Goal: Information Seeking & Learning: Learn about a topic

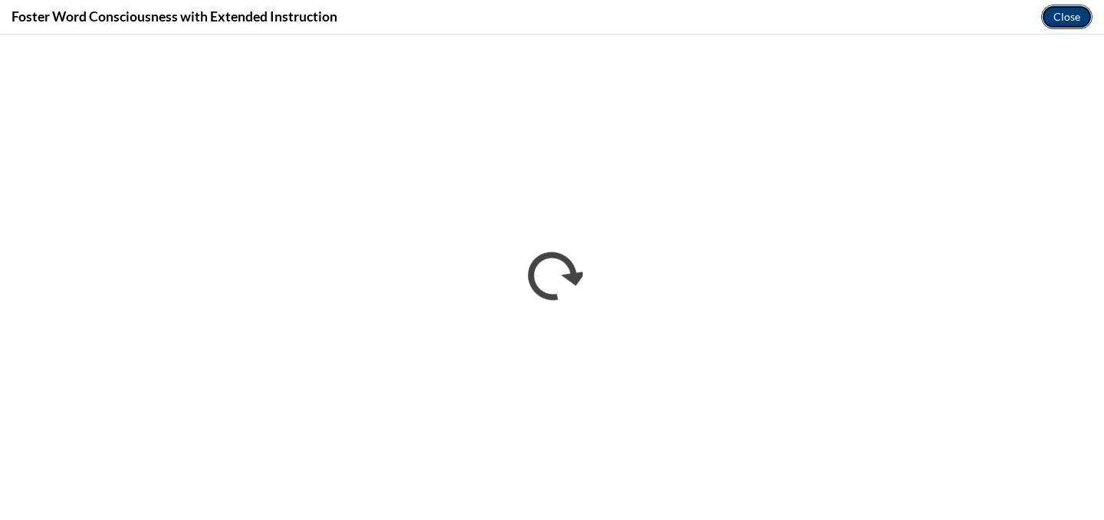
click at [1074, 18] on button "Close" at bounding box center [1066, 17] width 51 height 25
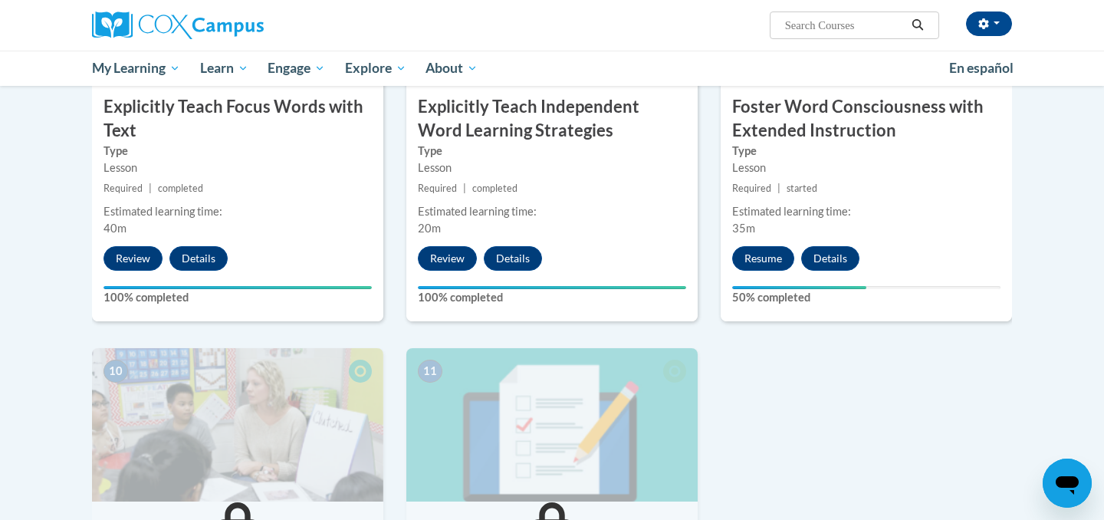
scroll to position [1309, 0]
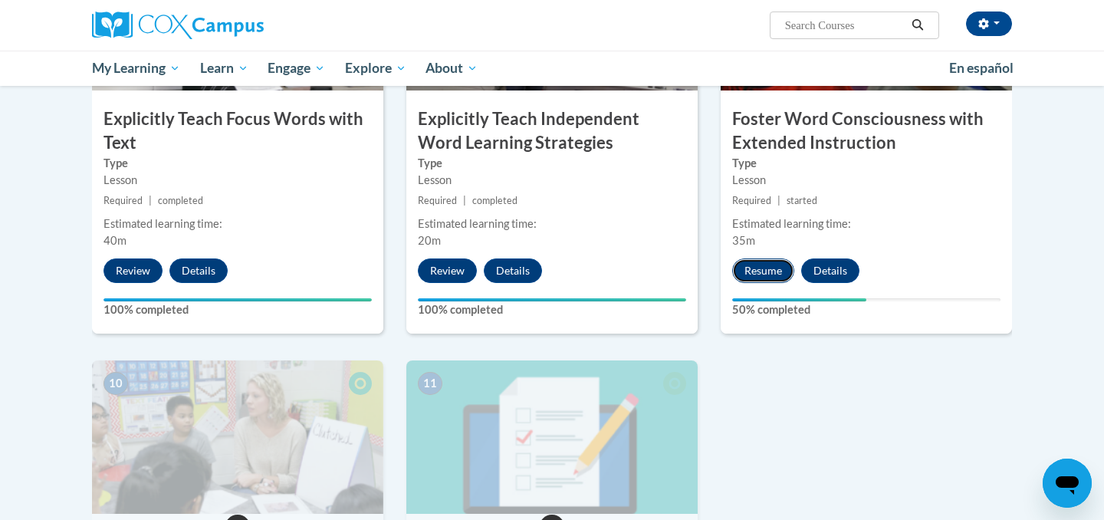
click at [760, 277] on button "Resume" at bounding box center [763, 270] width 62 height 25
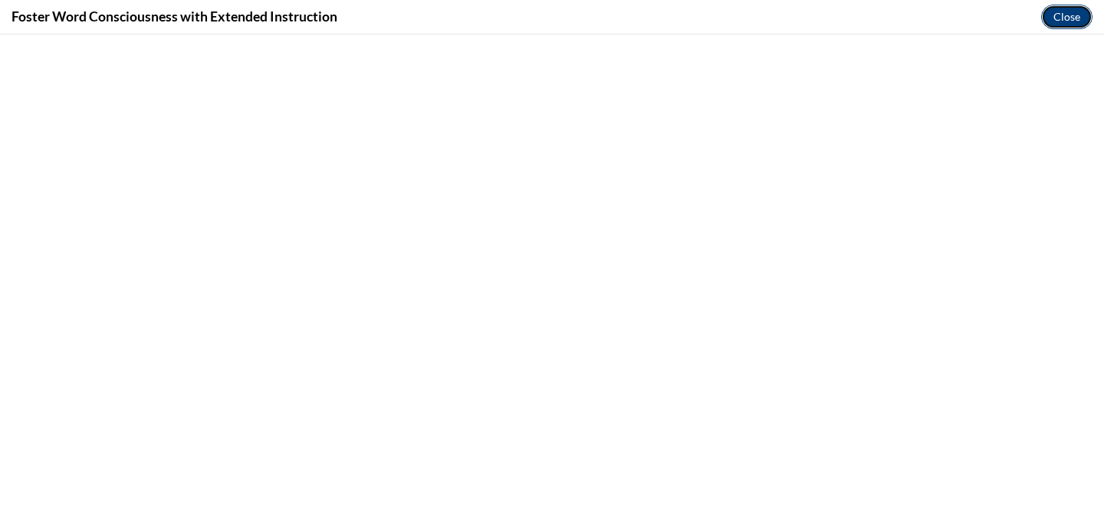
click at [1059, 17] on button "Close" at bounding box center [1066, 17] width 51 height 25
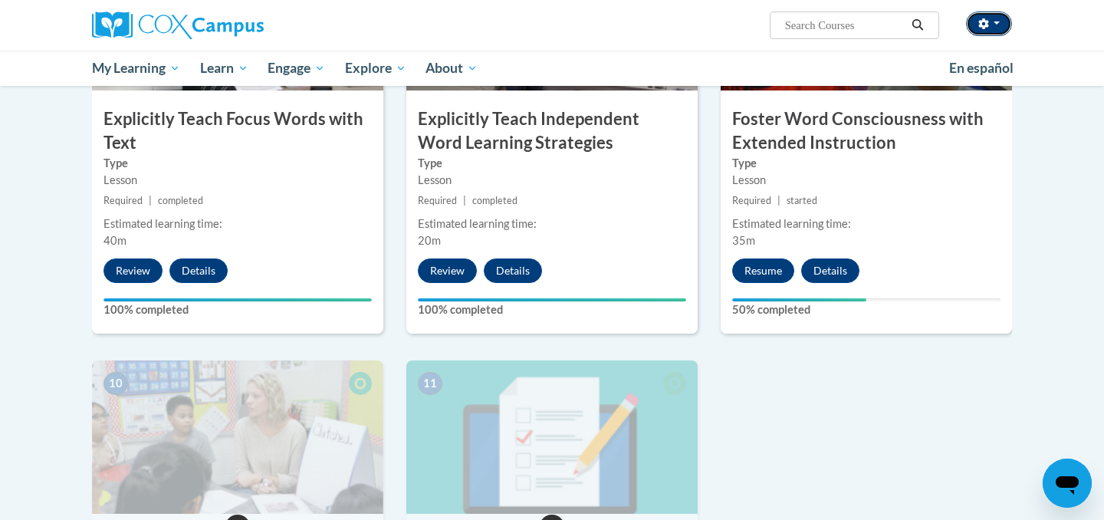
click at [984, 24] on icon "button" at bounding box center [983, 23] width 11 height 11
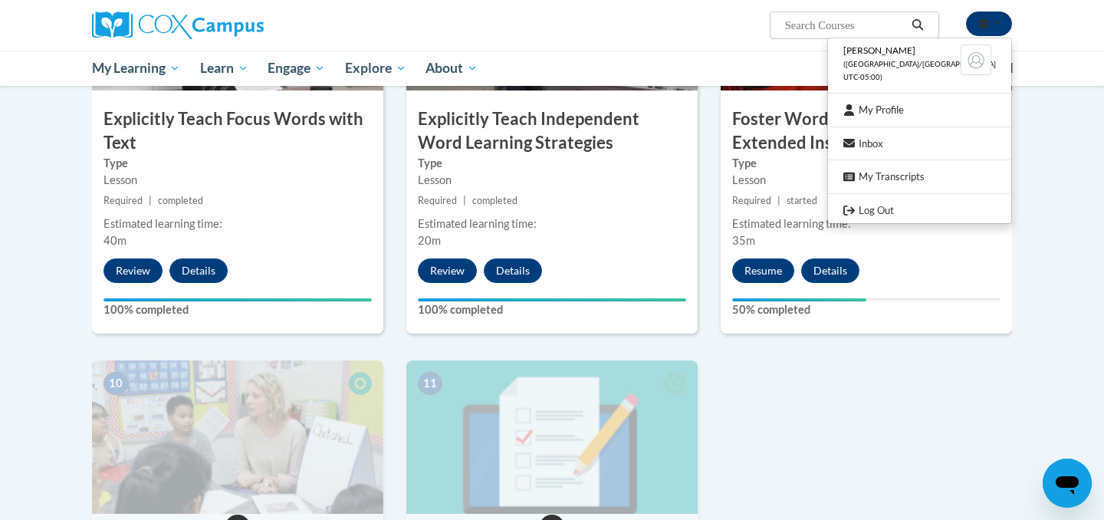
click at [984, 24] on icon "button" at bounding box center [983, 23] width 11 height 11
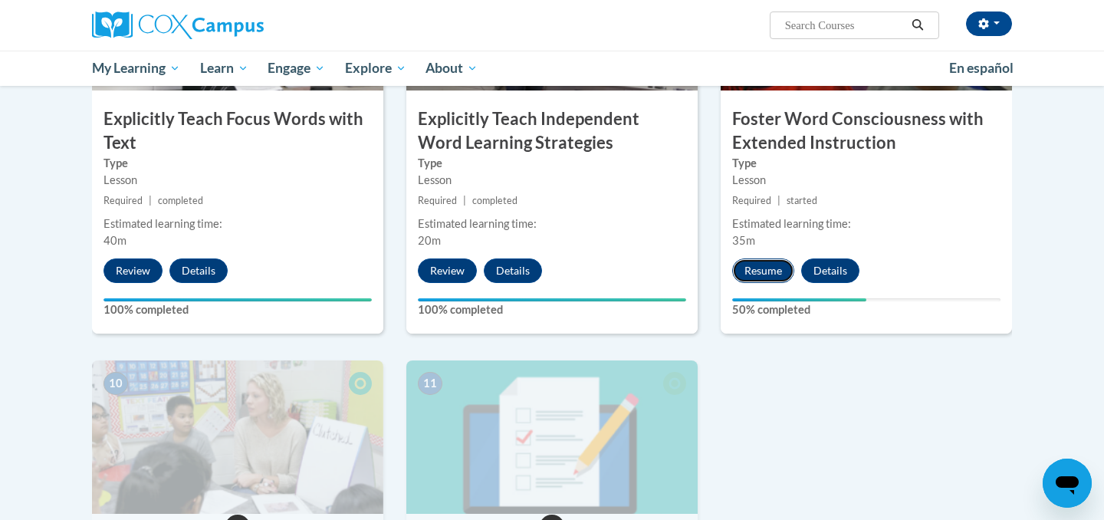
click at [766, 276] on button "Resume" at bounding box center [763, 270] width 62 height 25
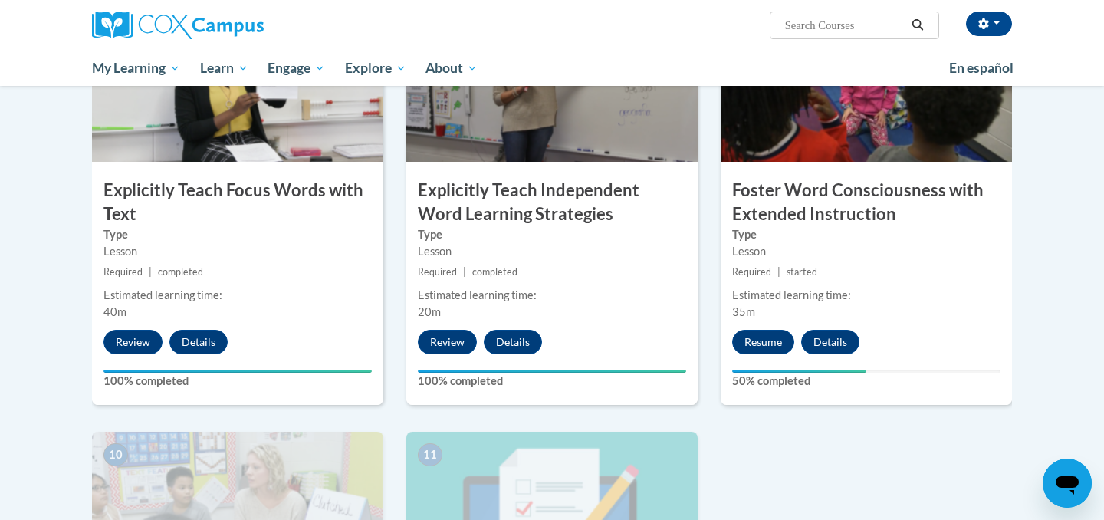
scroll to position [1322, 0]
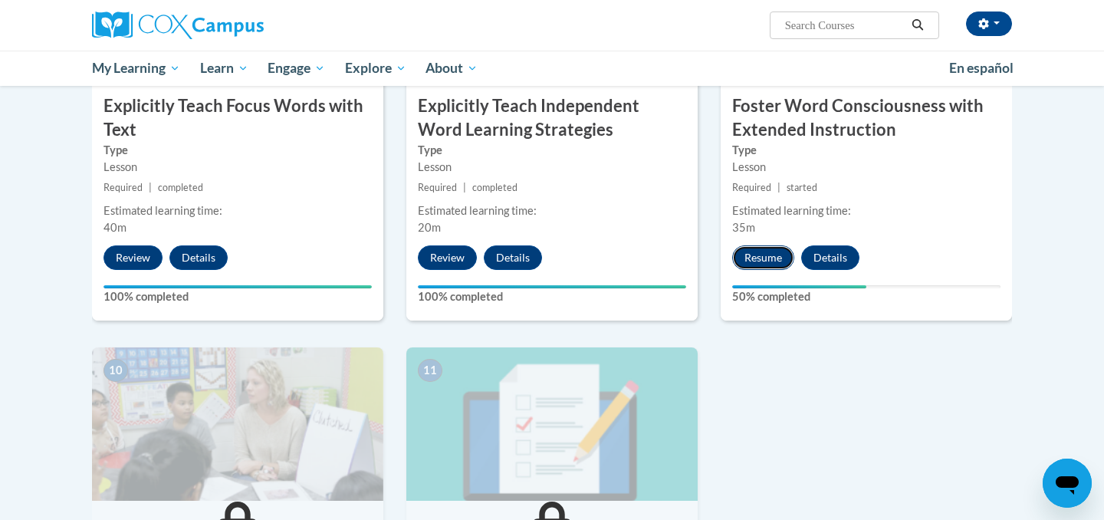
click at [770, 256] on button "Resume" at bounding box center [763, 257] width 62 height 25
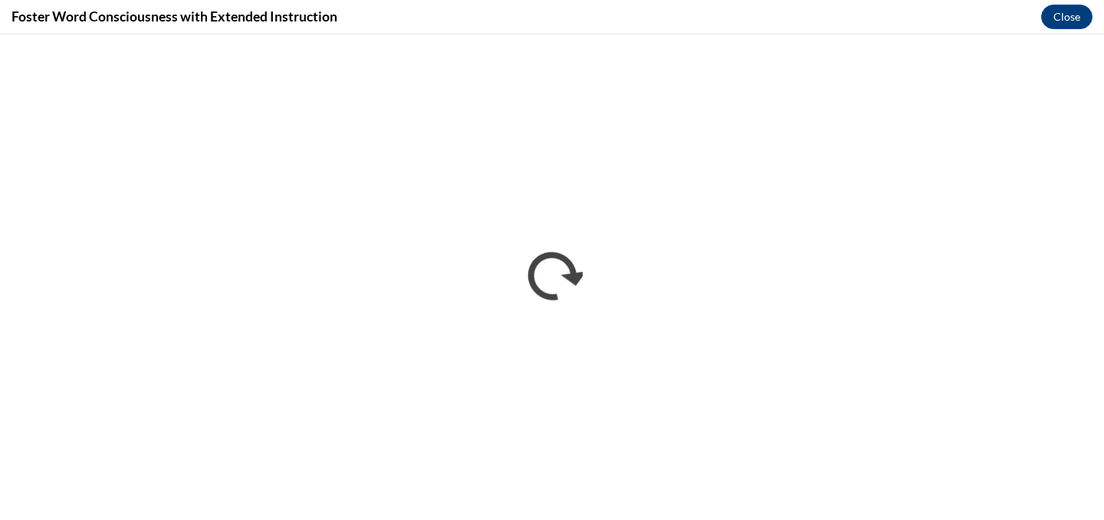
scroll to position [0, 0]
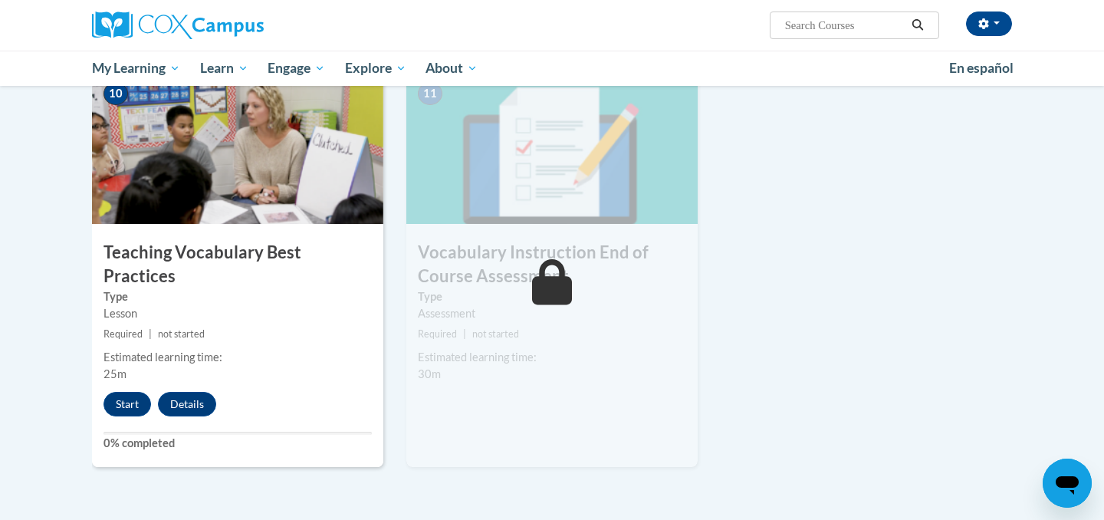
scroll to position [1603, 0]
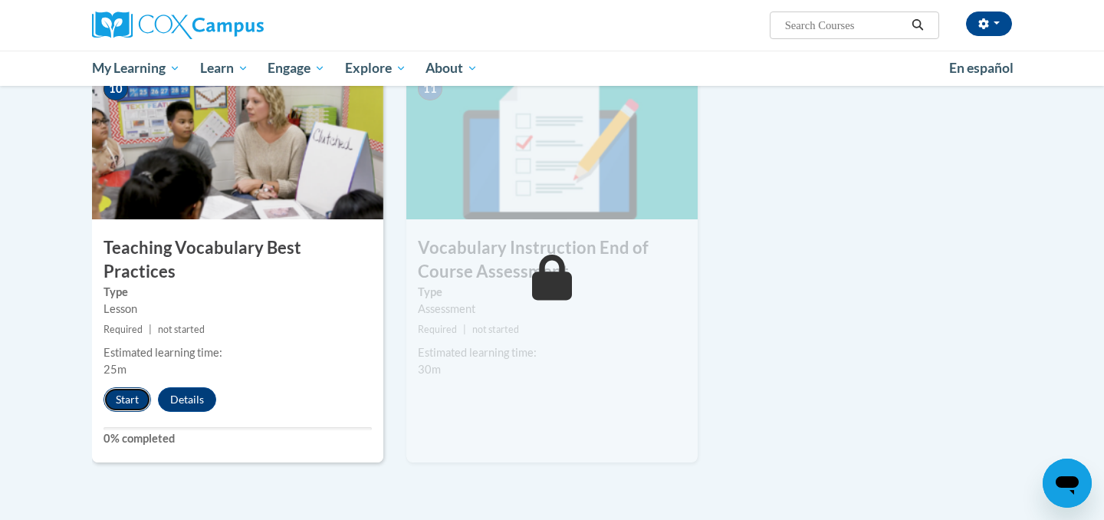
click at [118, 387] on button "Start" at bounding box center [127, 399] width 48 height 25
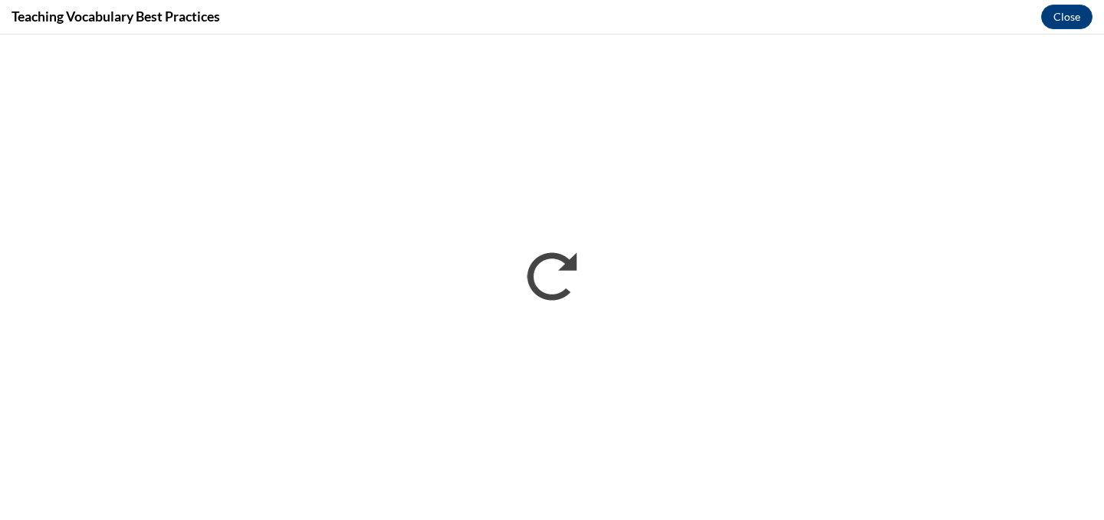
scroll to position [0, 0]
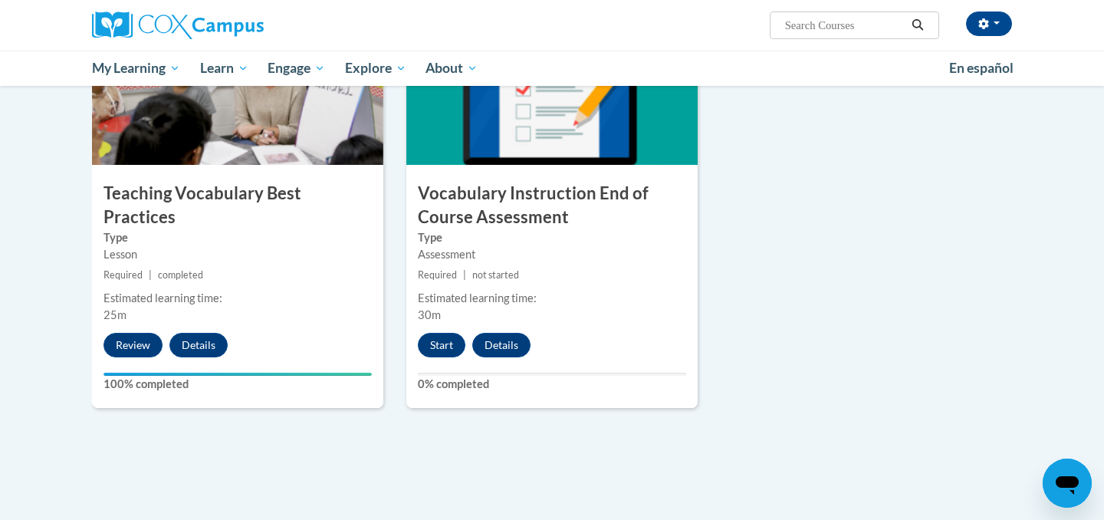
scroll to position [1662, 0]
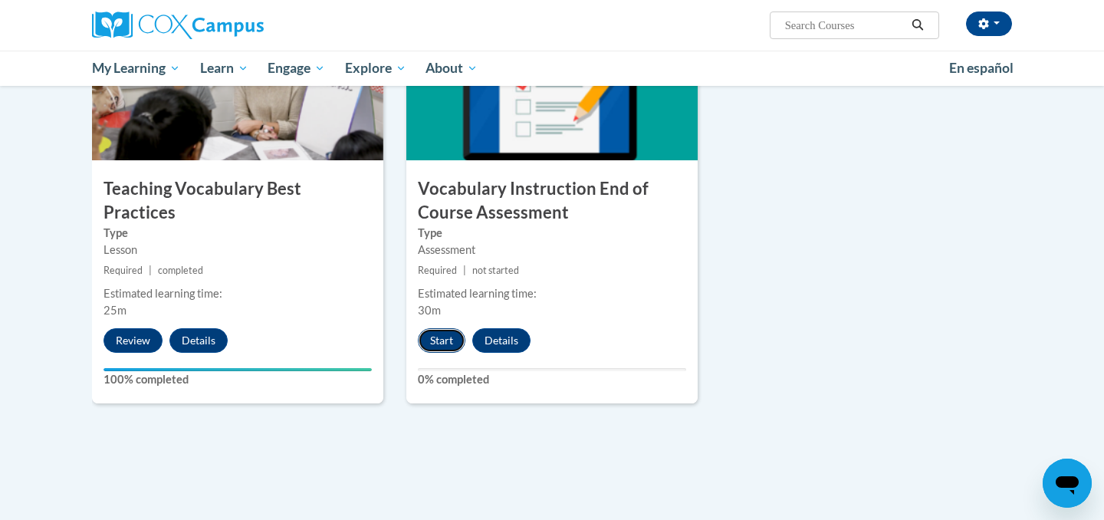
click at [431, 340] on button "Start" at bounding box center [442, 340] width 48 height 25
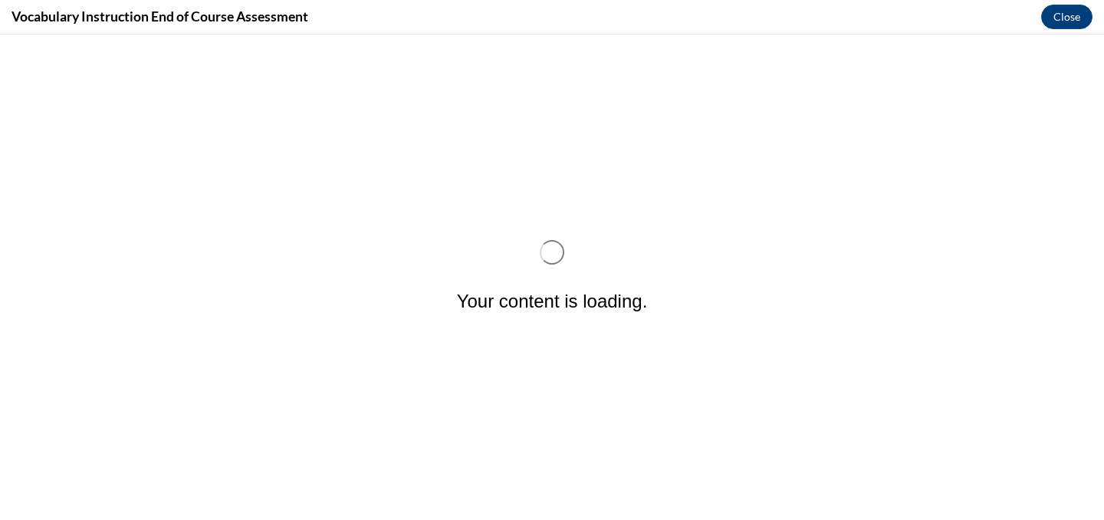
scroll to position [0, 0]
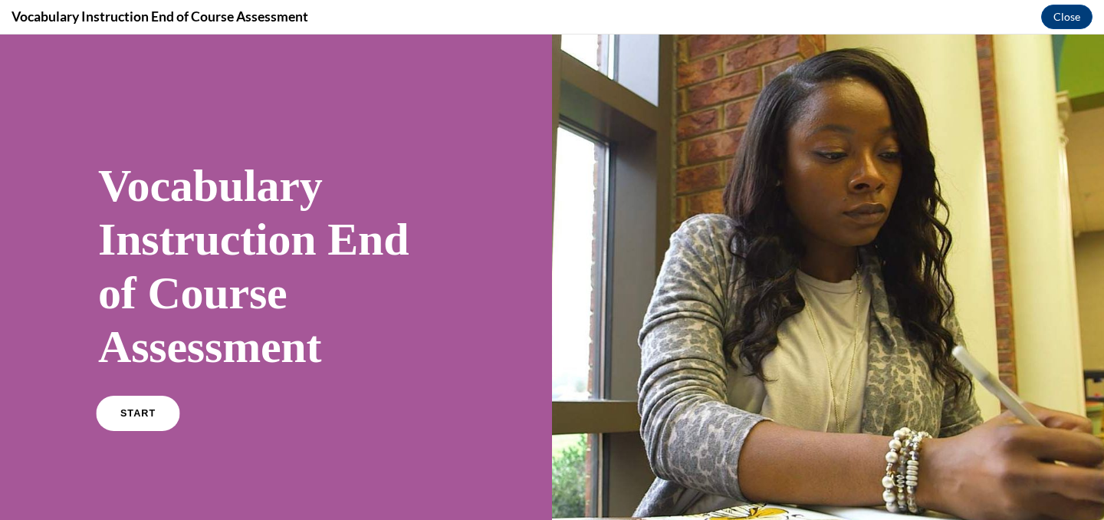
click at [140, 410] on span "START" at bounding box center [137, 413] width 35 height 11
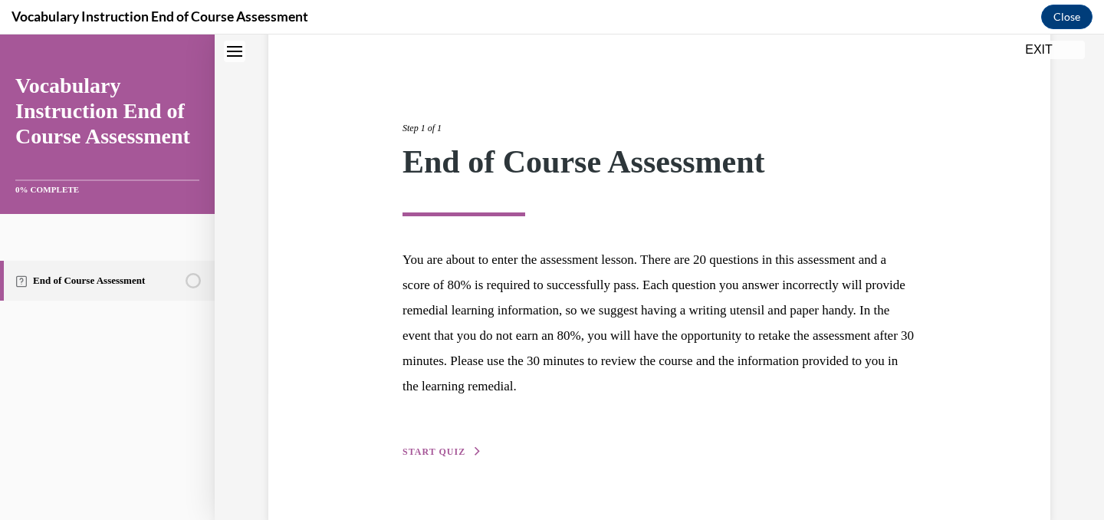
scroll to position [159, 0]
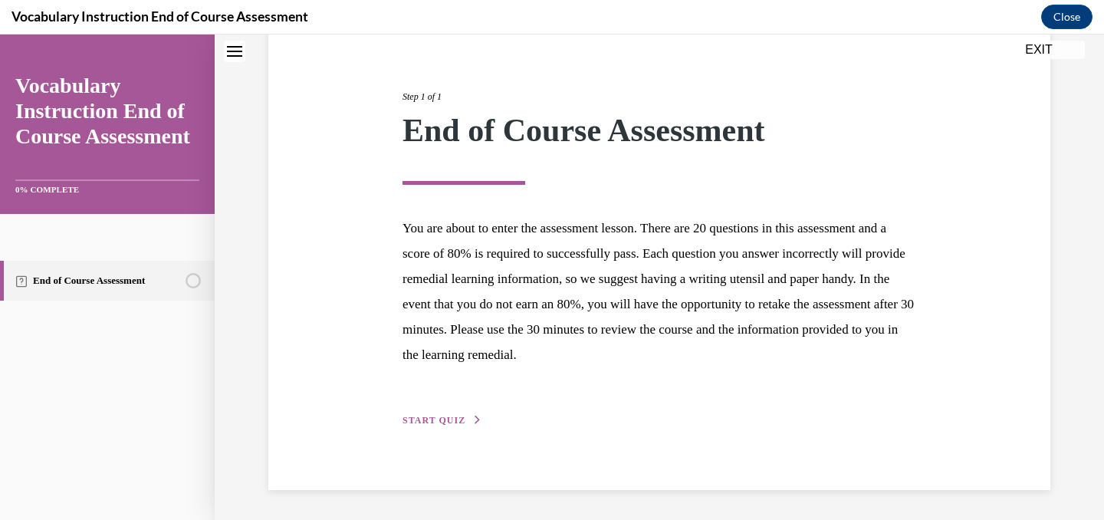
click at [405, 418] on span "START QUIZ" at bounding box center [433, 420] width 63 height 11
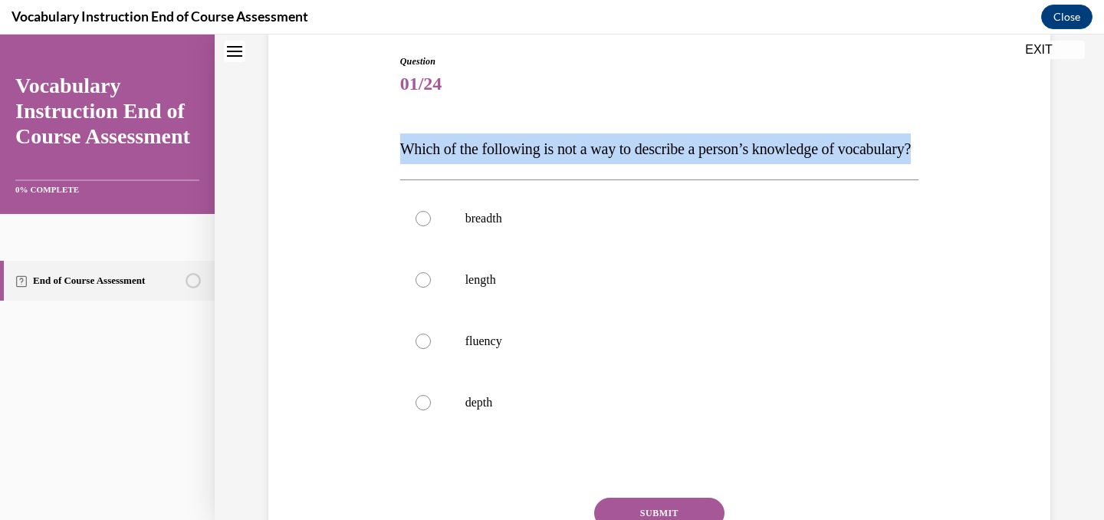
drag, startPoint x: 395, startPoint y: 144, endPoint x: 543, endPoint y: 181, distance: 153.2
click at [543, 181] on div "Question 01/24 Which of the following is not a way to describe a person’s knowl…" at bounding box center [658, 315] width 789 height 615
copy span "Which of the following is not a way to describe a person’s knowledge of vocabul…"
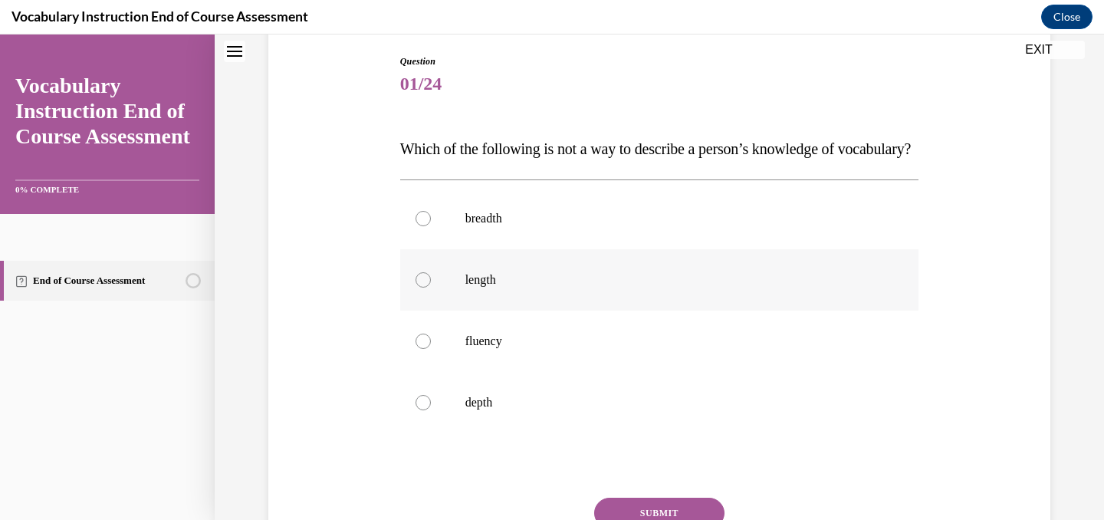
click at [466, 310] on label "length" at bounding box center [659, 279] width 519 height 61
click at [431, 287] on input "length" at bounding box center [422, 279] width 15 height 15
radio input "true"
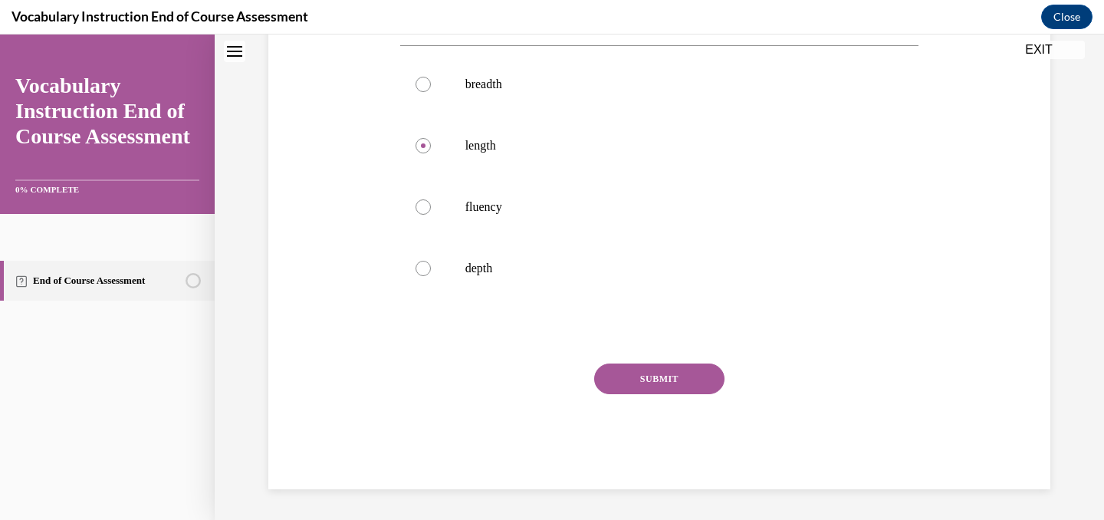
click at [603, 377] on button "SUBMIT" at bounding box center [659, 378] width 130 height 31
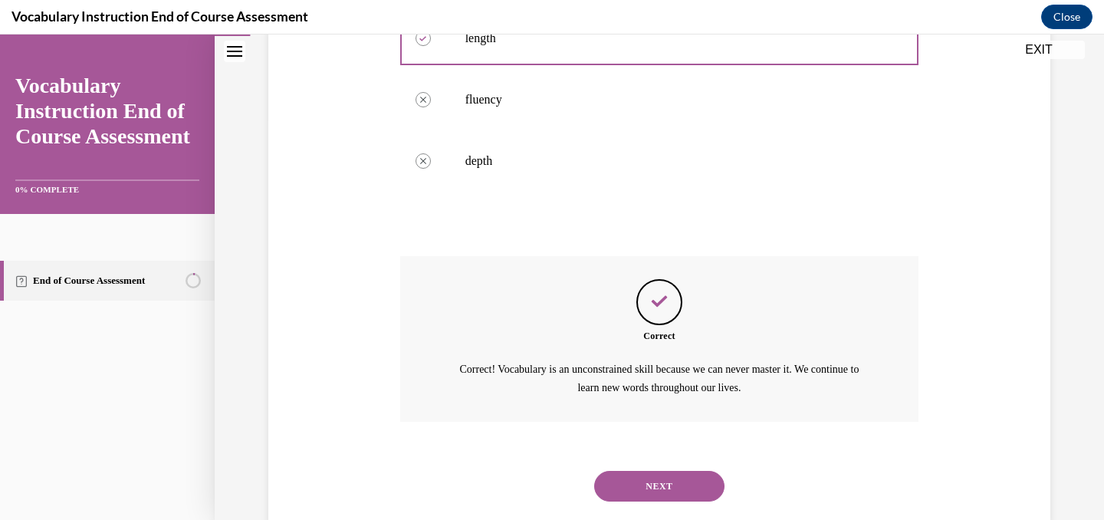
scroll to position [465, 0]
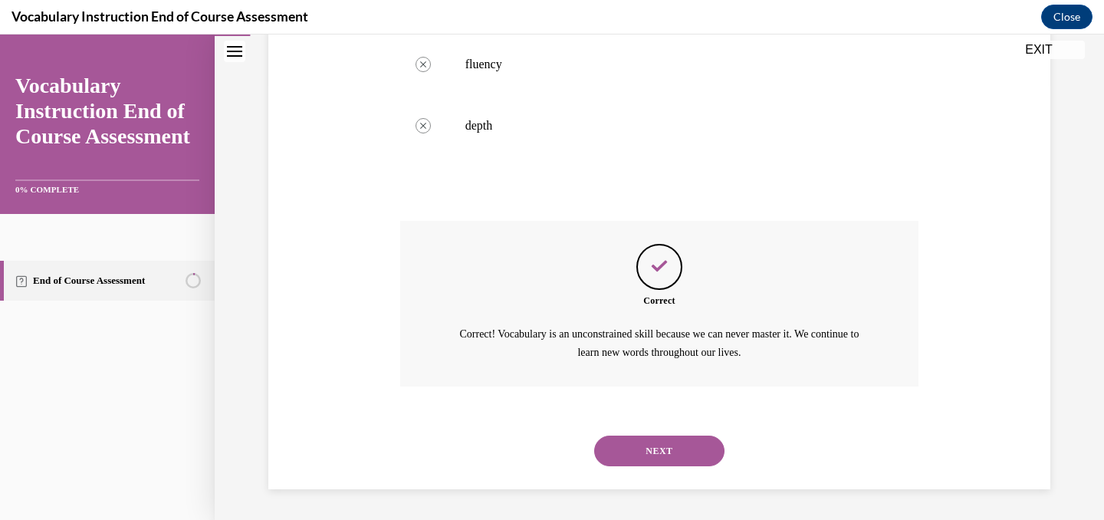
click at [654, 445] on button "NEXT" at bounding box center [659, 450] width 130 height 31
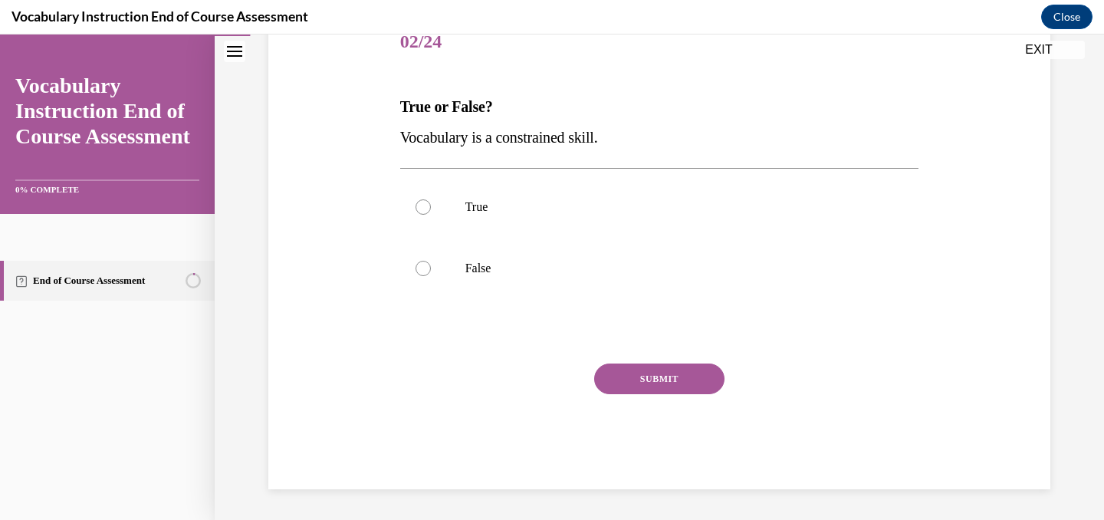
scroll to position [170, 0]
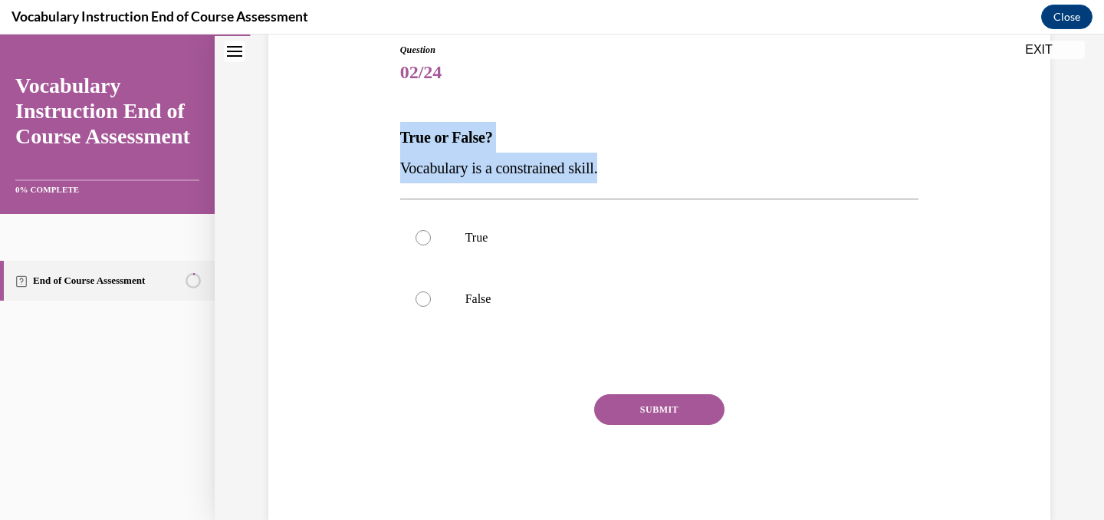
drag, startPoint x: 395, startPoint y: 136, endPoint x: 671, endPoint y: 167, distance: 278.4
click at [671, 167] on div "Question 02/24 True or False? Vocabulary is a constrained skill. True False Inc…" at bounding box center [658, 258] width 789 height 523
copy div "True or False? Vocabulary is a constrained skill."
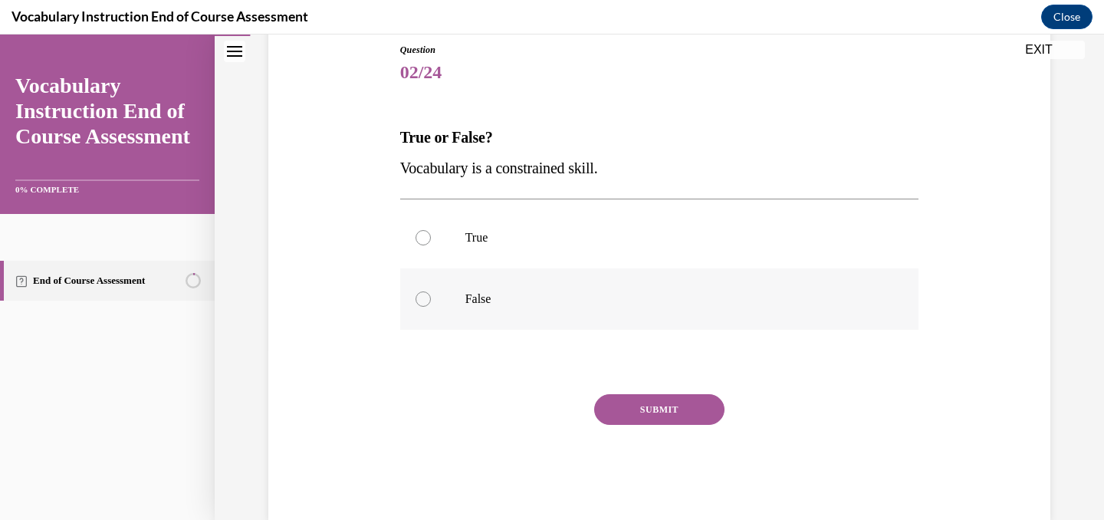
click at [492, 311] on label "False" at bounding box center [659, 298] width 519 height 61
click at [431, 307] on input "False" at bounding box center [422, 298] width 15 height 15
radio input "true"
click at [628, 410] on button "SUBMIT" at bounding box center [659, 409] width 130 height 31
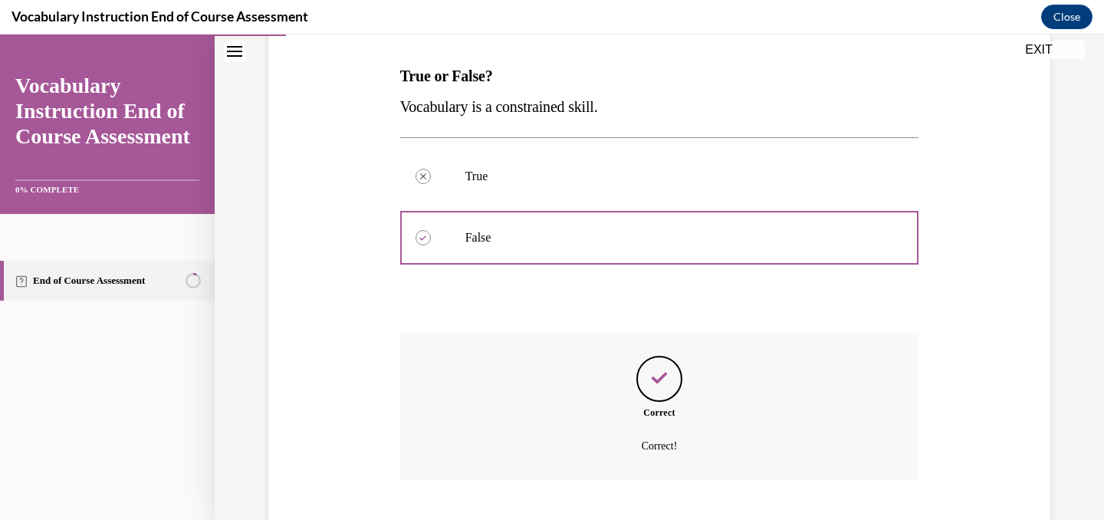
scroll to position [325, 0]
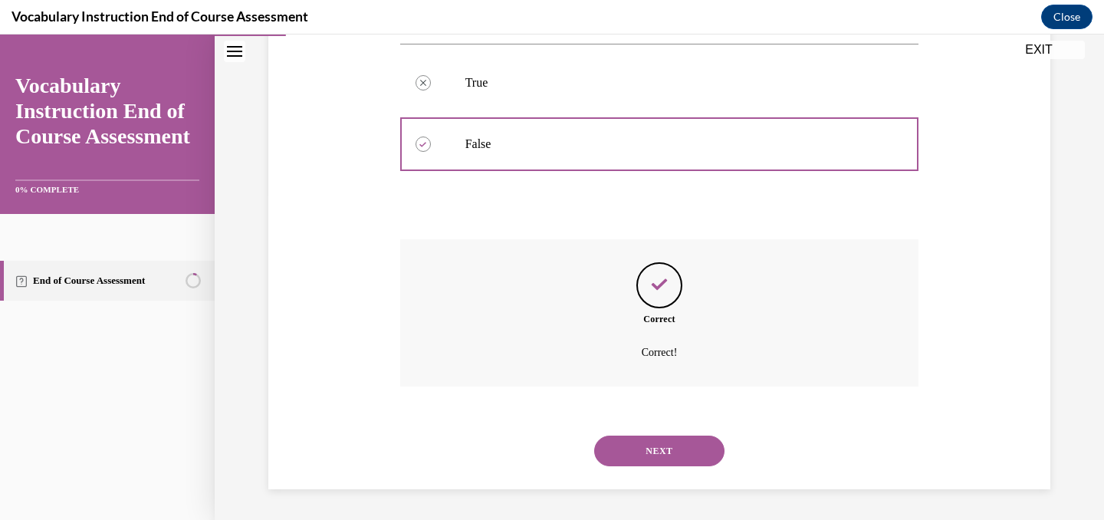
click at [623, 448] on button "NEXT" at bounding box center [659, 450] width 130 height 31
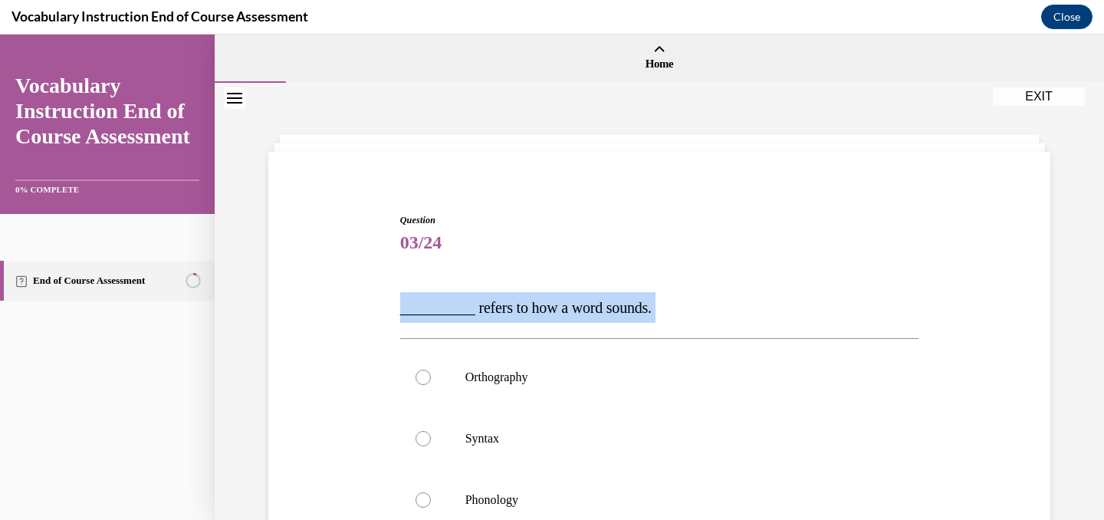
drag, startPoint x: 388, startPoint y: 311, endPoint x: 789, endPoint y: 323, distance: 401.0
click at [789, 323] on div "Question 03/24 __________ refers to how a word sounds. Orthography Syntax Phono…" at bounding box center [658, 443] width 789 height 553
copy div "__________ refers to how a word sounds."
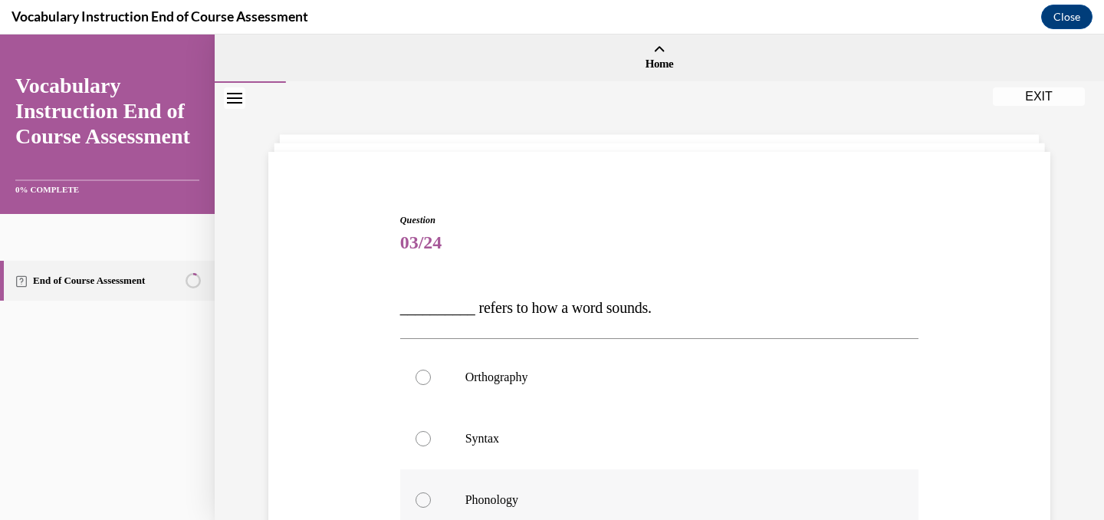
click at [491, 500] on p "Phonology" at bounding box center [672, 499] width 415 height 15
click at [431, 500] on input "Phonology" at bounding box center [422, 499] width 15 height 15
radio input "true"
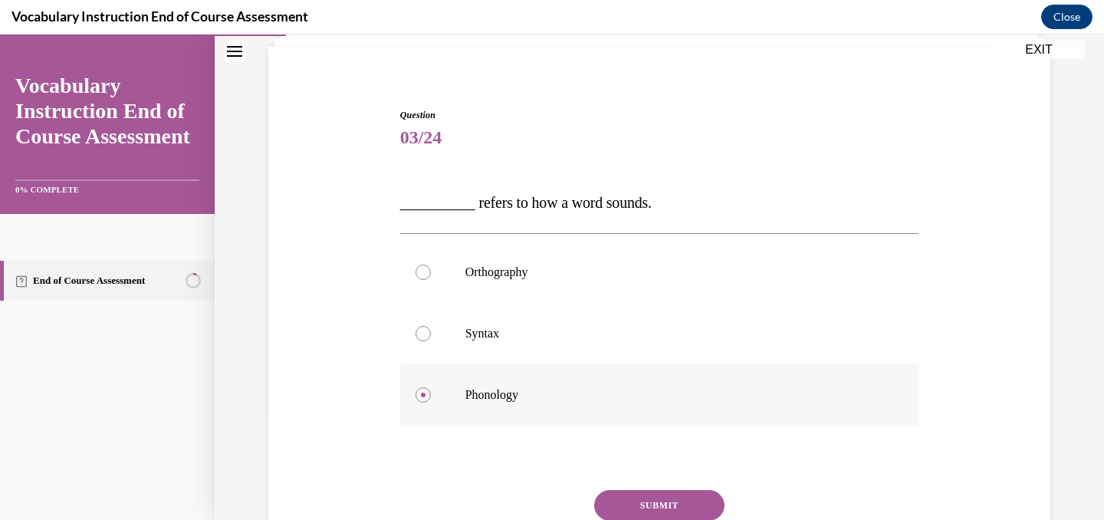
scroll to position [231, 0]
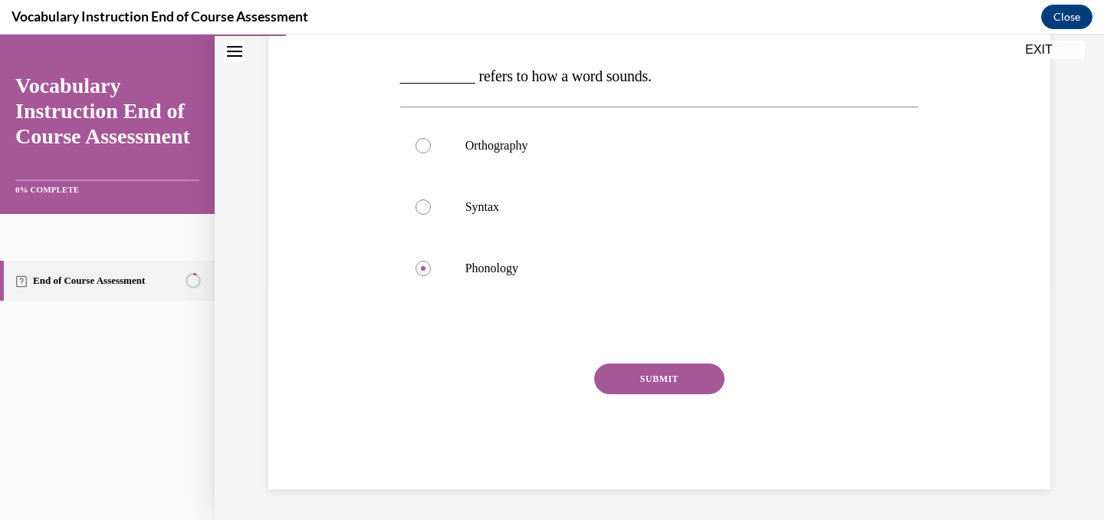
click at [636, 376] on button "SUBMIT" at bounding box center [659, 378] width 130 height 31
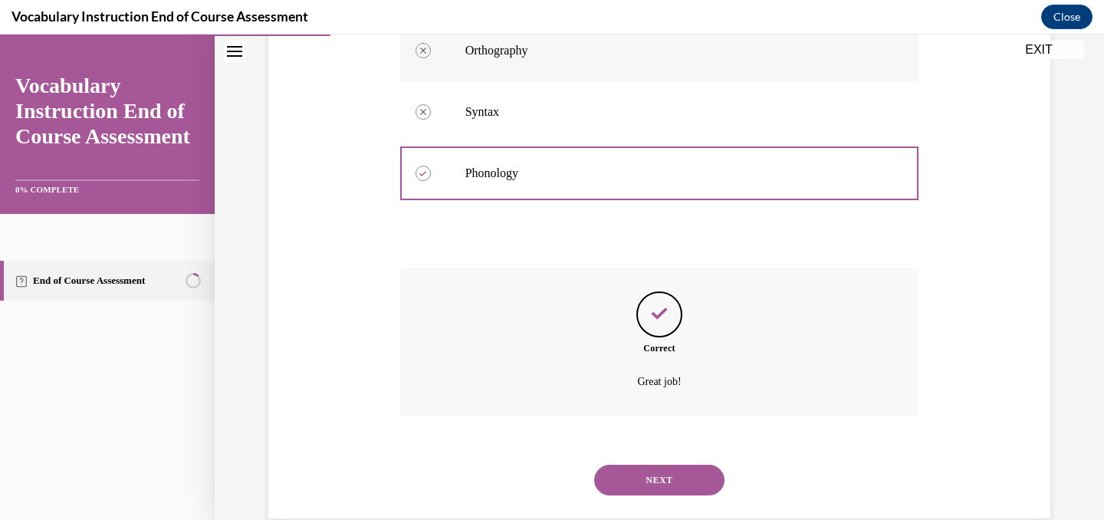
scroll to position [356, 0]
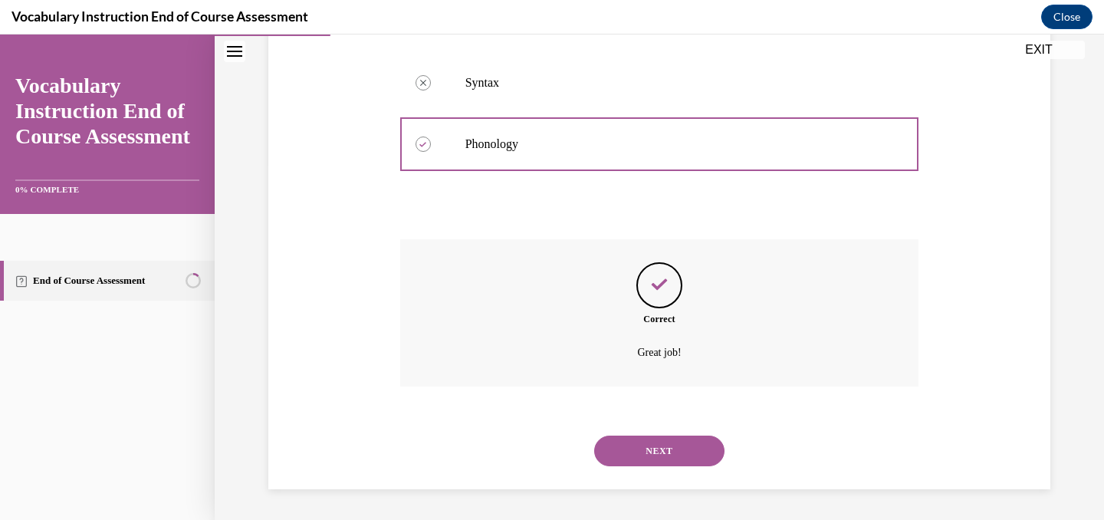
click at [649, 447] on button "NEXT" at bounding box center [659, 450] width 130 height 31
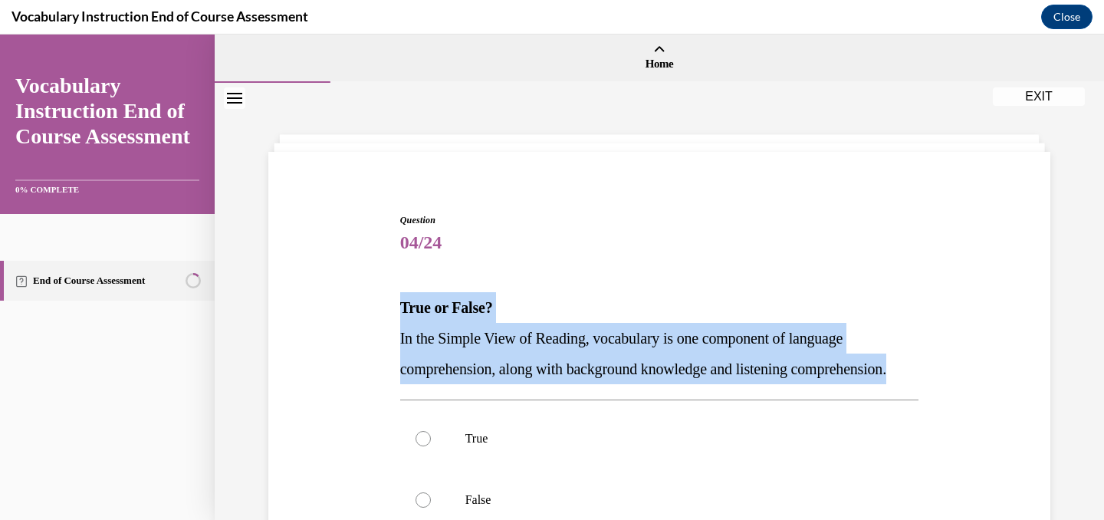
drag, startPoint x: 387, startPoint y: 298, endPoint x: 556, endPoint y: 385, distance: 190.6
click at [556, 385] on div "Question 04/24 True or False? In the Simple View of Reading, vocabulary is one …" at bounding box center [658, 443] width 789 height 553
copy div "True or False? In the Simple View of Reading, vocabulary is one component of la…"
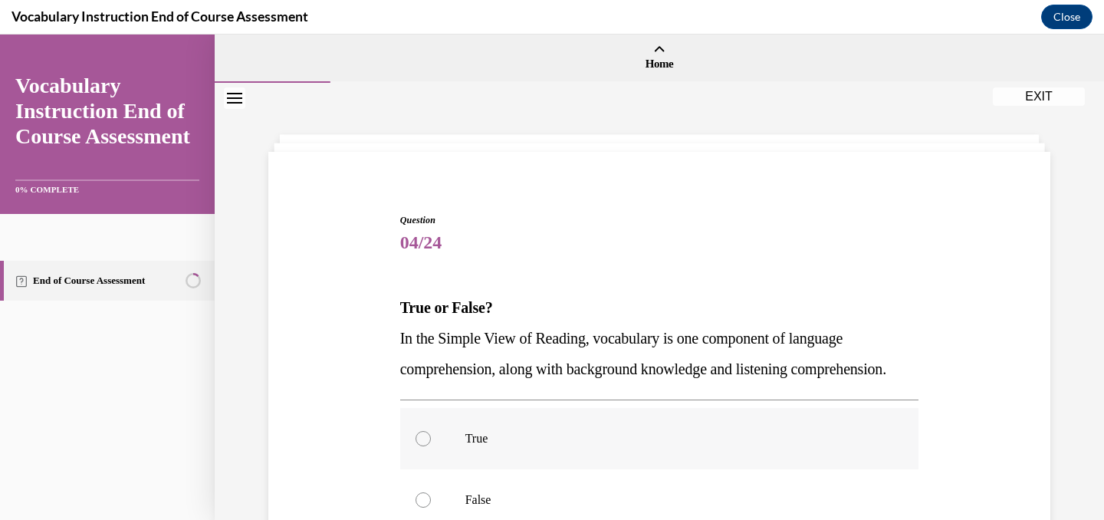
click at [468, 469] on label "True" at bounding box center [659, 438] width 519 height 61
click at [431, 446] on input "True" at bounding box center [422, 438] width 15 height 15
radio input "true"
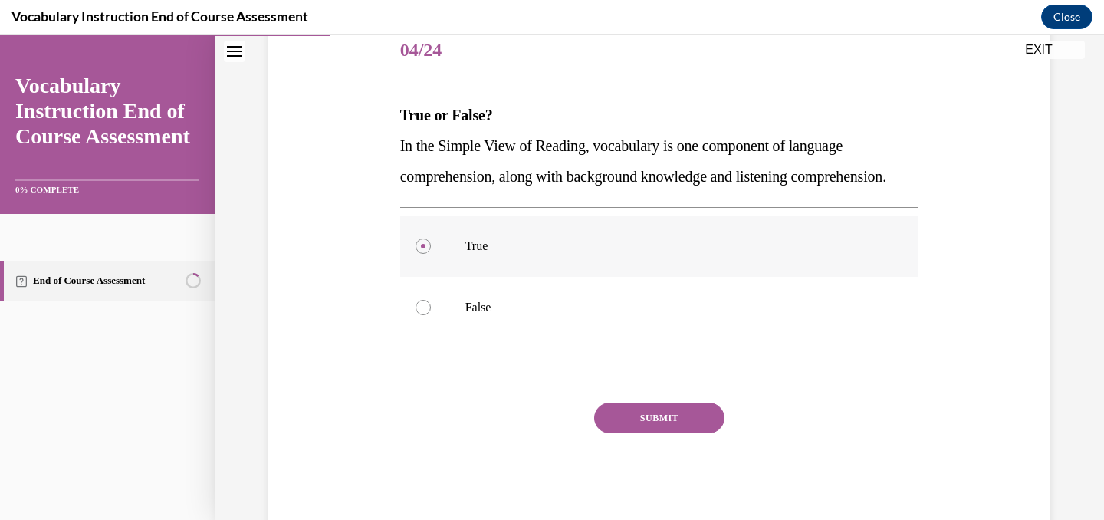
scroll to position [262, 0]
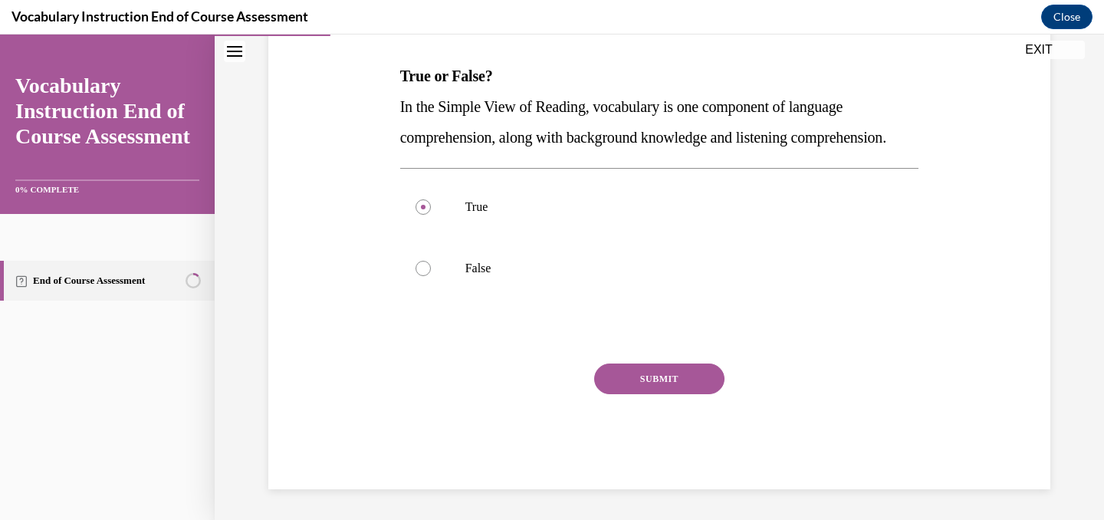
click at [645, 376] on button "SUBMIT" at bounding box center [659, 378] width 130 height 31
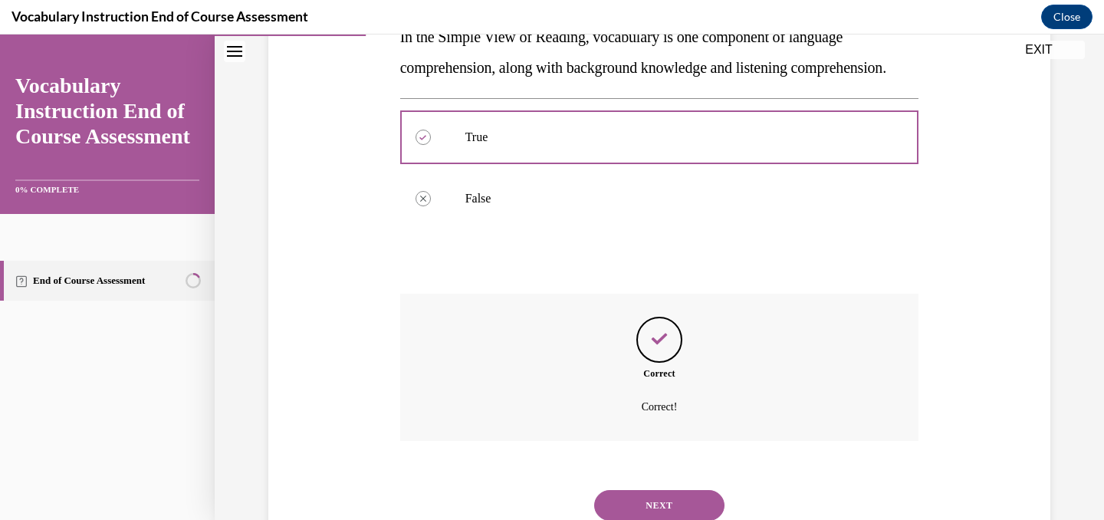
scroll to position [386, 0]
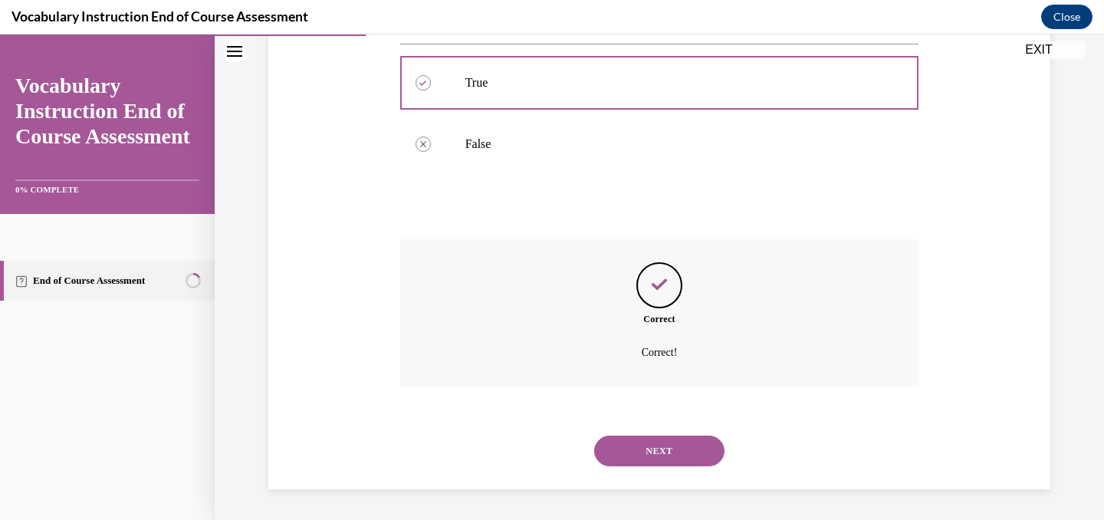
click at [651, 447] on button "NEXT" at bounding box center [659, 450] width 130 height 31
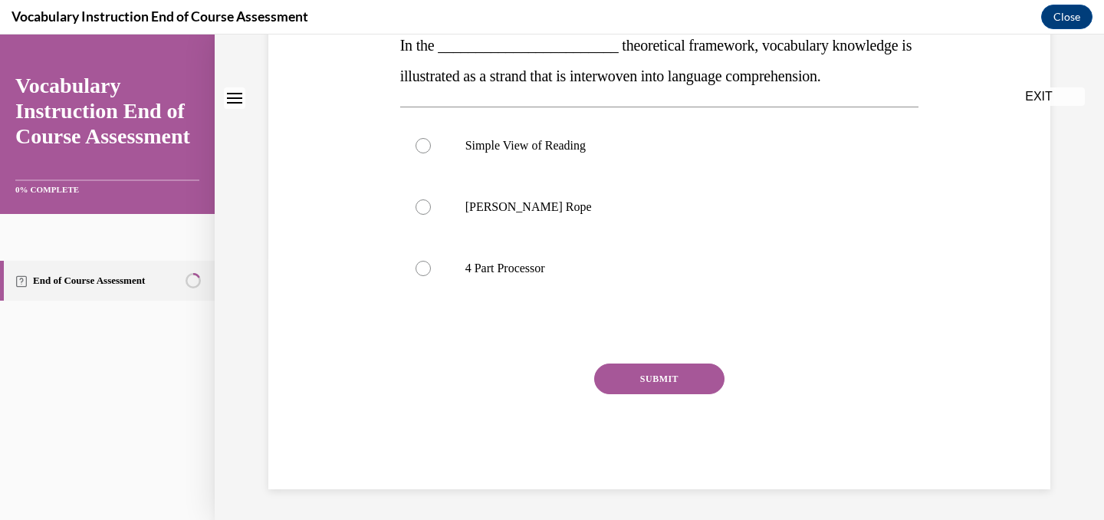
scroll to position [0, 0]
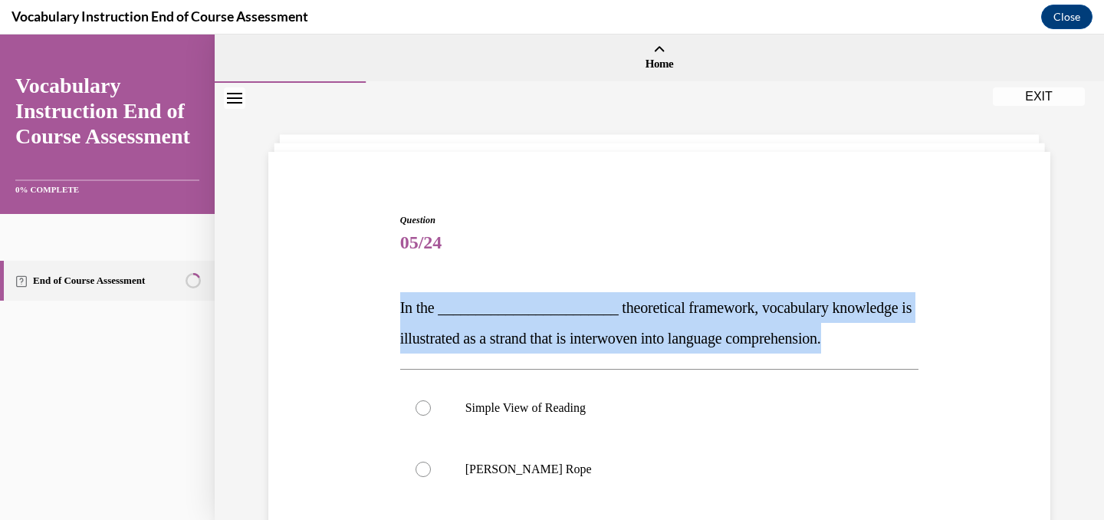
drag, startPoint x: 372, startPoint y: 306, endPoint x: 937, endPoint y: 330, distance: 565.3
click at [937, 330] on div "Question 05/24 In the ________________________ theoretical framework, vocabular…" at bounding box center [658, 459] width 789 height 584
copy span "In the ________________________ theoretical framework, vocabulary knowledge is …"
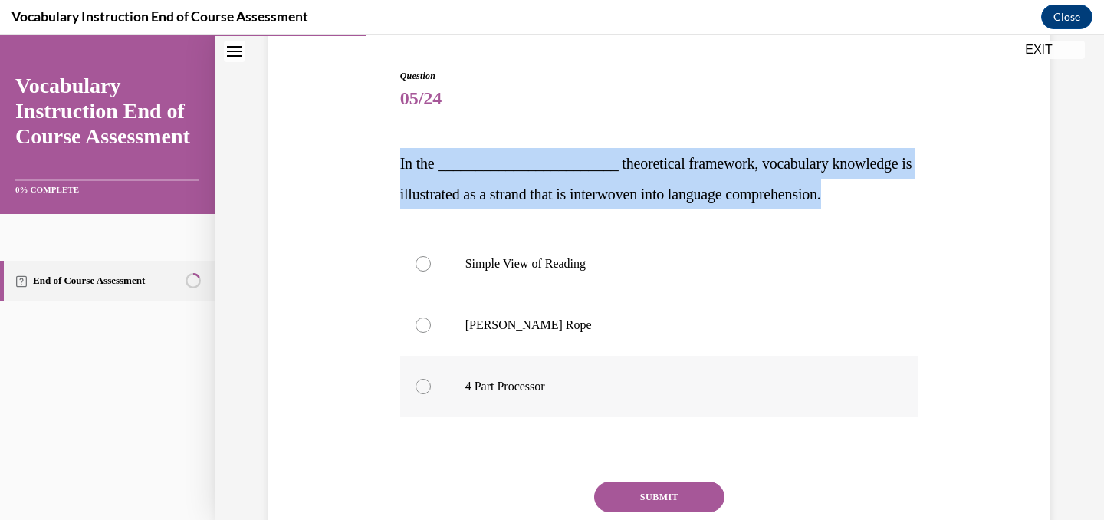
scroll to position [227, 0]
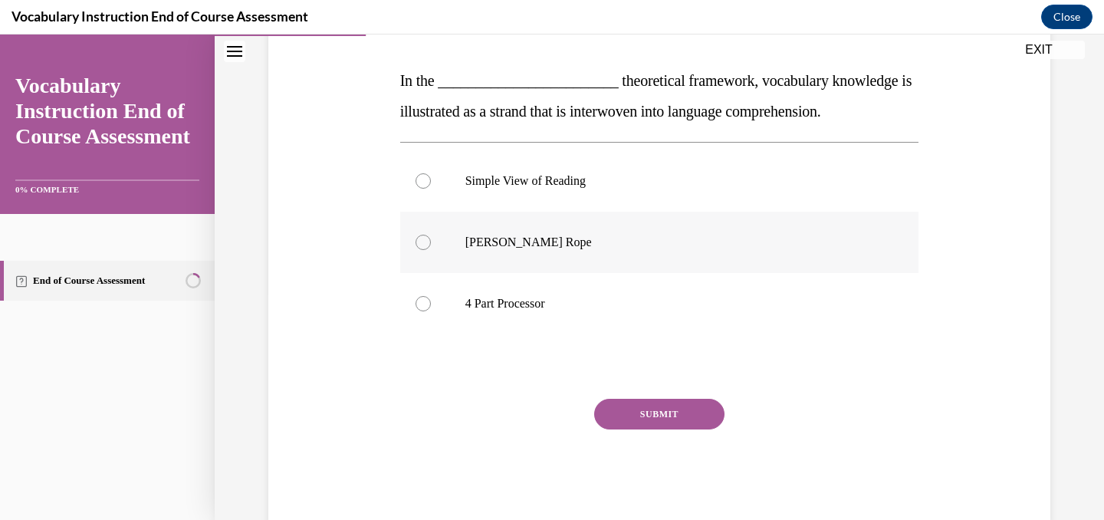
click at [517, 241] on p "Scarborough's Rope" at bounding box center [672, 242] width 415 height 15
click at [431, 241] on input "Scarborough's Rope" at bounding box center [422, 242] width 15 height 15
radio input "true"
click at [622, 412] on button "SUBMIT" at bounding box center [659, 414] width 130 height 31
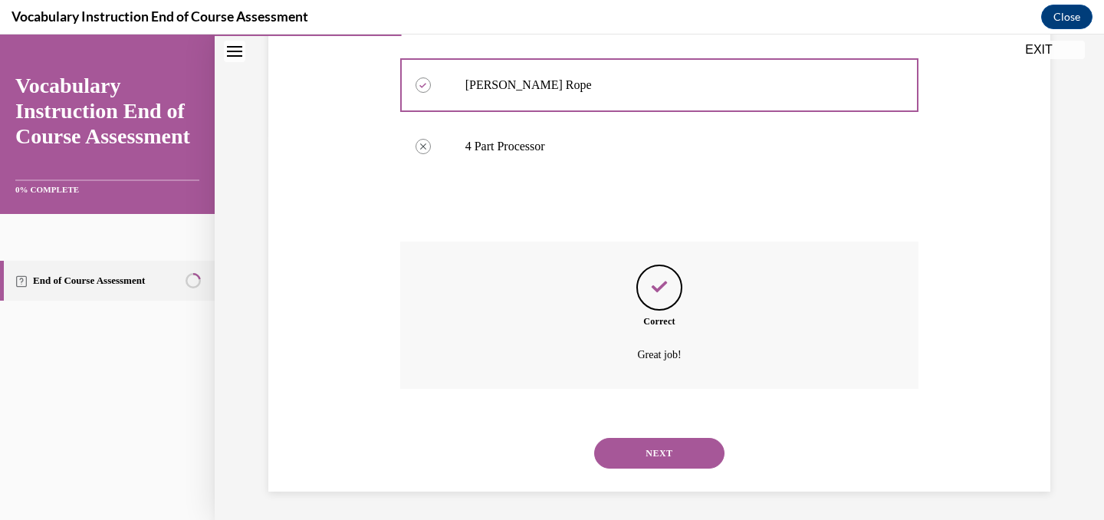
scroll to position [386, 0]
click at [678, 451] on button "NEXT" at bounding box center [659, 450] width 130 height 31
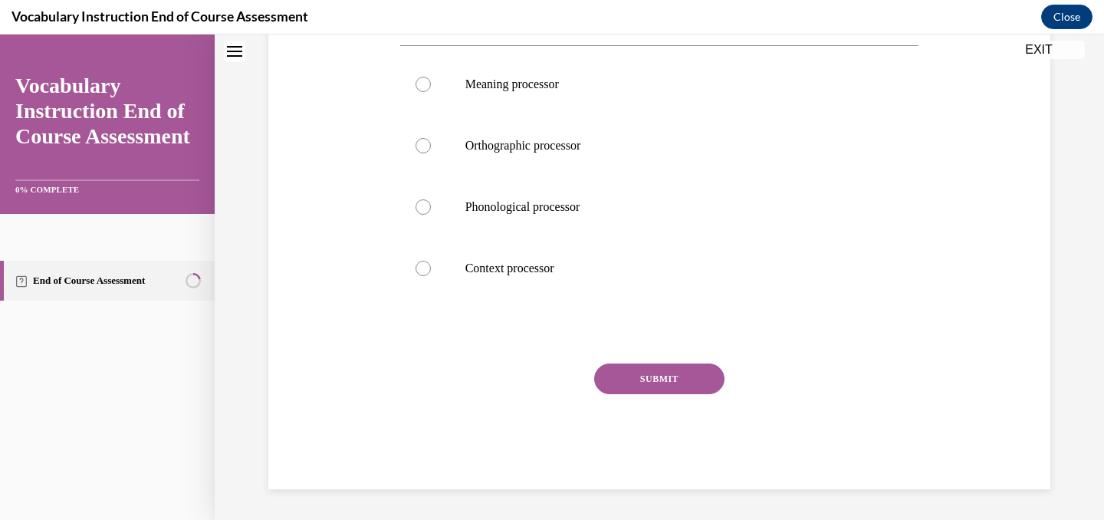
scroll to position [0, 0]
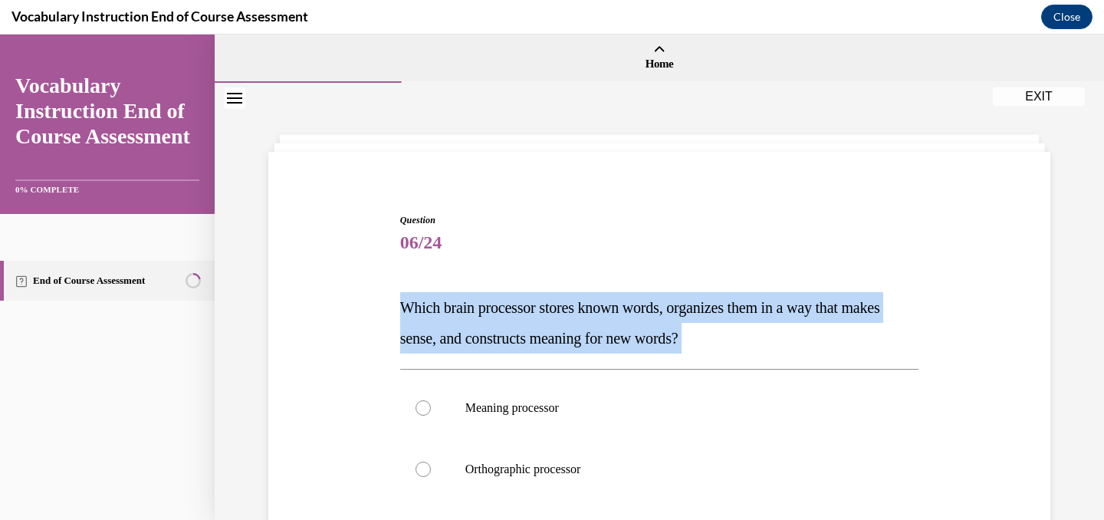
drag, startPoint x: 402, startPoint y: 309, endPoint x: 769, endPoint y: 358, distance: 370.4
click at [769, 358] on div "Question 06/24 Which brain processor stores known words, organizes them in a wa…" at bounding box center [659, 512] width 519 height 599
copy div "Which brain processor stores known words, organizes them in a way that makes se…"
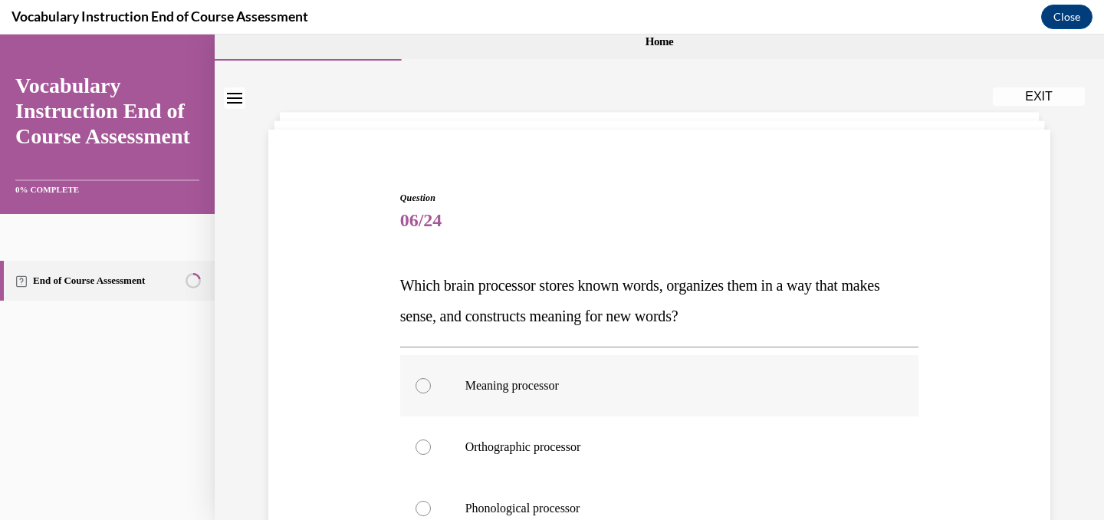
click at [449, 396] on label "Meaning processor" at bounding box center [659, 385] width 519 height 61
click at [431, 393] on input "Meaning processor" at bounding box center [422, 385] width 15 height 15
radio input "true"
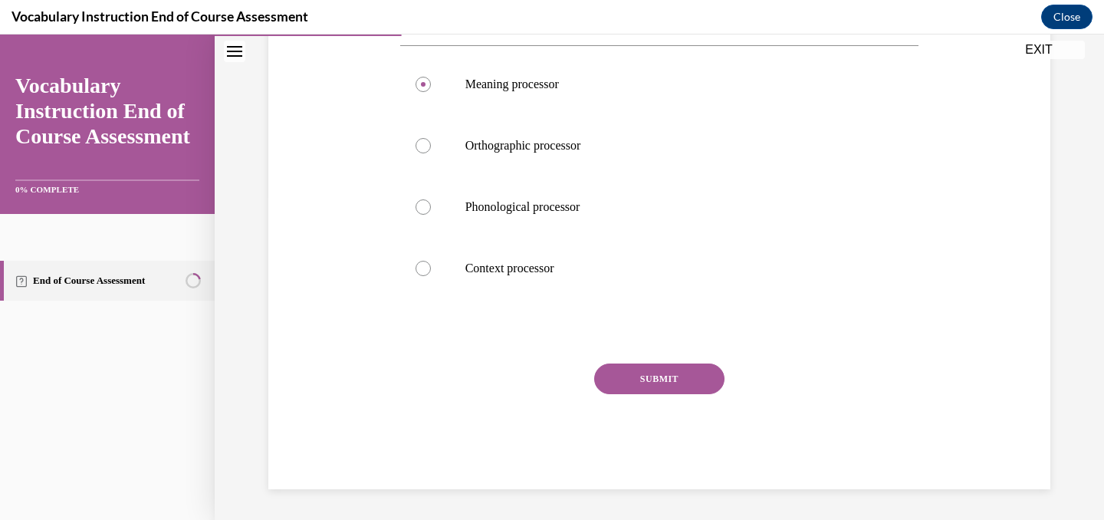
click at [650, 389] on button "SUBMIT" at bounding box center [659, 378] width 130 height 31
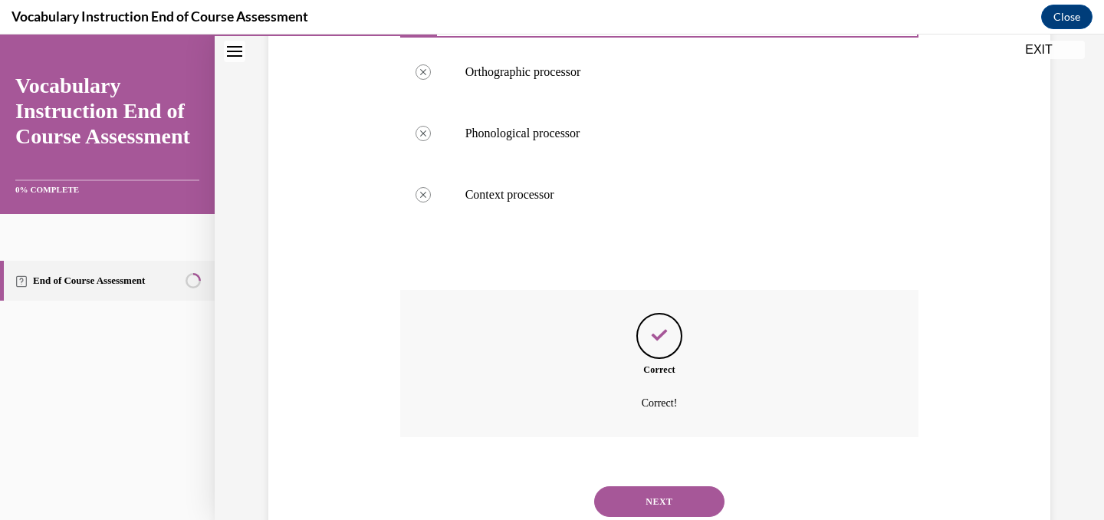
scroll to position [448, 0]
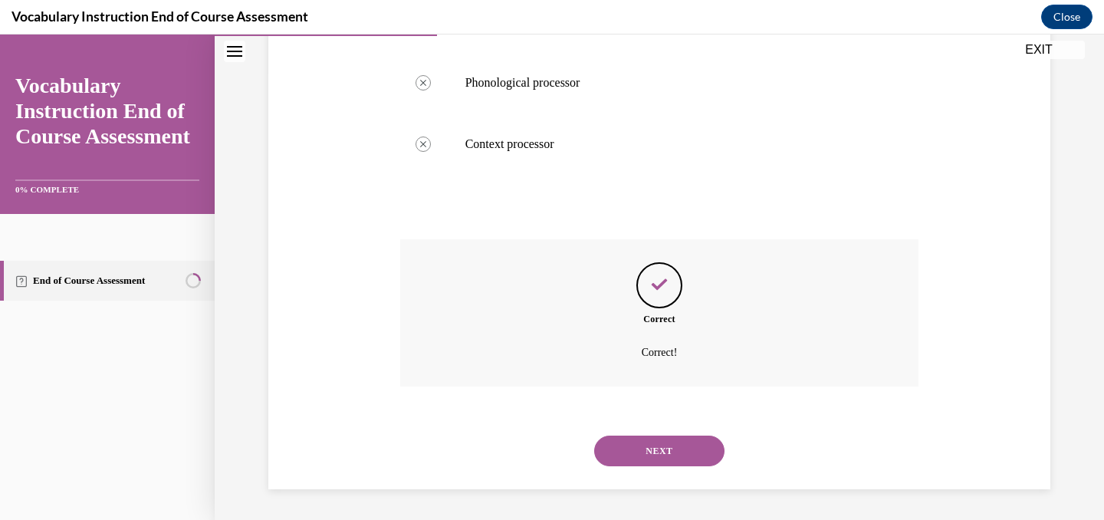
click at [643, 456] on button "NEXT" at bounding box center [659, 450] width 130 height 31
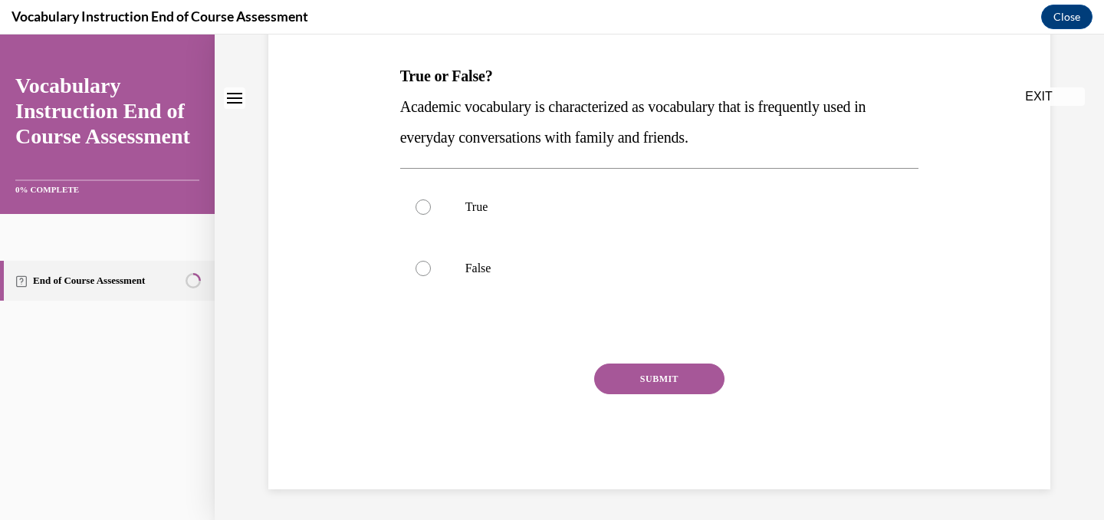
scroll to position [0, 0]
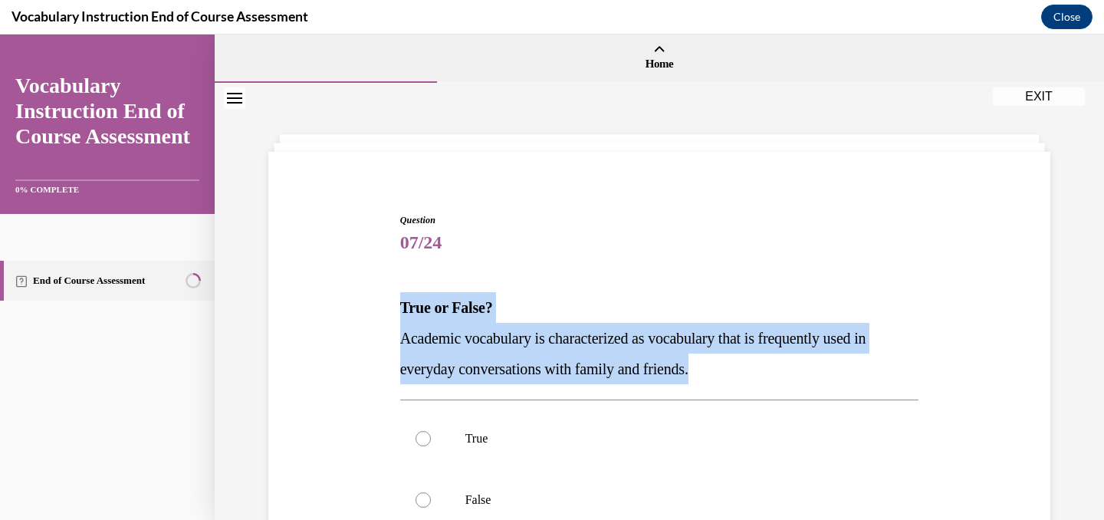
drag, startPoint x: 395, startPoint y: 308, endPoint x: 724, endPoint y: 376, distance: 336.5
click at [724, 376] on div "Question 07/24 True or False? Academic vocabulary is characterized as vocabular…" at bounding box center [658, 443] width 789 height 553
copy div "True or False? Academic vocabulary is characterized as vocabulary that is frequ…"
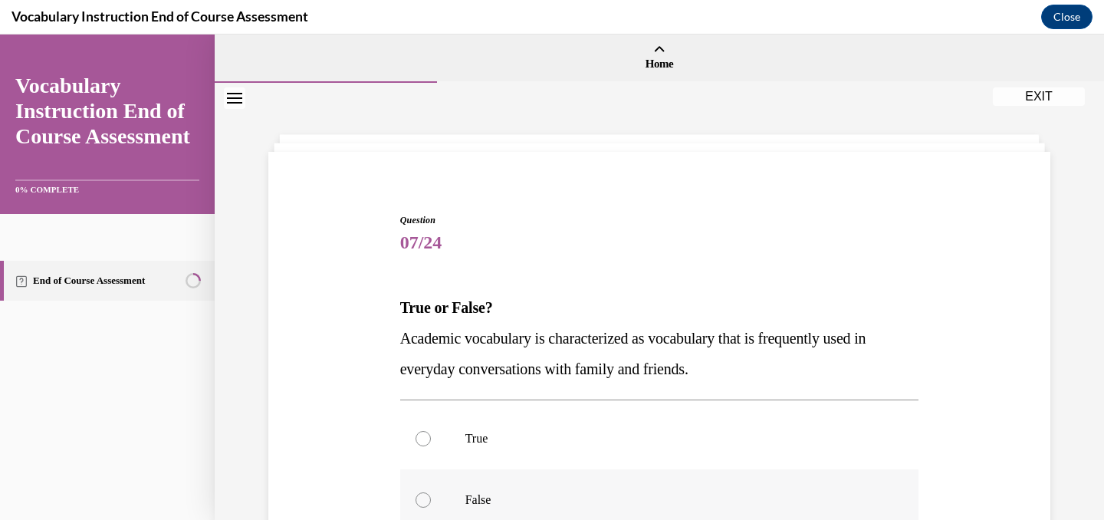
click at [457, 500] on label "False" at bounding box center [659, 499] width 519 height 61
click at [431, 500] on input "False" at bounding box center [422, 499] width 15 height 15
radio input "true"
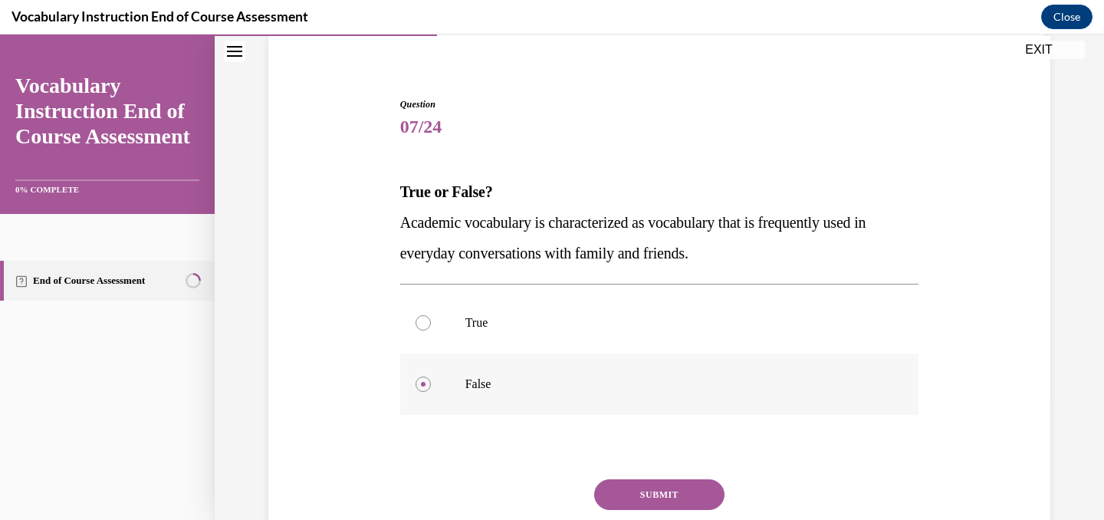
scroll to position [217, 0]
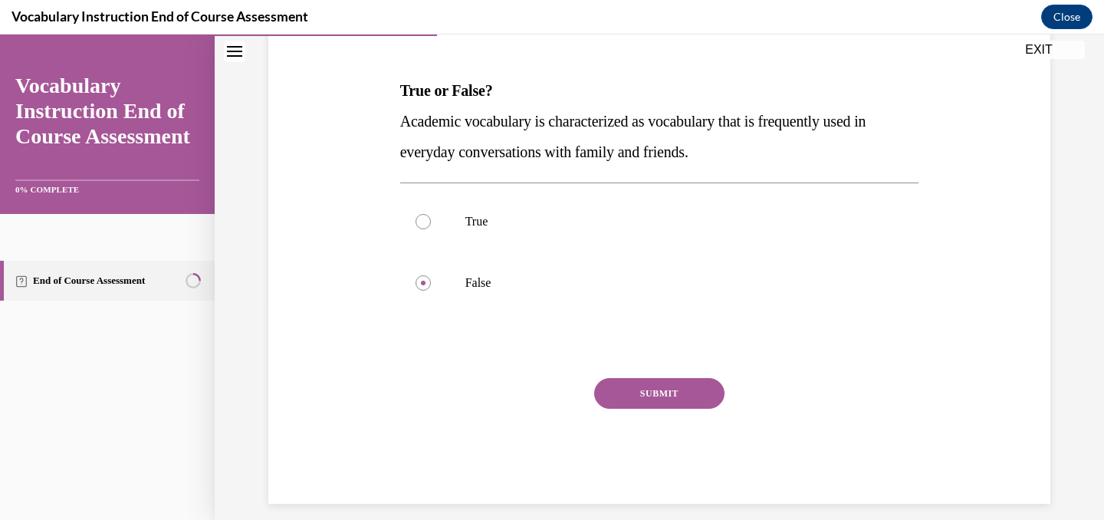
click at [608, 400] on button "SUBMIT" at bounding box center [659, 393] width 130 height 31
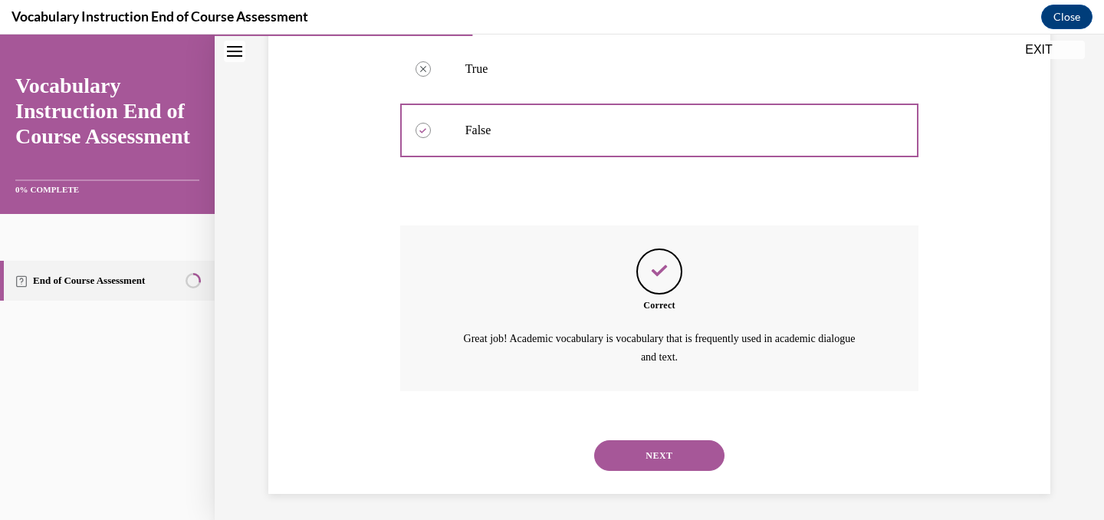
scroll to position [373, 0]
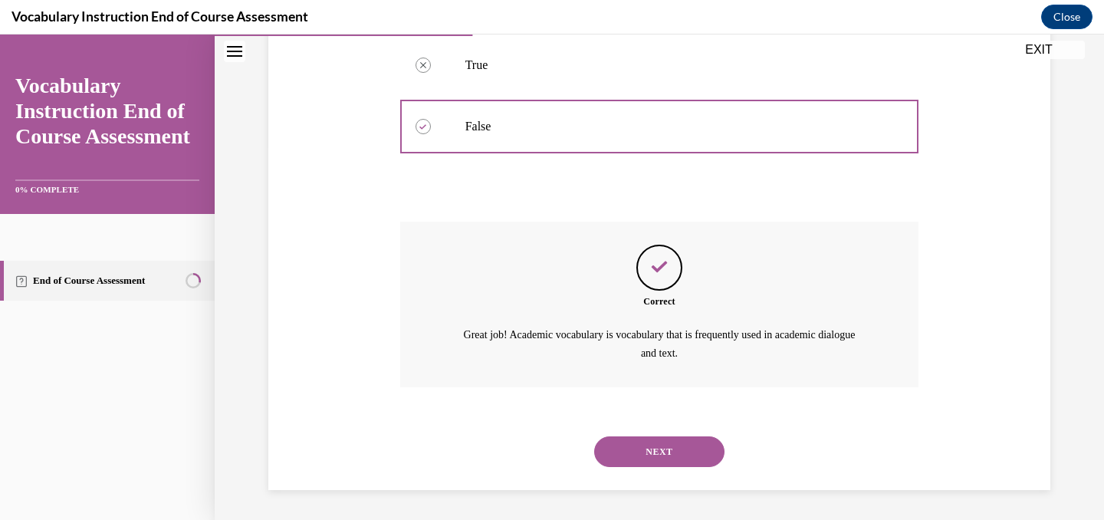
click at [641, 433] on div "NEXT" at bounding box center [659, 451] width 519 height 61
click at [641, 447] on button "NEXT" at bounding box center [659, 451] width 130 height 31
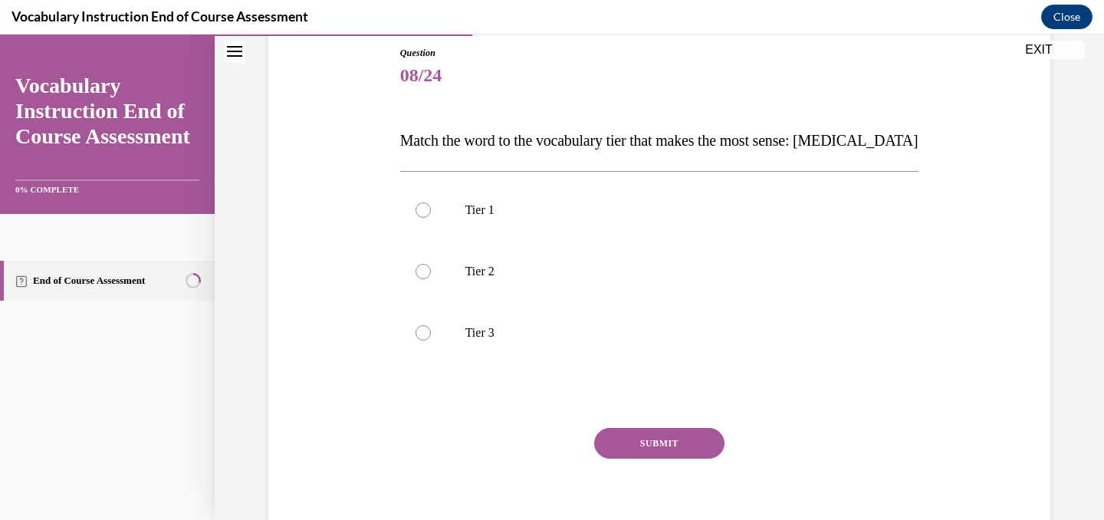
scroll to position [208, 0]
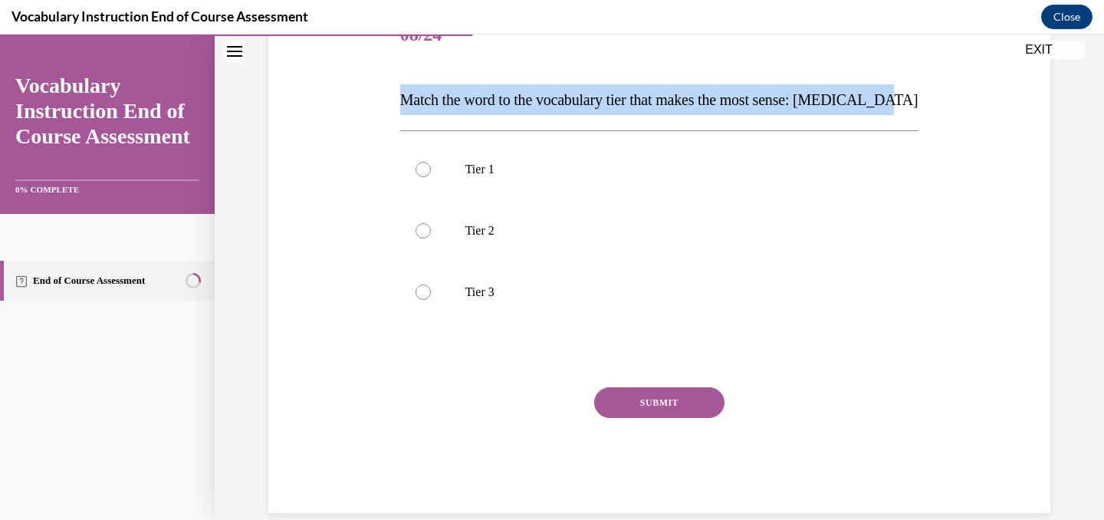
drag, startPoint x: 390, startPoint y: 103, endPoint x: 1074, endPoint y: 97, distance: 684.4
click at [1074, 97] on div "Question 08/24 Match the word to the vocabulary tier that makes the most sense:…" at bounding box center [659, 209] width 889 height 668
copy span "Match the word to the vocabulary tier that makes the most sense: anaphylaxis"
click at [487, 296] on p "Tier 3" at bounding box center [672, 291] width 415 height 15
click at [431, 296] on input "Tier 3" at bounding box center [422, 291] width 15 height 15
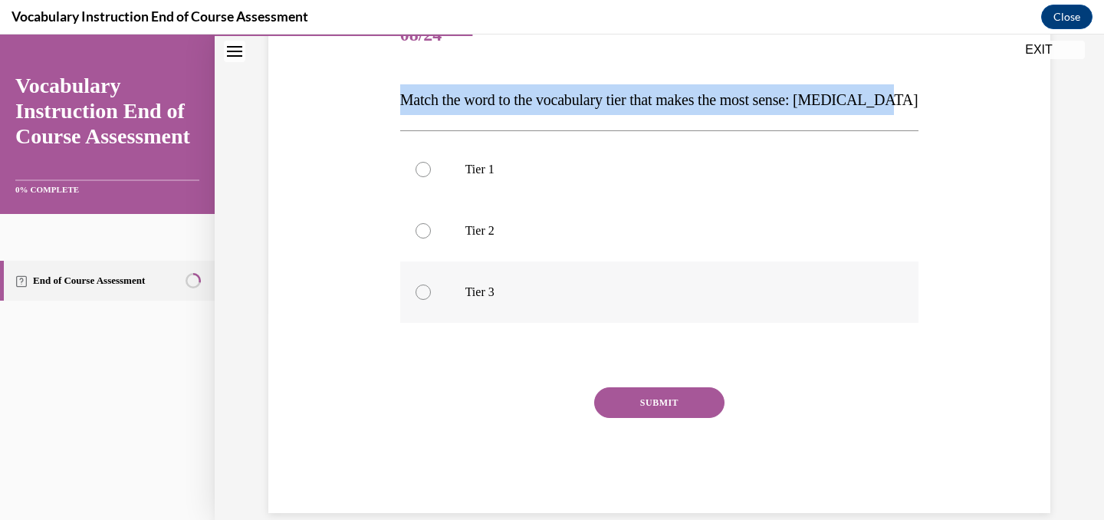
radio input "true"
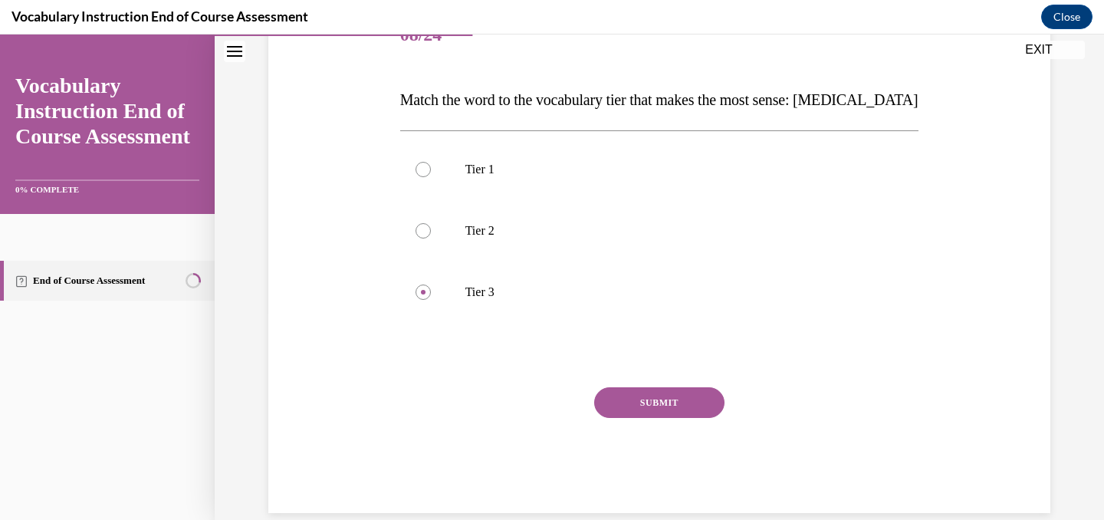
click at [605, 392] on button "SUBMIT" at bounding box center [659, 402] width 130 height 31
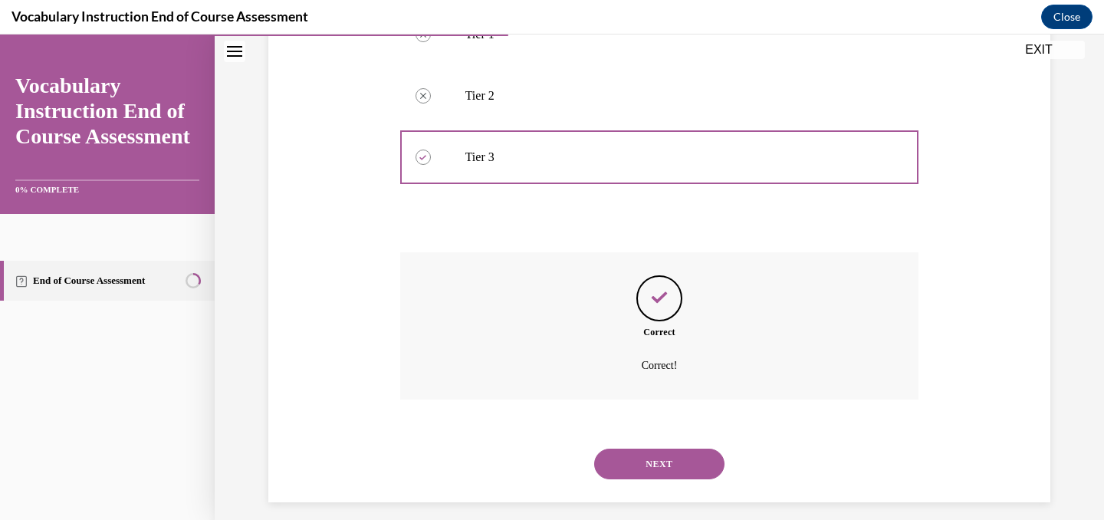
scroll to position [356, 0]
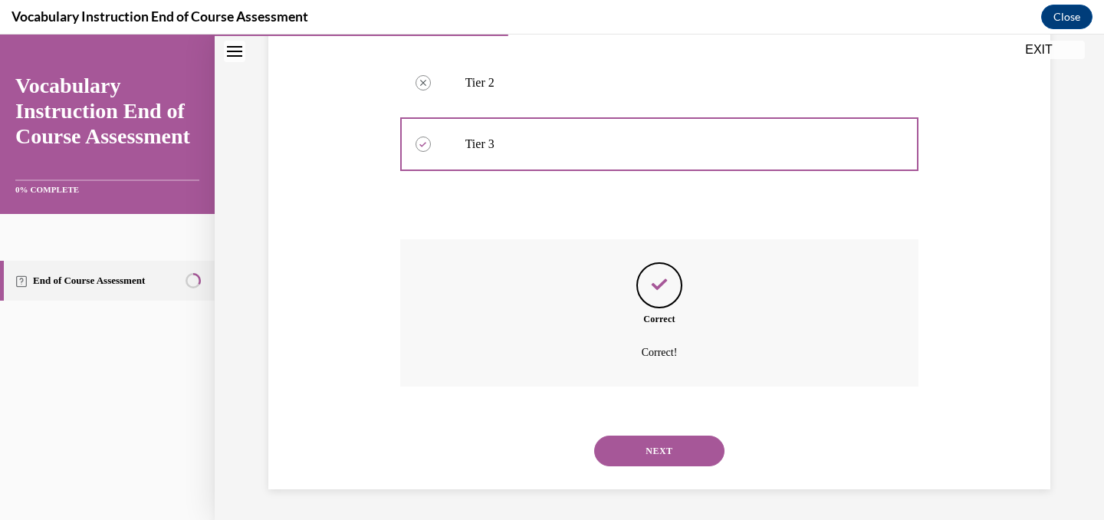
click at [638, 449] on button "NEXT" at bounding box center [659, 450] width 130 height 31
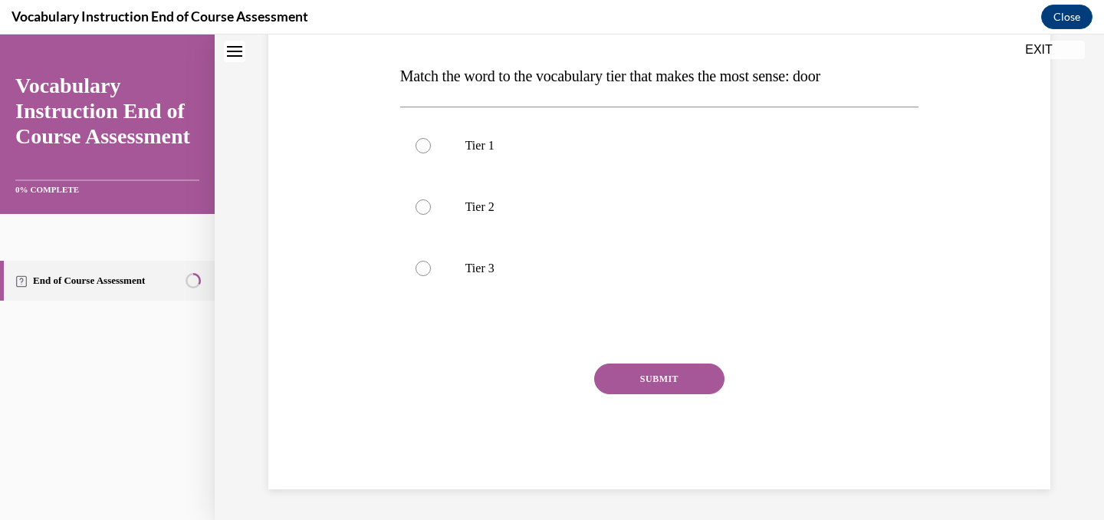
scroll to position [0, 0]
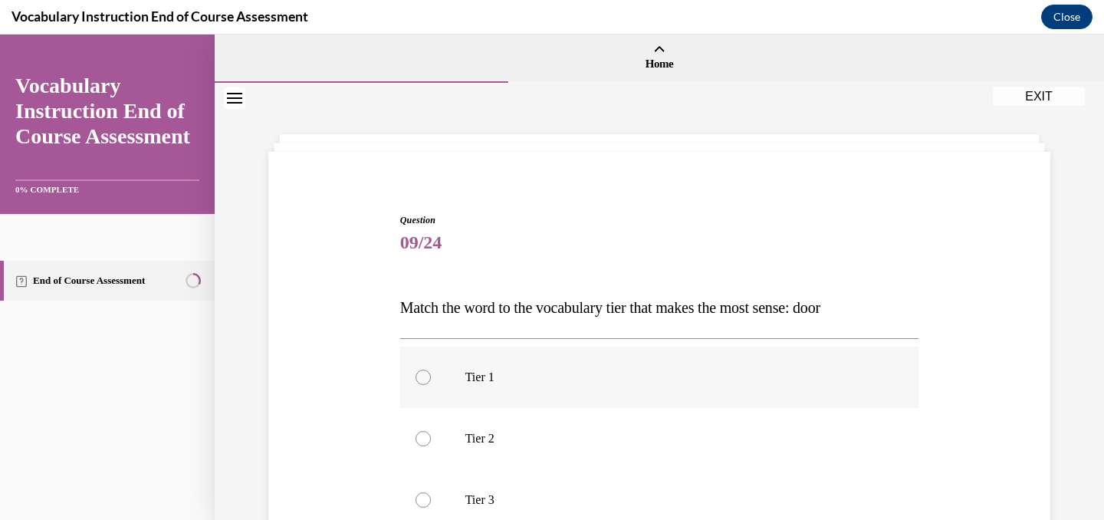
click at [543, 373] on p "Tier 1" at bounding box center [672, 376] width 415 height 15
click at [431, 373] on input "Tier 1" at bounding box center [422, 376] width 15 height 15
radio input "true"
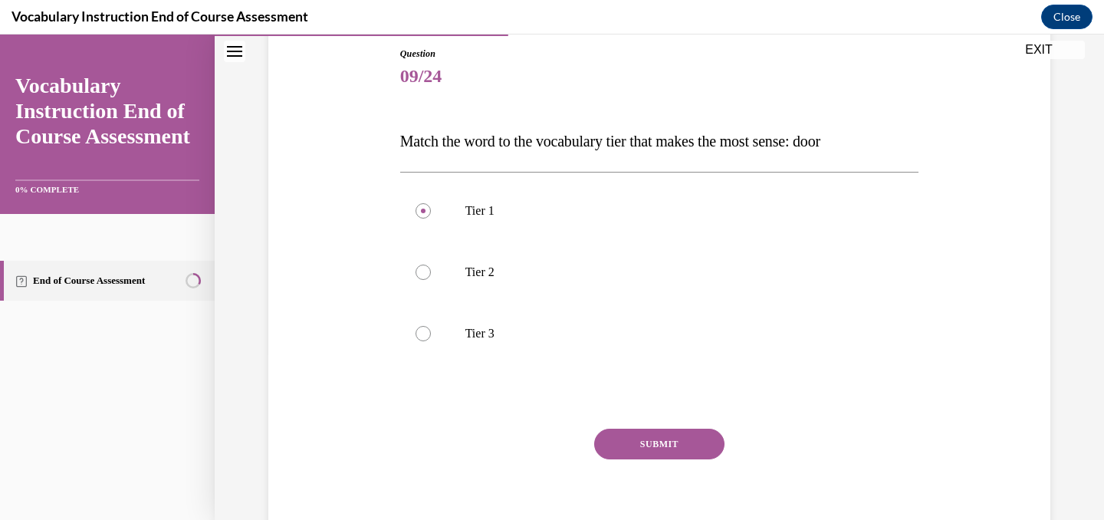
scroll to position [231, 0]
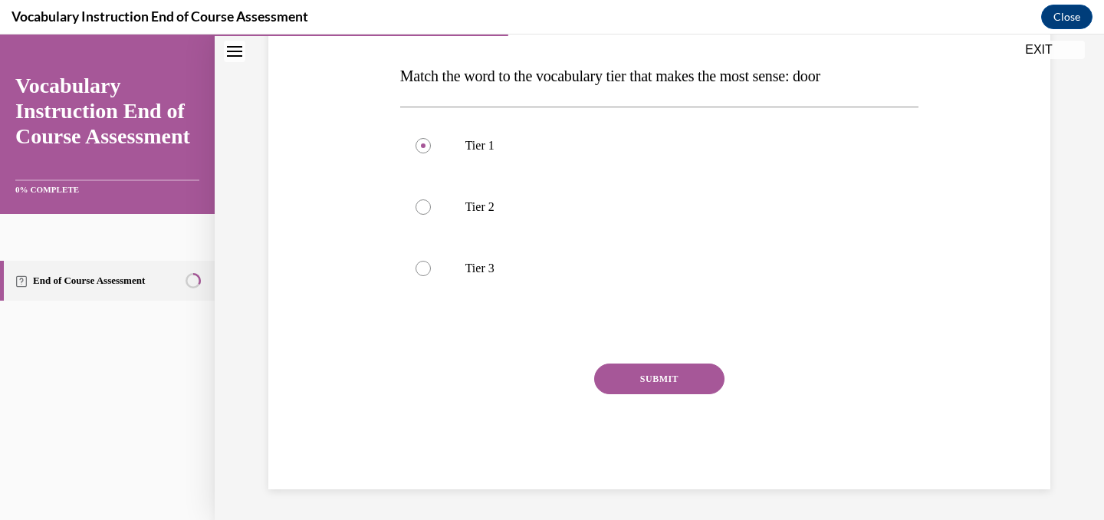
click at [625, 378] on button "SUBMIT" at bounding box center [659, 378] width 130 height 31
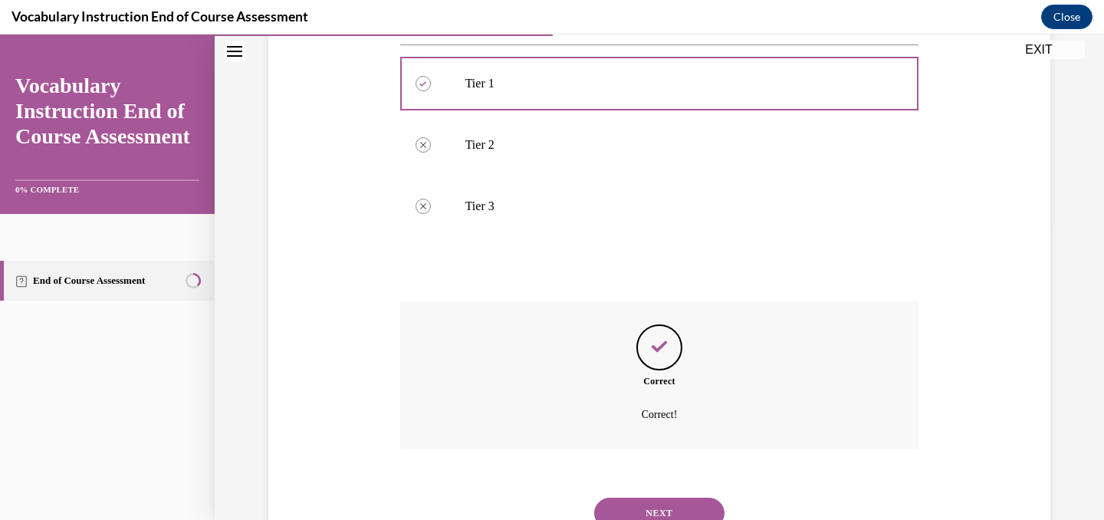
scroll to position [356, 0]
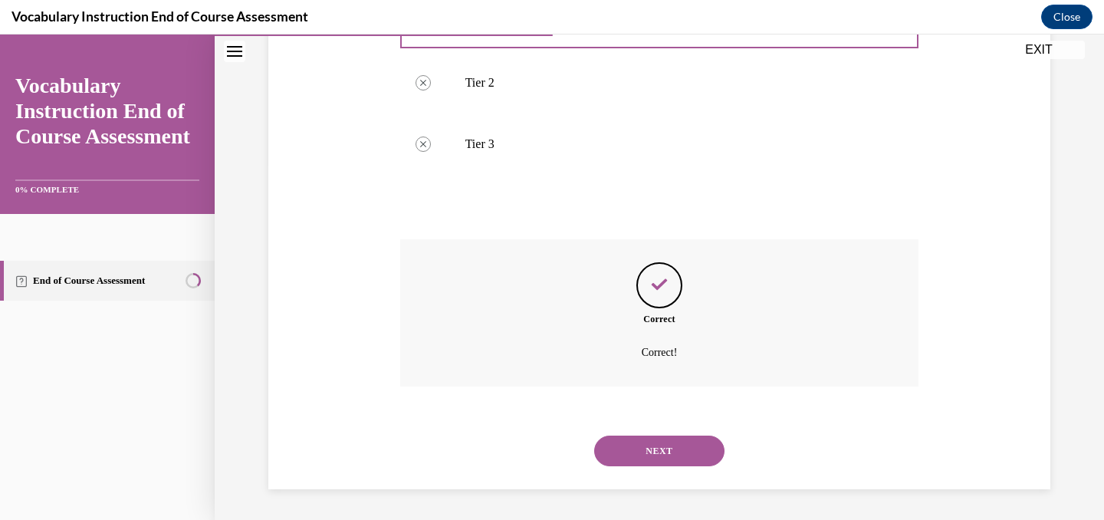
click at [638, 436] on button "NEXT" at bounding box center [659, 450] width 130 height 31
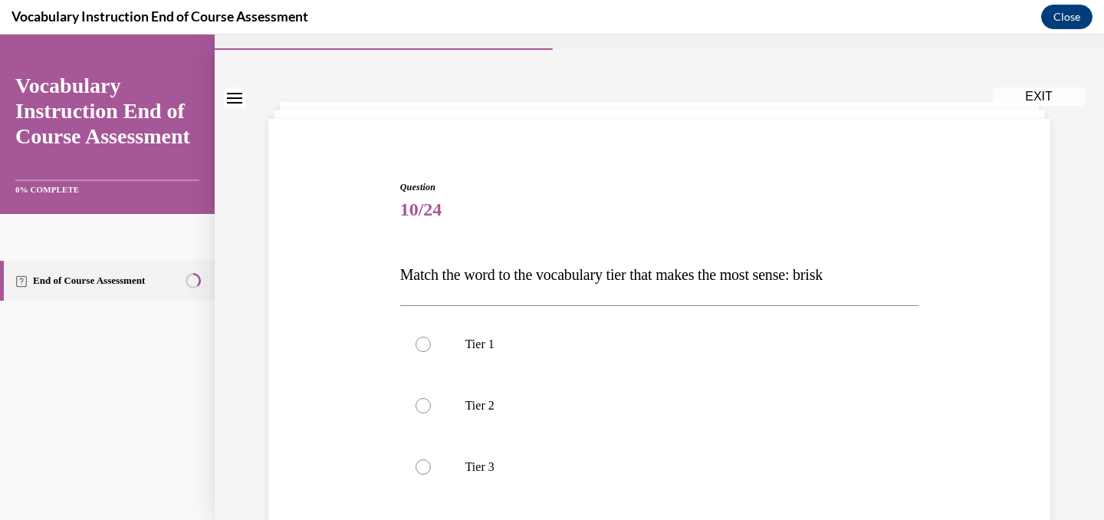
scroll to position [35, 0]
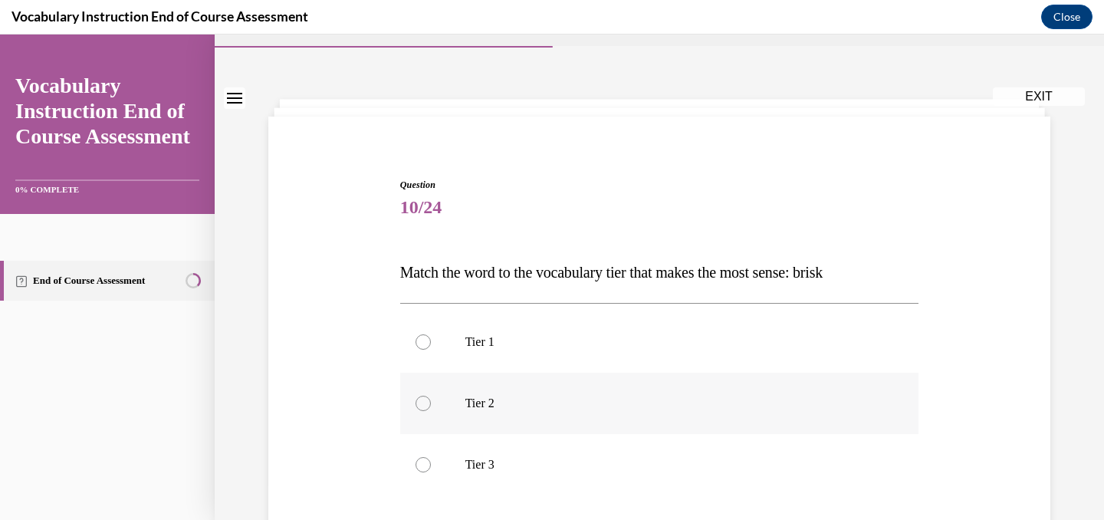
click at [584, 408] on p "Tier 2" at bounding box center [672, 402] width 415 height 15
click at [431, 408] on input "Tier 2" at bounding box center [422, 402] width 15 height 15
radio input "true"
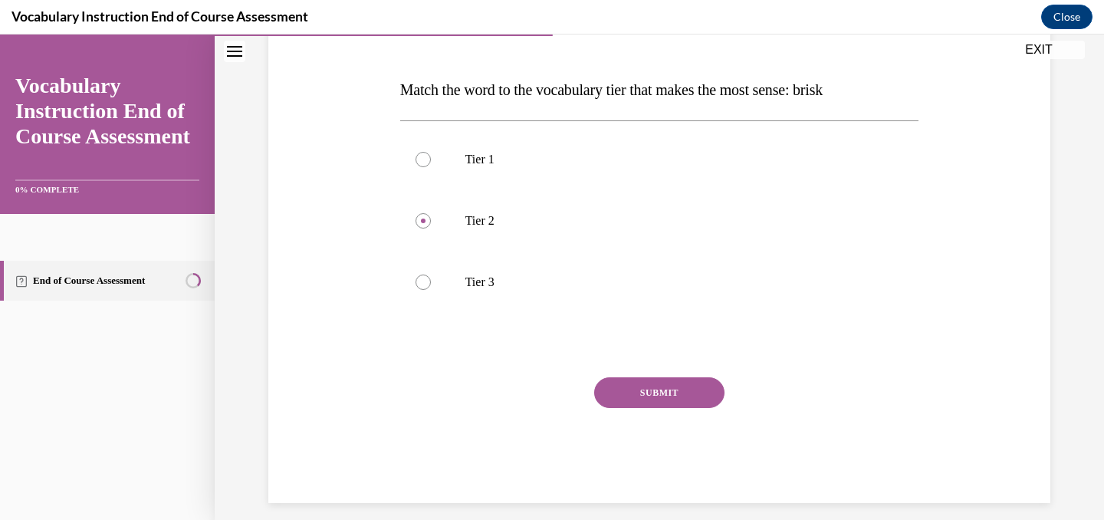
click at [631, 398] on button "SUBMIT" at bounding box center [659, 392] width 130 height 31
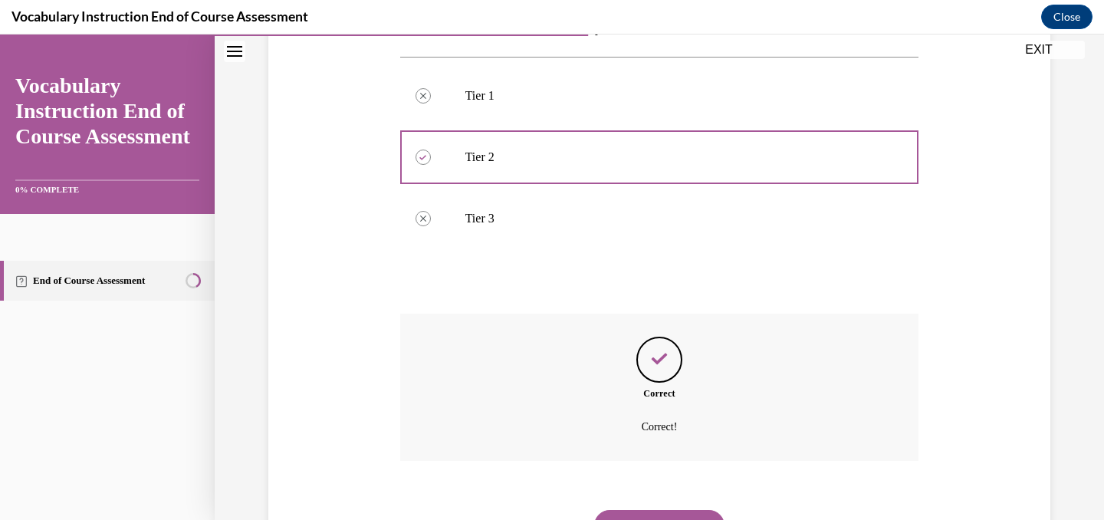
scroll to position [356, 0]
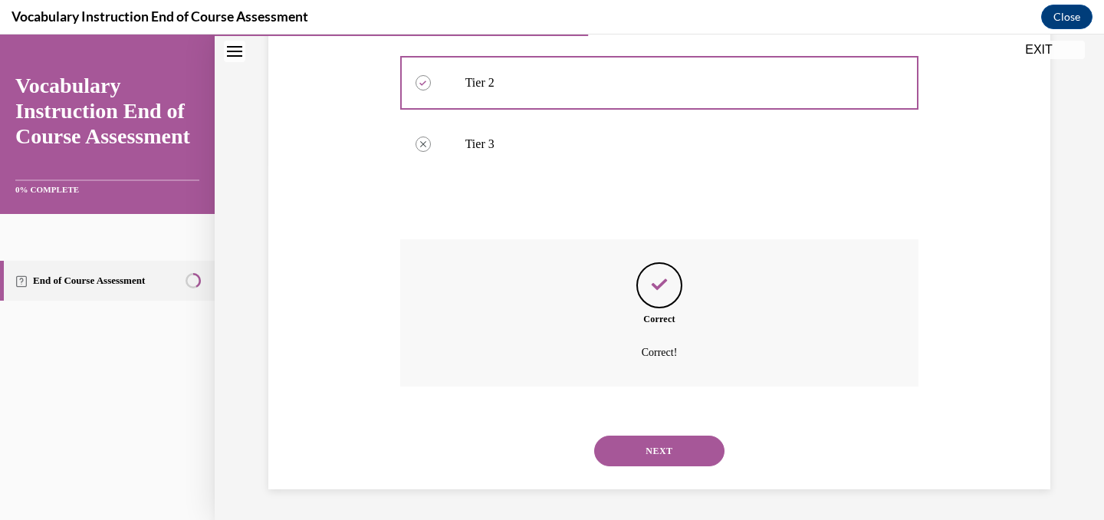
click at [635, 447] on button "NEXT" at bounding box center [659, 450] width 130 height 31
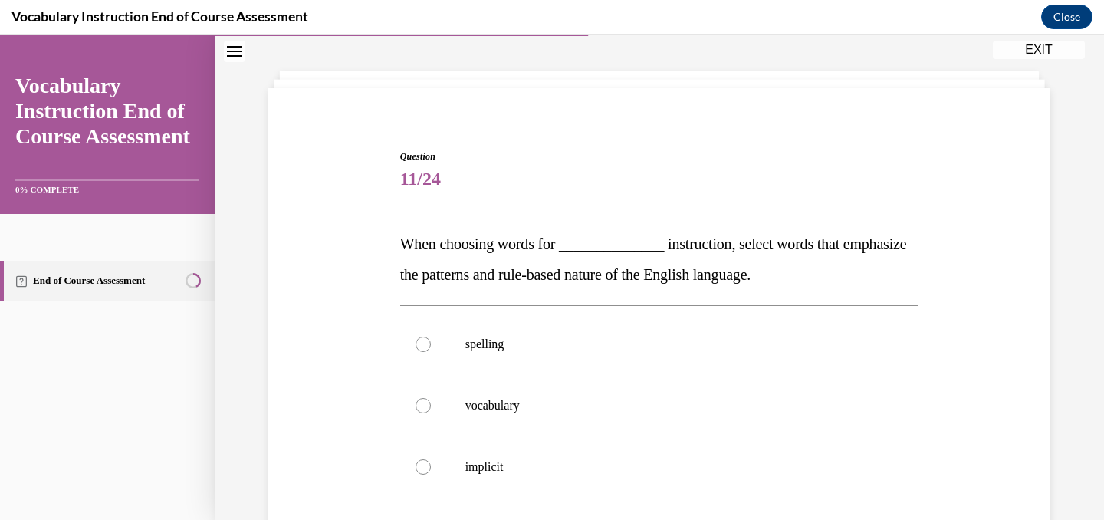
scroll to position [79, 0]
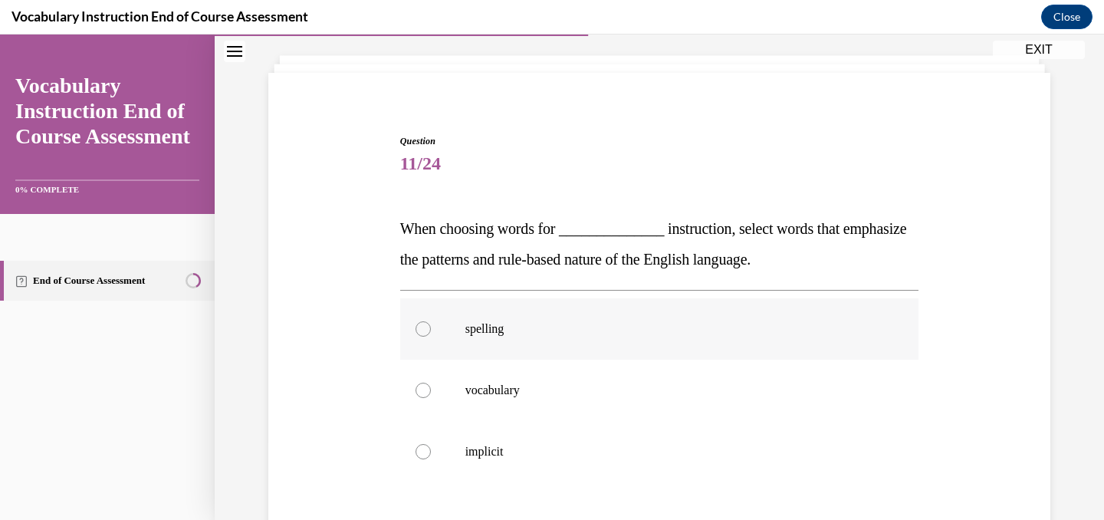
click at [430, 319] on label "spelling" at bounding box center [659, 328] width 519 height 61
click at [430, 321] on input "spelling" at bounding box center [422, 328] width 15 height 15
radio input "true"
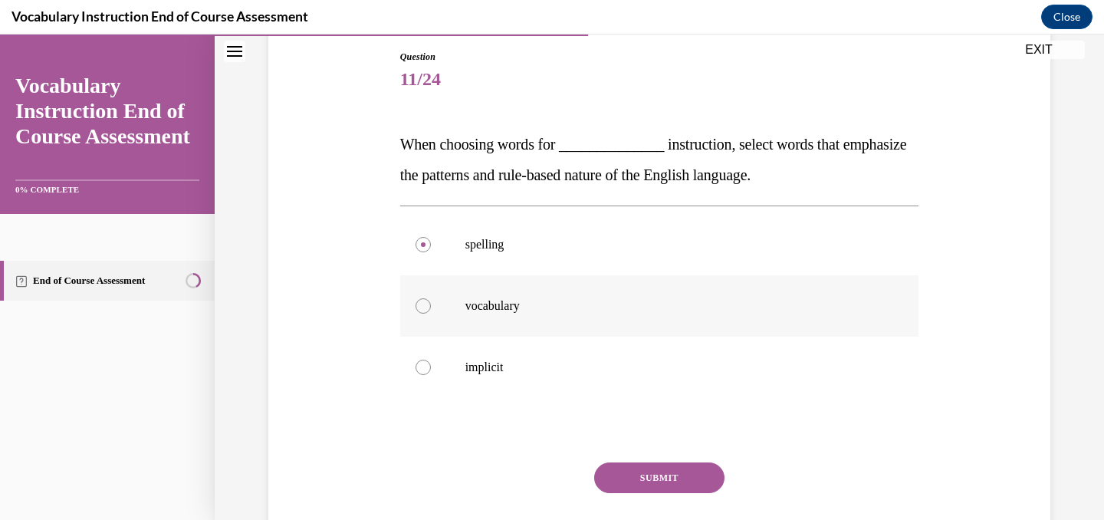
scroll to position [168, 0]
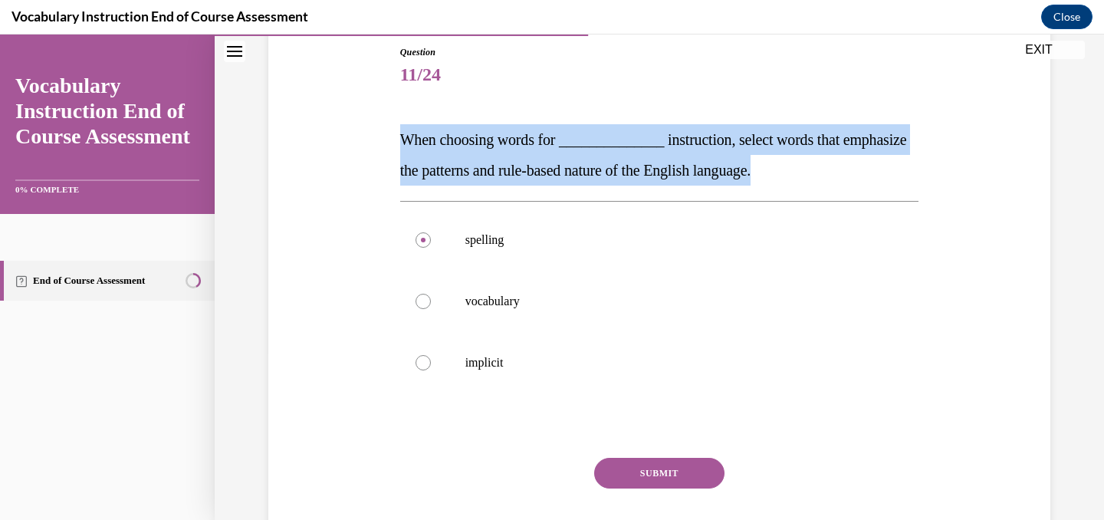
drag, startPoint x: 399, startPoint y: 131, endPoint x: 1074, endPoint y: 175, distance: 676.6
click at [1074, 175] on div "Question 11/24 When choosing words for ______________ instruction, select words…" at bounding box center [659, 264] width 889 height 699
copy span "When choosing words for ______________ instruction, select words that emphasize…"
click at [635, 467] on button "SUBMIT" at bounding box center [659, 473] width 130 height 31
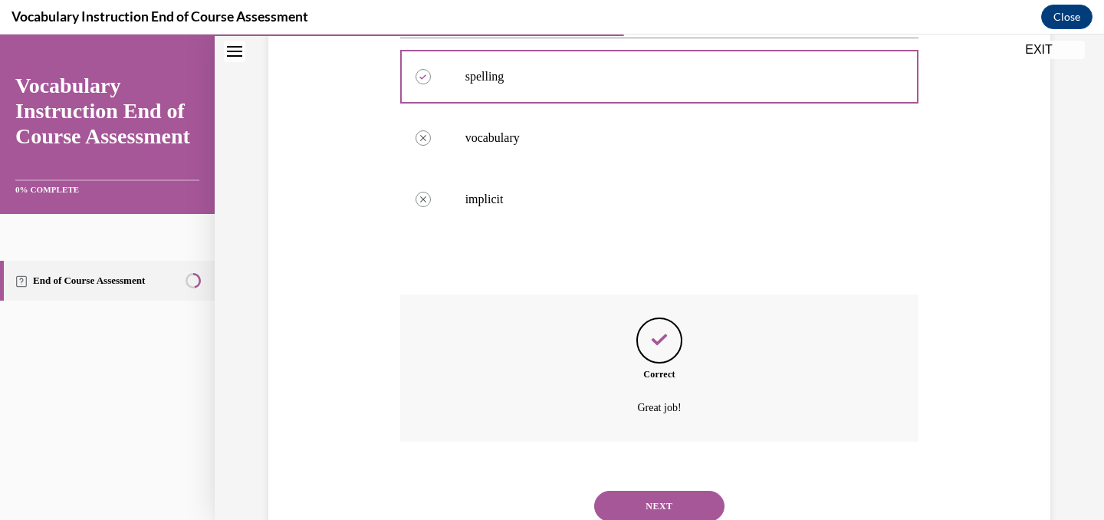
scroll to position [386, 0]
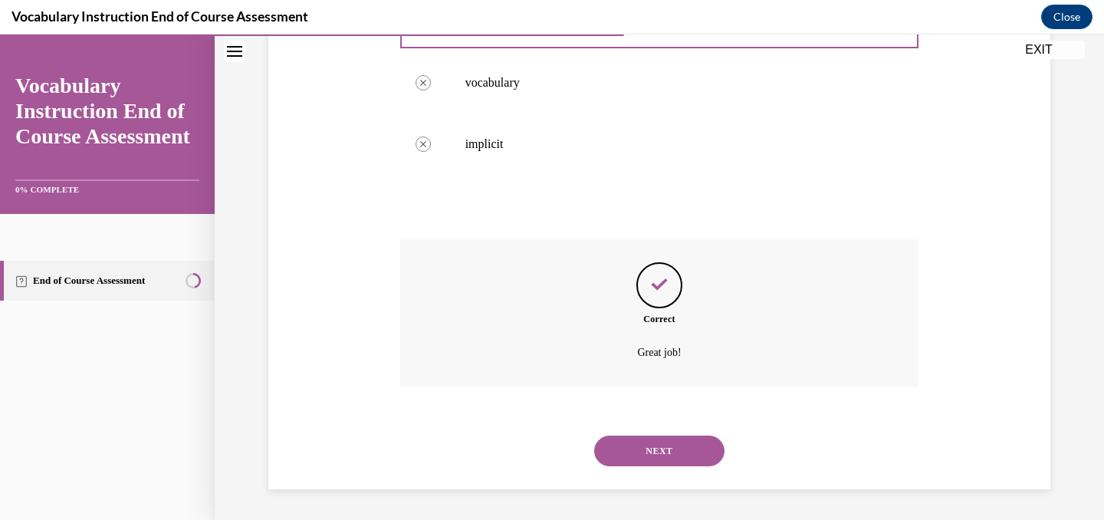
click at [651, 460] on button "NEXT" at bounding box center [659, 450] width 130 height 31
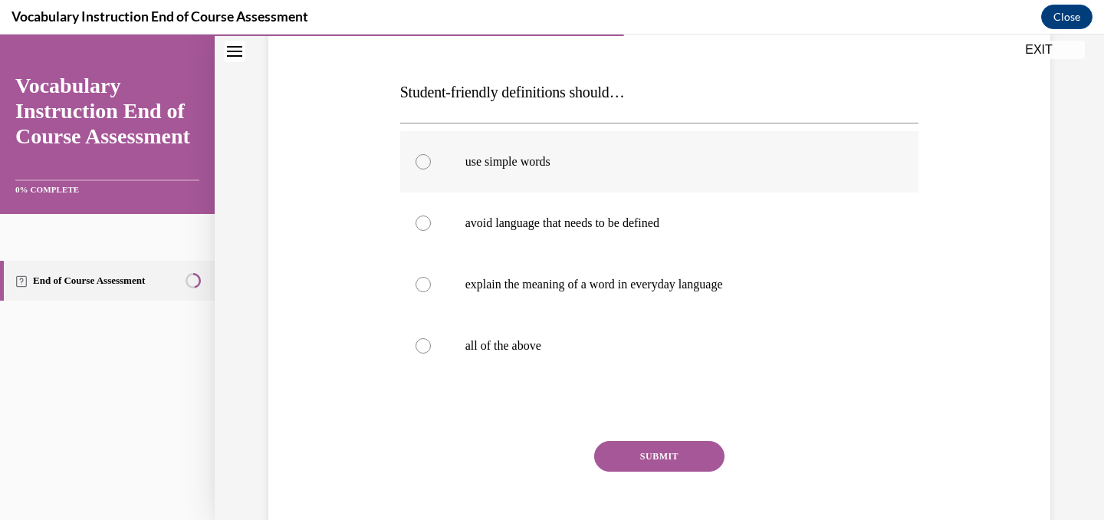
scroll to position [229, 0]
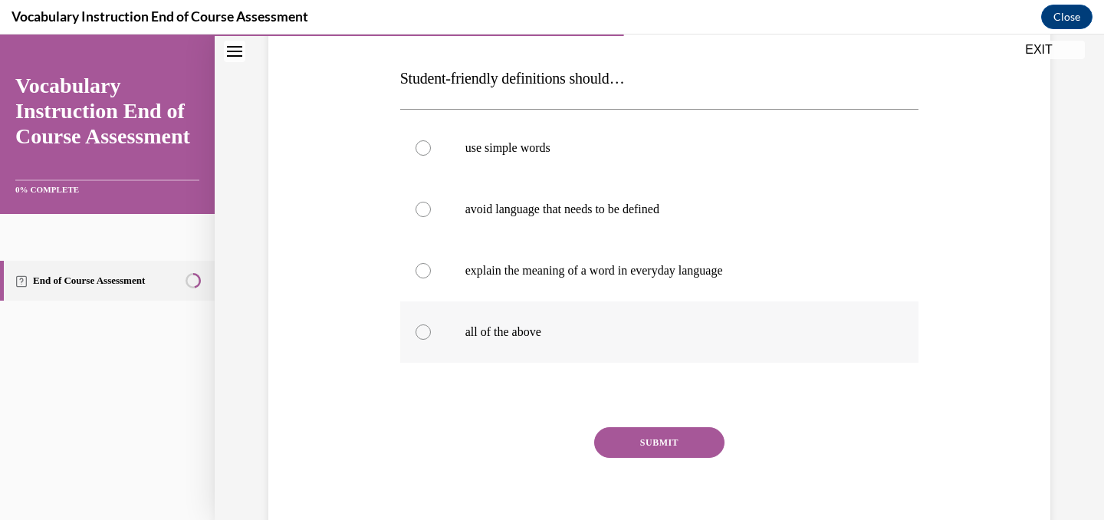
click at [438, 326] on label "all of the above" at bounding box center [659, 331] width 519 height 61
click at [431, 326] on input "all of the above" at bounding box center [422, 331] width 15 height 15
radio input "true"
click at [638, 442] on button "SUBMIT" at bounding box center [659, 442] width 130 height 31
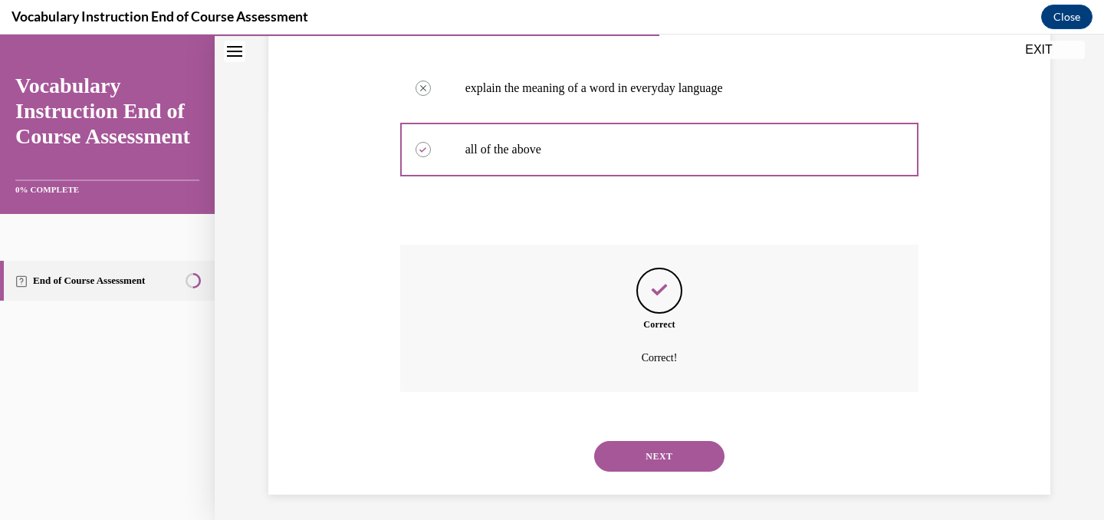
scroll to position [417, 0]
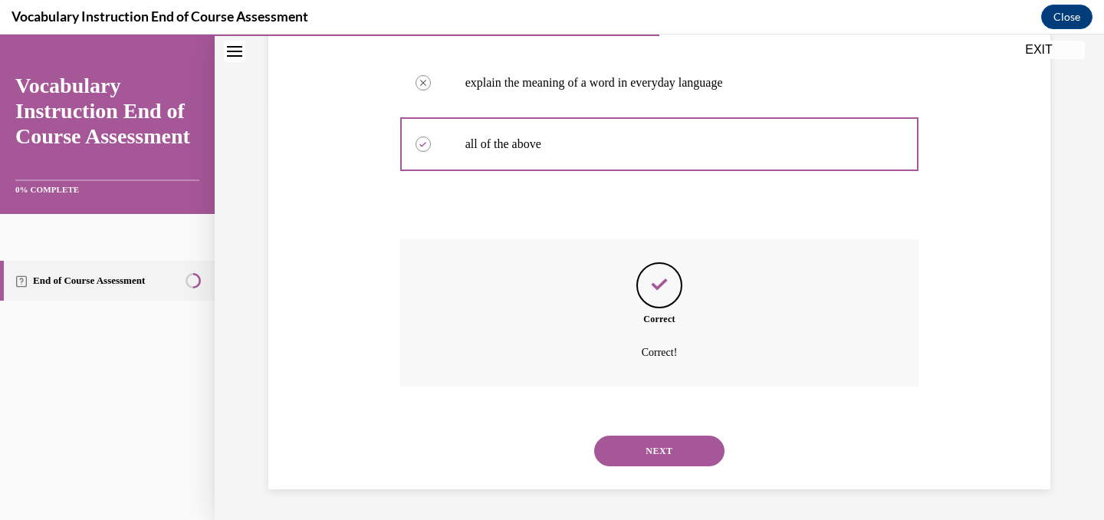
click at [658, 445] on button "NEXT" at bounding box center [659, 450] width 130 height 31
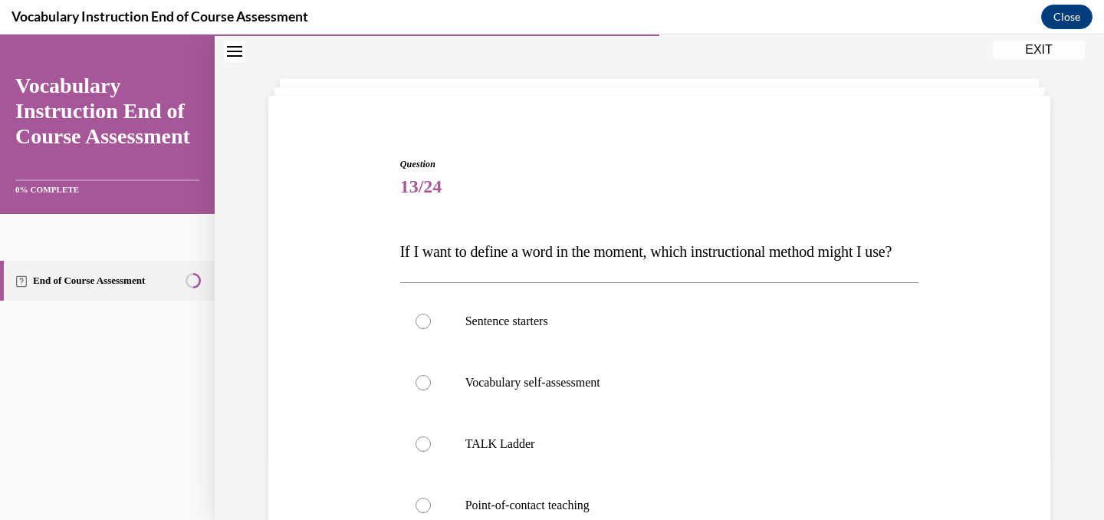
scroll to position [143, 0]
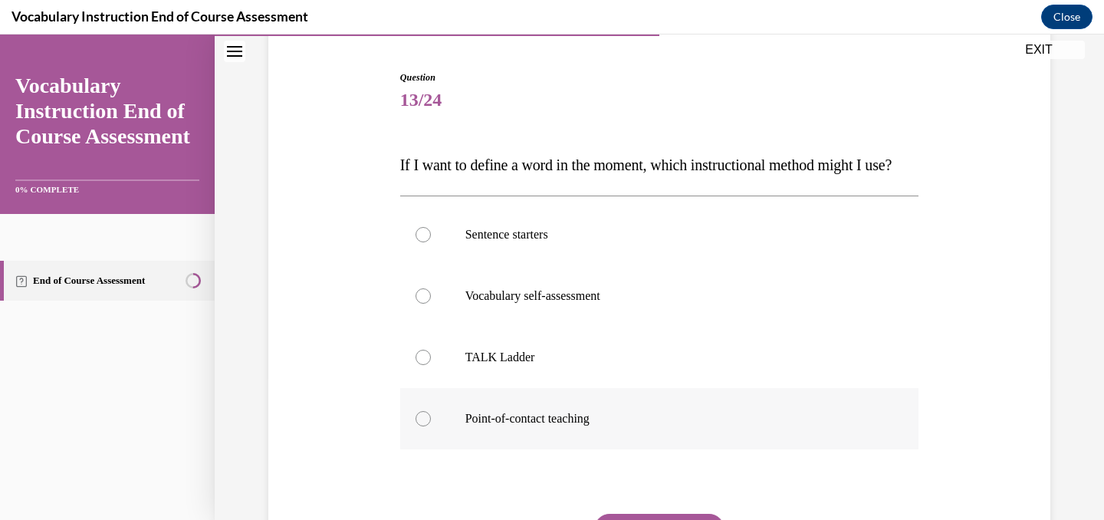
click at [687, 449] on label "Point-of-contact teaching" at bounding box center [659, 418] width 519 height 61
click at [431, 426] on input "Point-of-contact teaching" at bounding box center [422, 418] width 15 height 15
radio input "true"
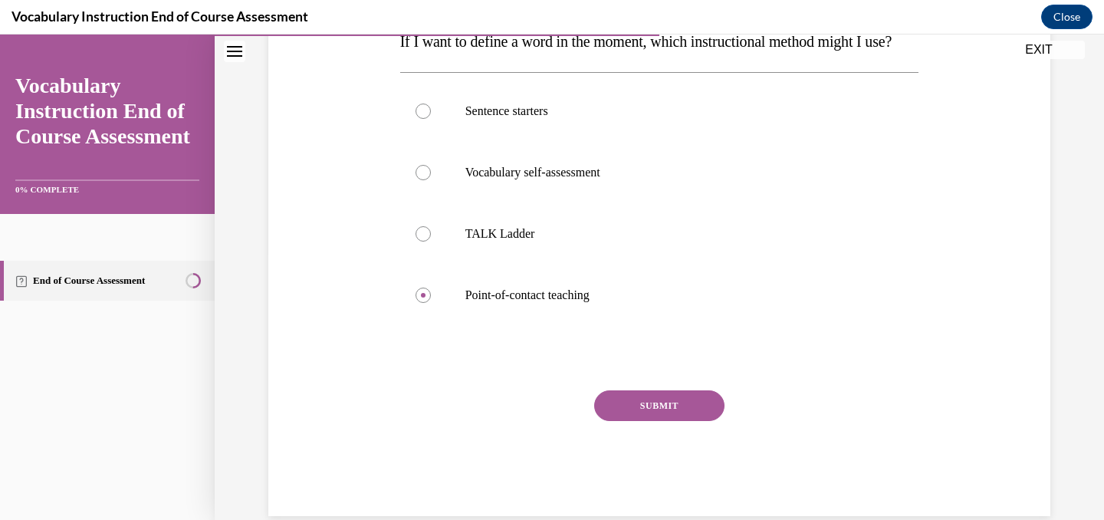
click at [688, 421] on button "SUBMIT" at bounding box center [659, 405] width 130 height 31
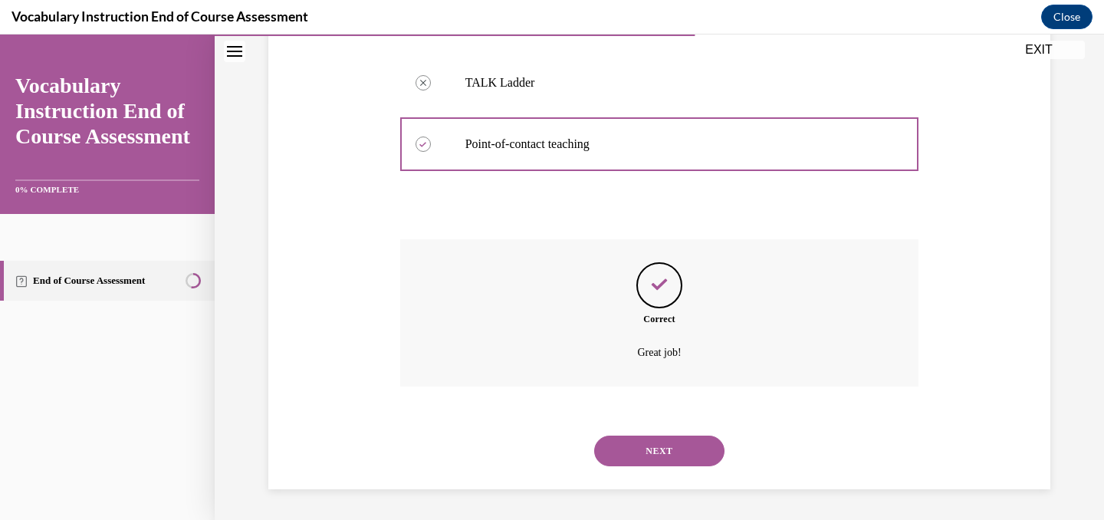
scroll to position [448, 0]
click at [688, 448] on button "NEXT" at bounding box center [659, 450] width 130 height 31
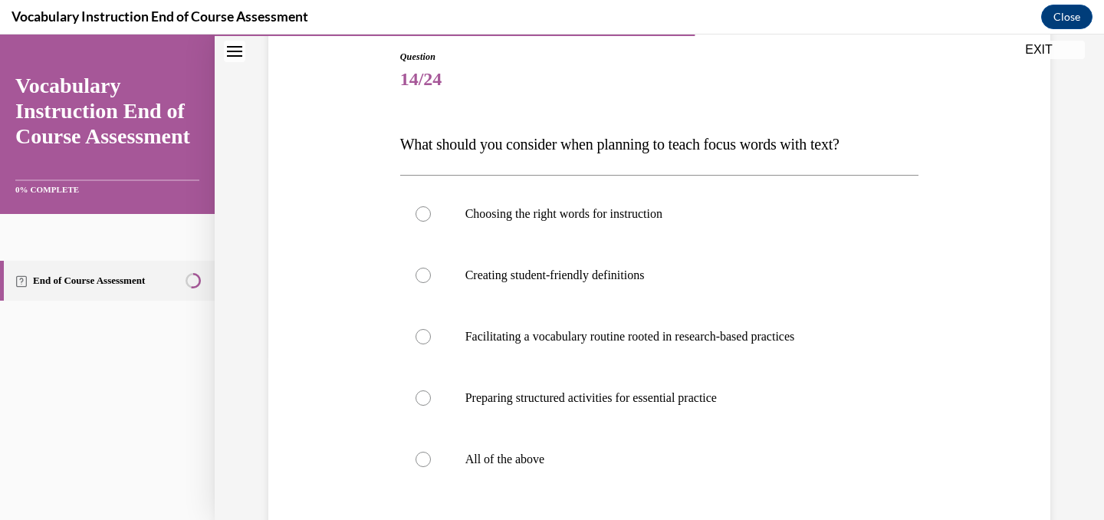
scroll to position [186, 0]
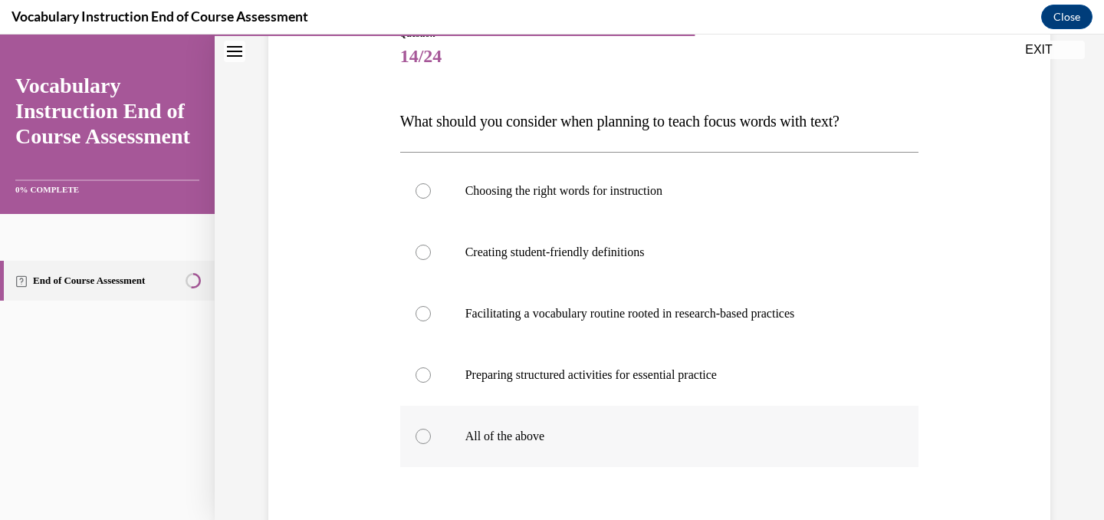
click at [582, 422] on label "All of the above" at bounding box center [659, 435] width 519 height 61
click at [431, 428] on input "All of the above" at bounding box center [422, 435] width 15 height 15
radio input "true"
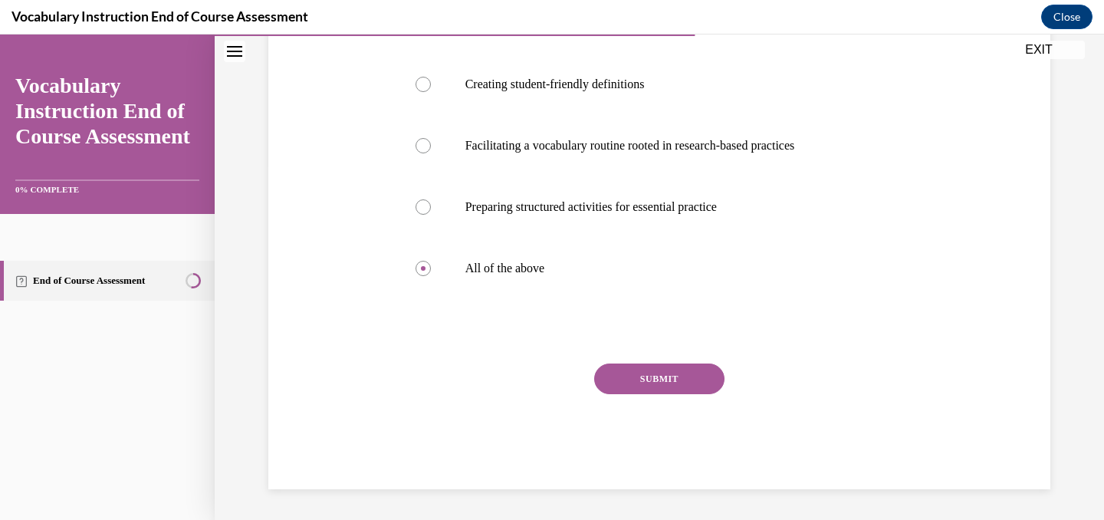
click at [615, 383] on button "SUBMIT" at bounding box center [659, 378] width 130 height 31
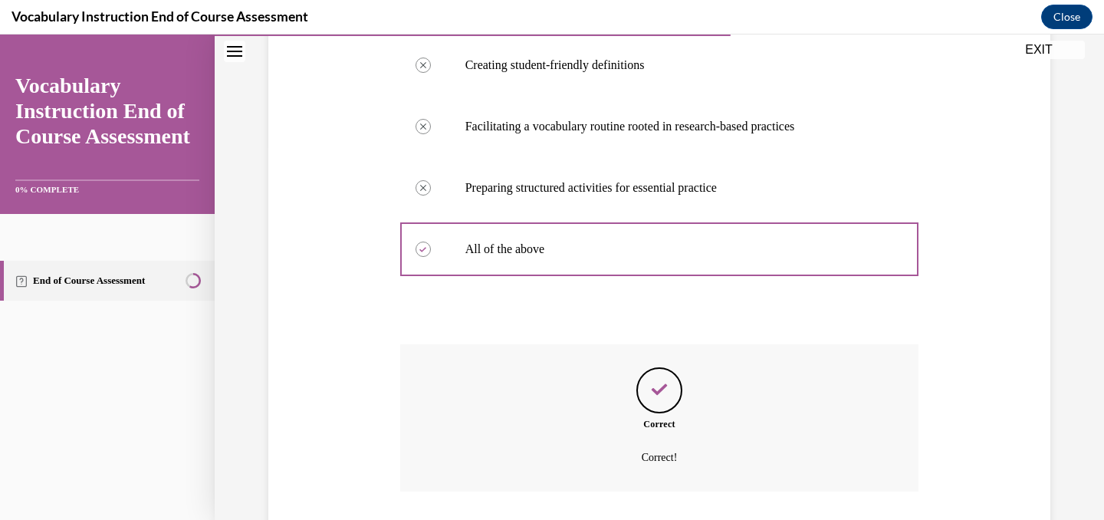
scroll to position [478, 0]
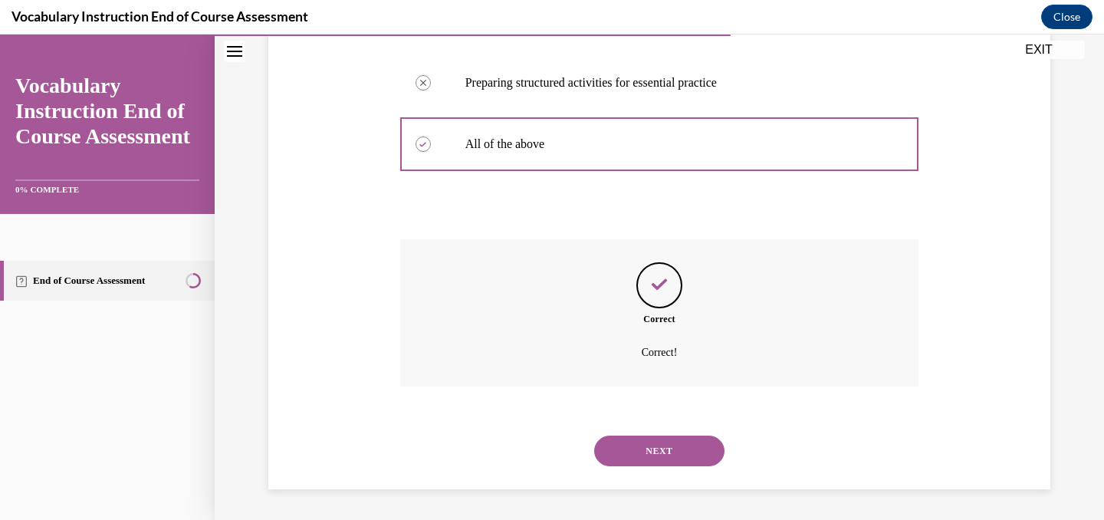
click at [639, 465] on button "NEXT" at bounding box center [659, 450] width 130 height 31
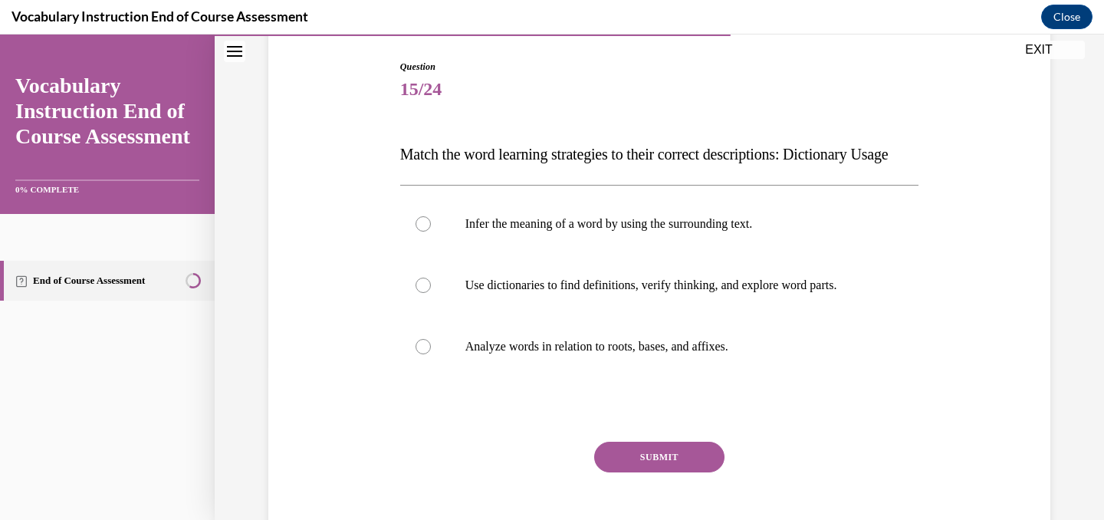
scroll to position [166, 0]
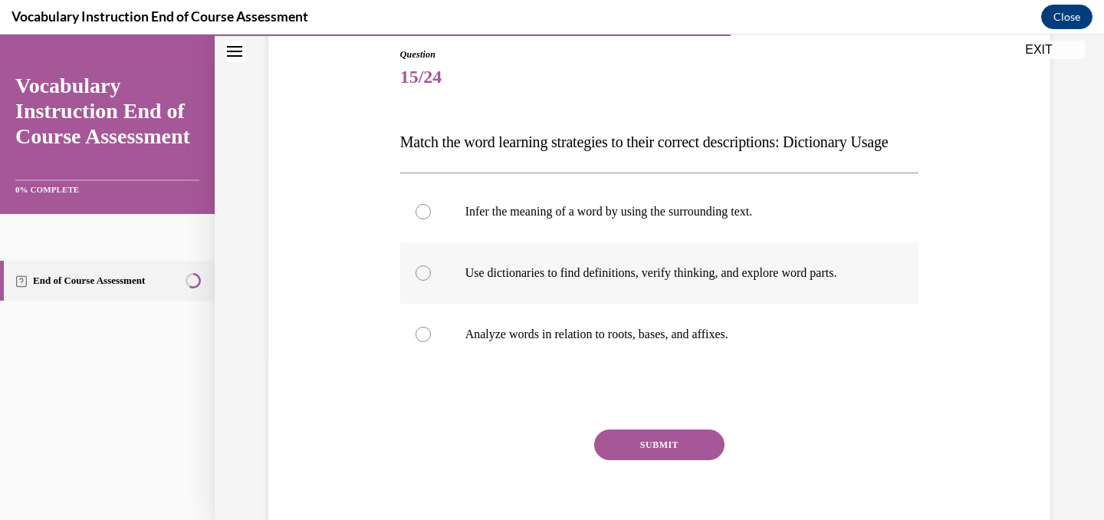
click at [544, 303] on label "Use dictionaries to find definitions, verify thinking, and explore word parts." at bounding box center [659, 272] width 519 height 61
click at [431, 280] on input "Use dictionaries to find definitions, verify thinking, and explore word parts." at bounding box center [422, 272] width 15 height 15
radio input "true"
click at [632, 460] on button "SUBMIT" at bounding box center [659, 444] width 130 height 31
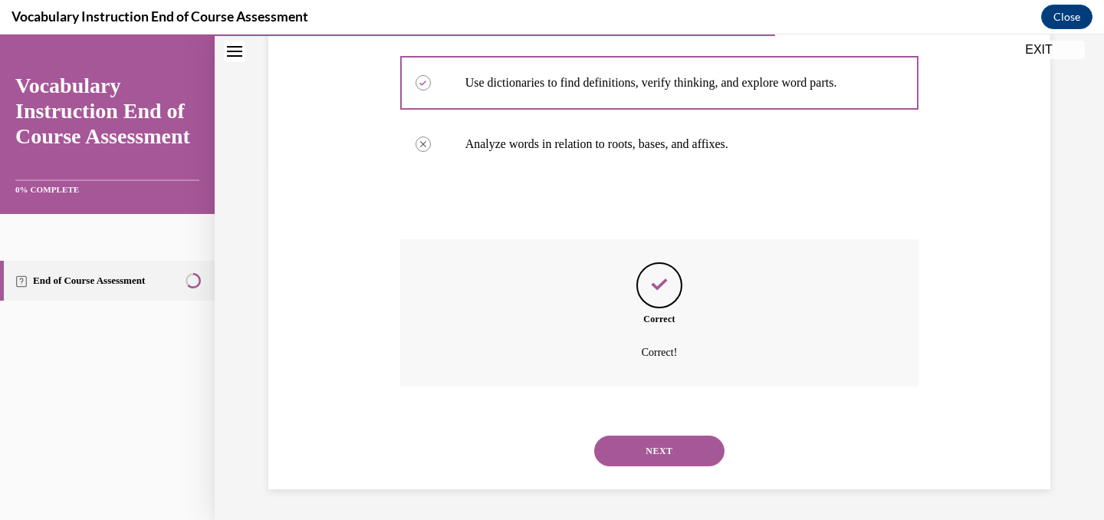
scroll to position [386, 0]
click at [628, 441] on button "NEXT" at bounding box center [659, 450] width 130 height 31
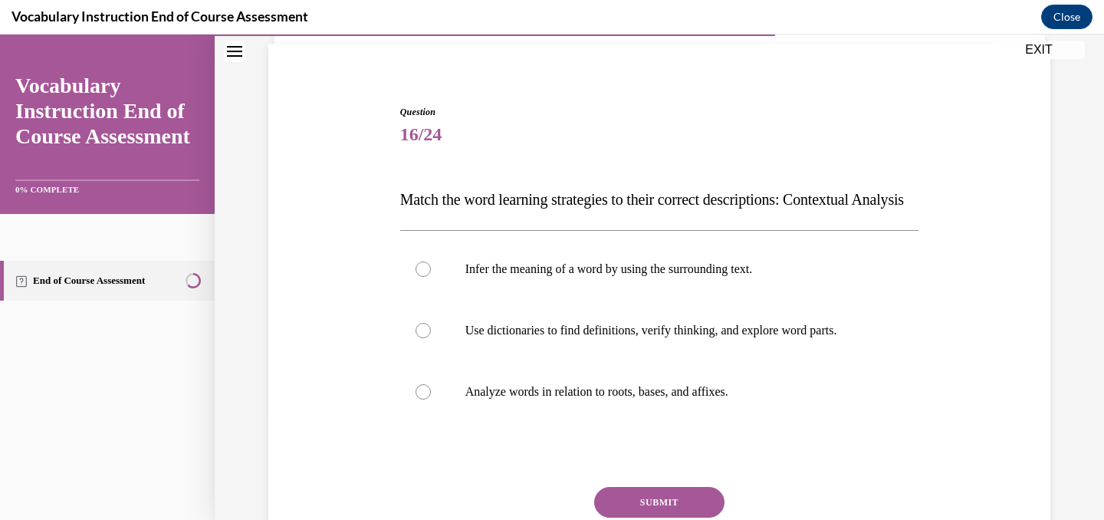
scroll to position [110, 0]
click at [549, 275] on p "Infer the meaning of a word by using the surrounding text." at bounding box center [672, 267] width 415 height 15
click at [431, 275] on input "Infer the meaning of a word by using the surrounding text." at bounding box center [422, 267] width 15 height 15
radio input "true"
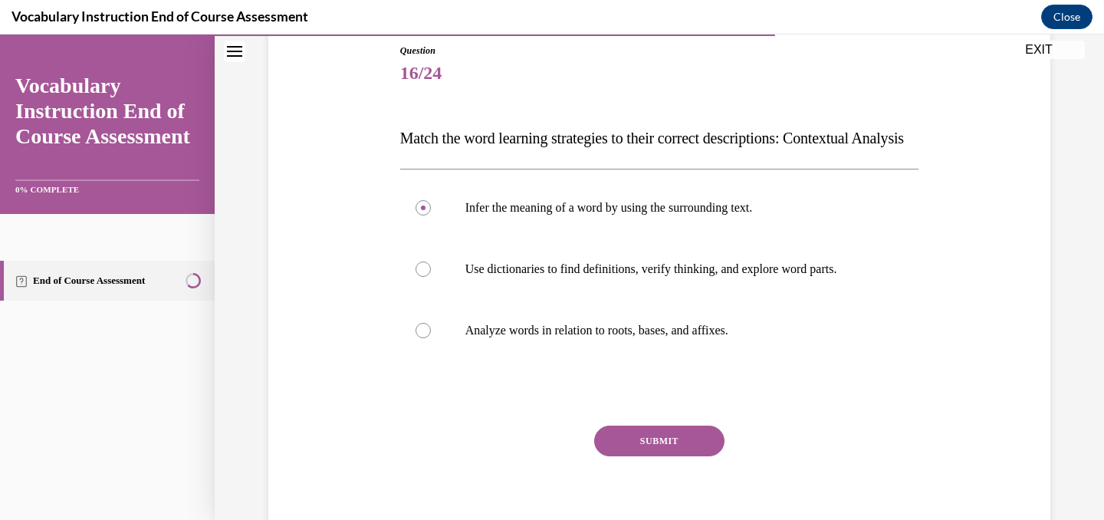
click at [638, 456] on button "SUBMIT" at bounding box center [659, 440] width 130 height 31
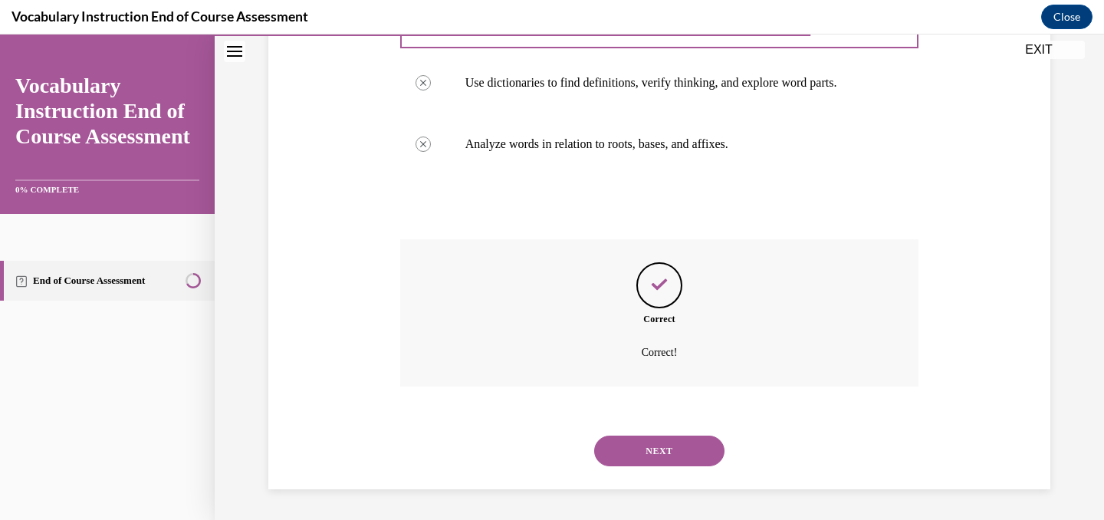
scroll to position [386, 0]
click at [632, 445] on button "NEXT" at bounding box center [659, 450] width 130 height 31
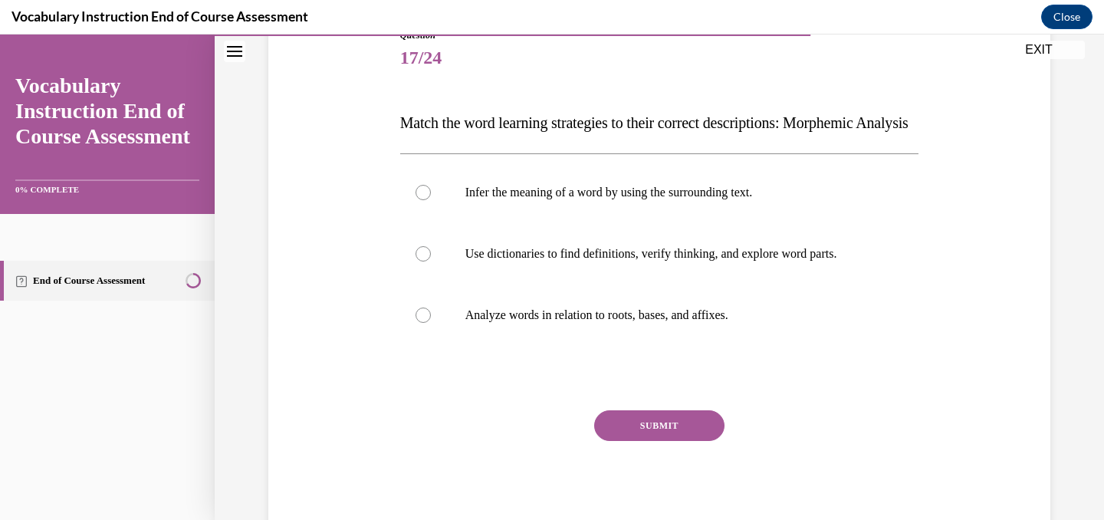
scroll to position [189, 0]
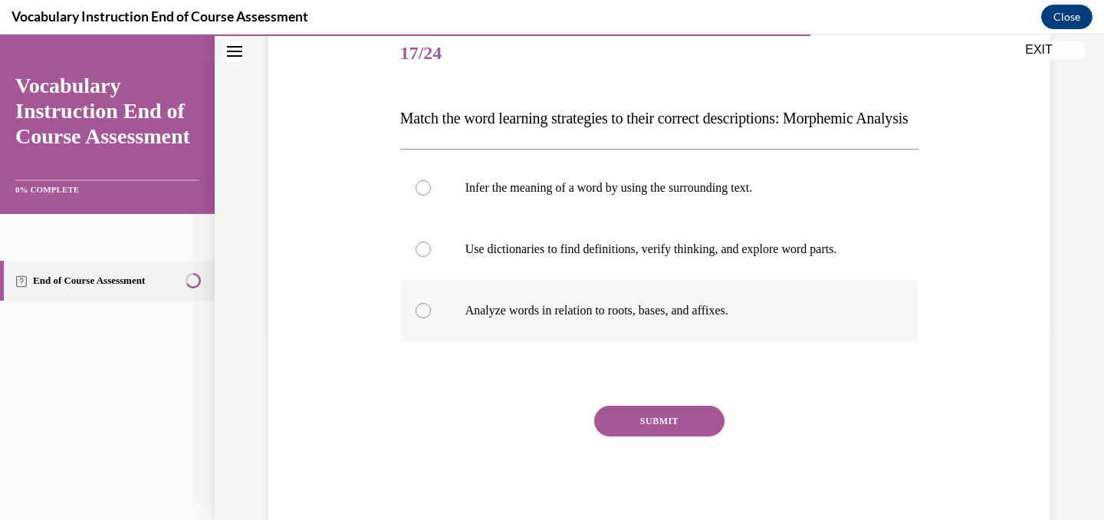
click at [556, 318] on p "Analyze words in relation to roots, bases, and affixes." at bounding box center [672, 310] width 415 height 15
click at [431, 318] on input "Analyze words in relation to roots, bases, and affixes." at bounding box center [422, 310] width 15 height 15
radio input "true"
click at [616, 436] on button "SUBMIT" at bounding box center [659, 420] width 130 height 31
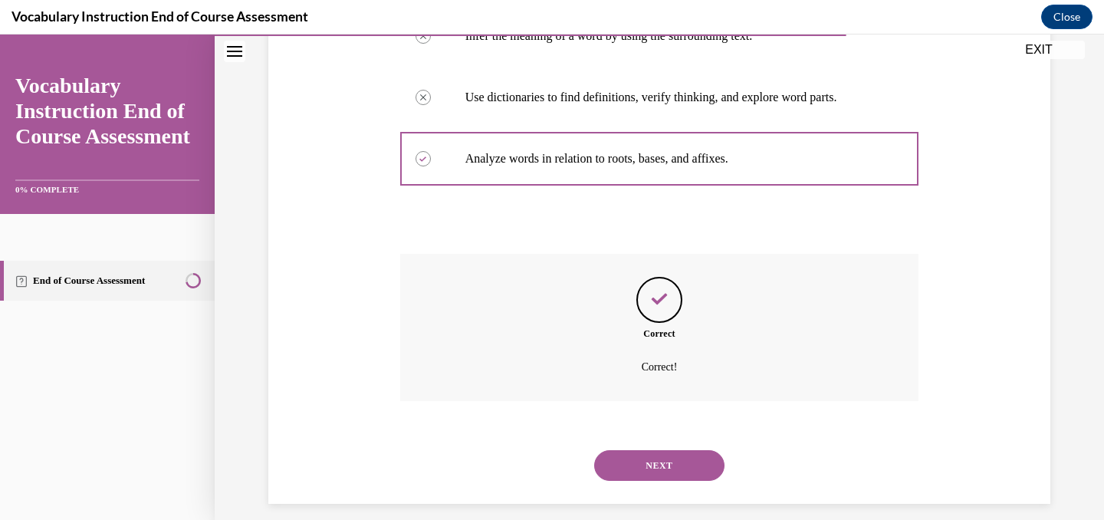
scroll to position [386, 0]
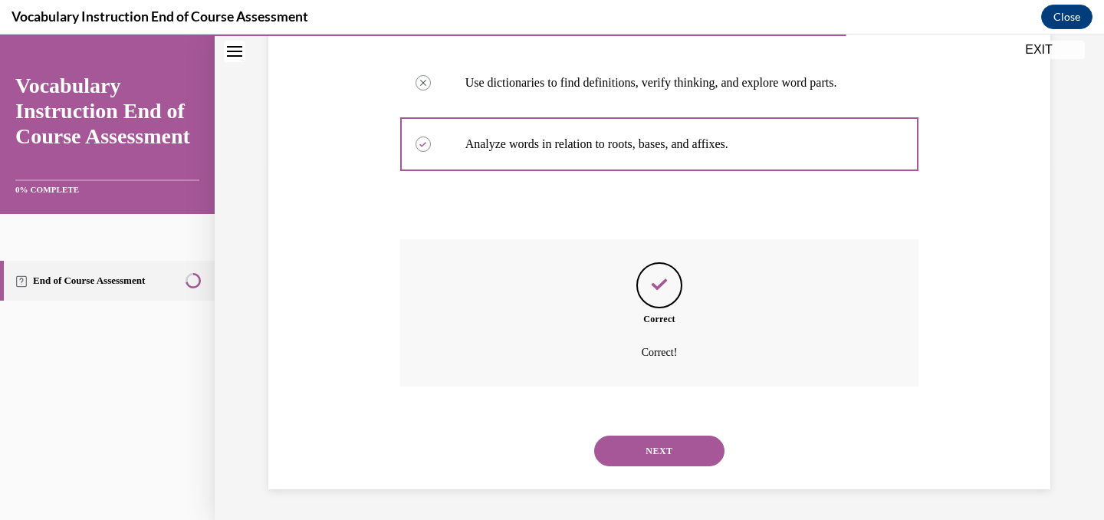
click at [627, 464] on button "NEXT" at bounding box center [659, 450] width 130 height 31
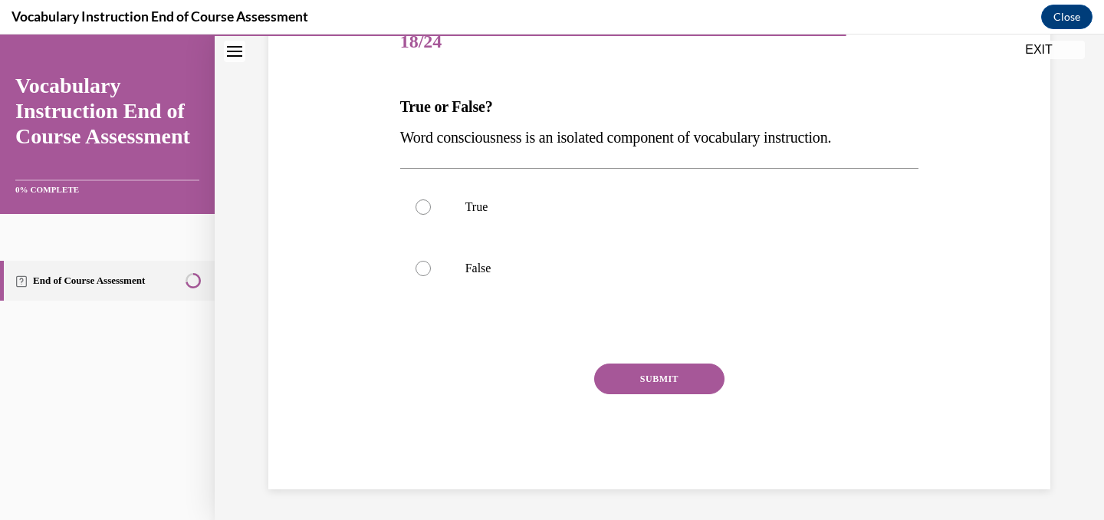
scroll to position [170, 0]
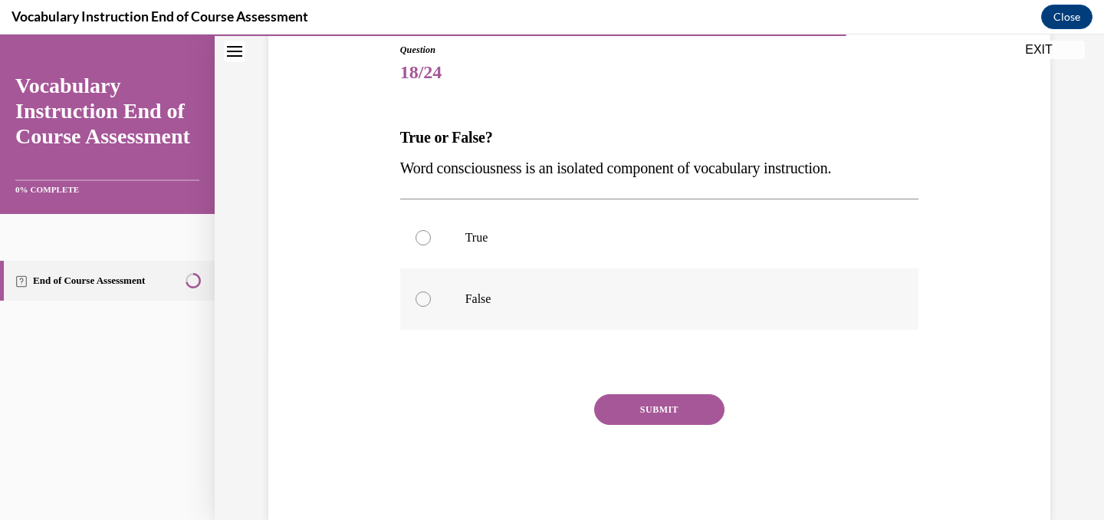
click at [435, 290] on label "False" at bounding box center [659, 298] width 519 height 61
click at [431, 291] on input "False" at bounding box center [422, 298] width 15 height 15
radio input "true"
click at [641, 413] on button "SUBMIT" at bounding box center [659, 409] width 130 height 31
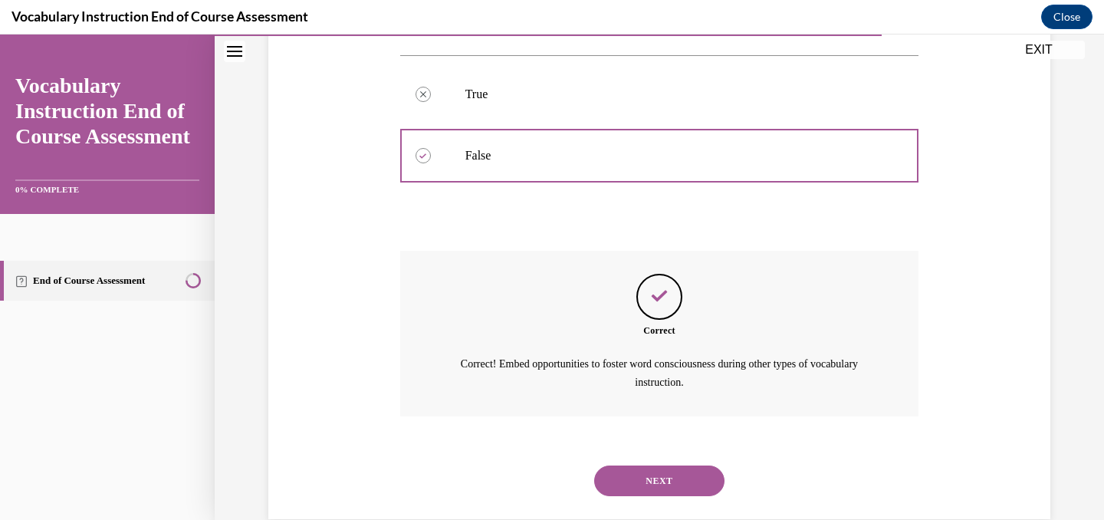
scroll to position [343, 0]
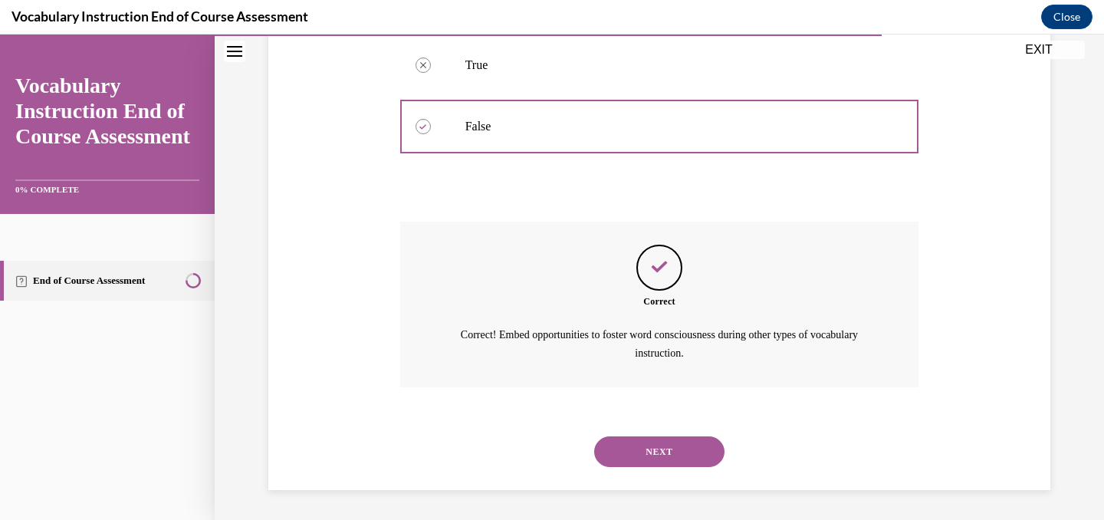
click at [645, 441] on button "NEXT" at bounding box center [659, 451] width 130 height 31
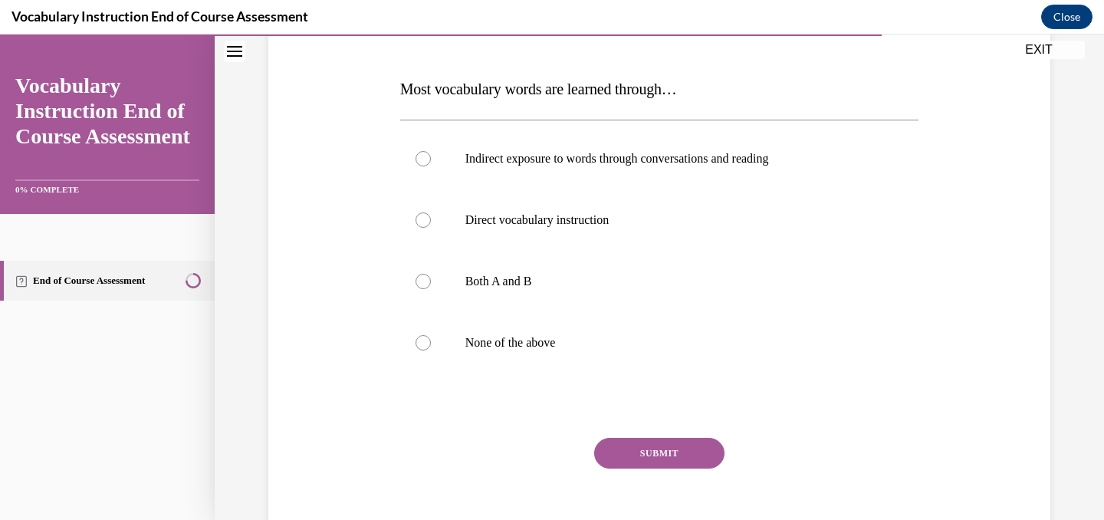
scroll to position [221, 0]
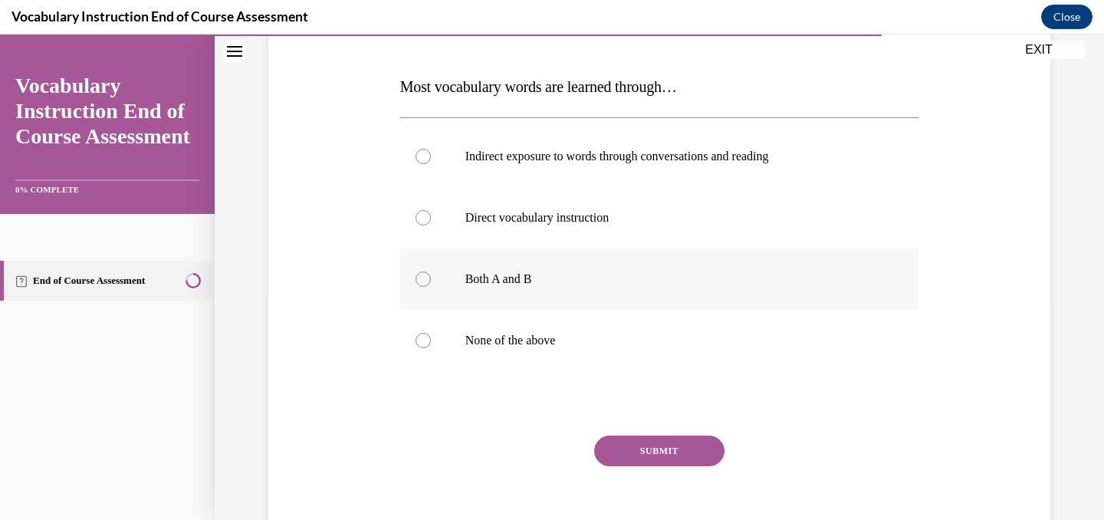
click at [469, 268] on label "Both A and B" at bounding box center [659, 278] width 519 height 61
click at [431, 271] on input "Both A and B" at bounding box center [422, 278] width 15 height 15
radio input "true"
click at [638, 448] on button "SUBMIT" at bounding box center [659, 450] width 130 height 31
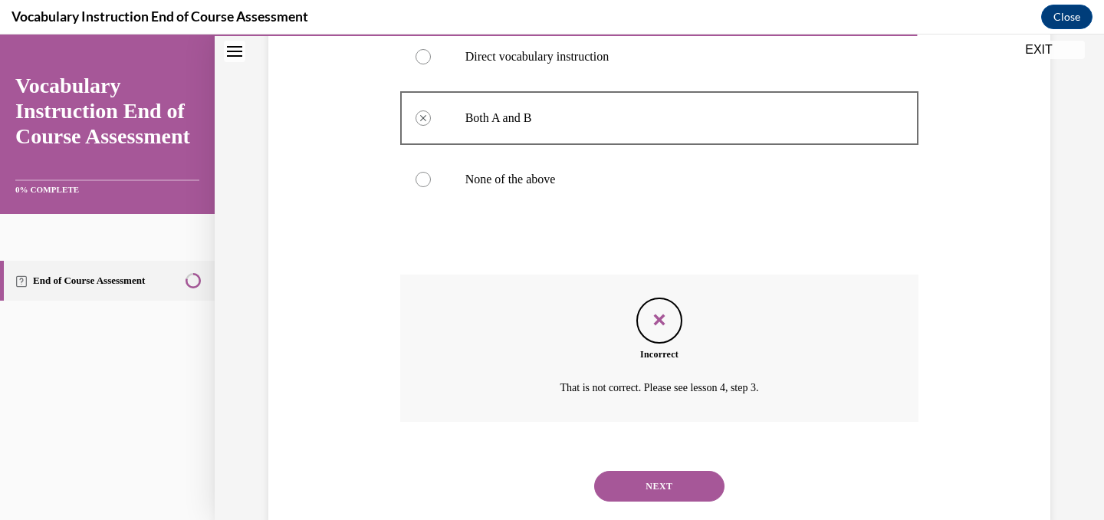
scroll to position [417, 0]
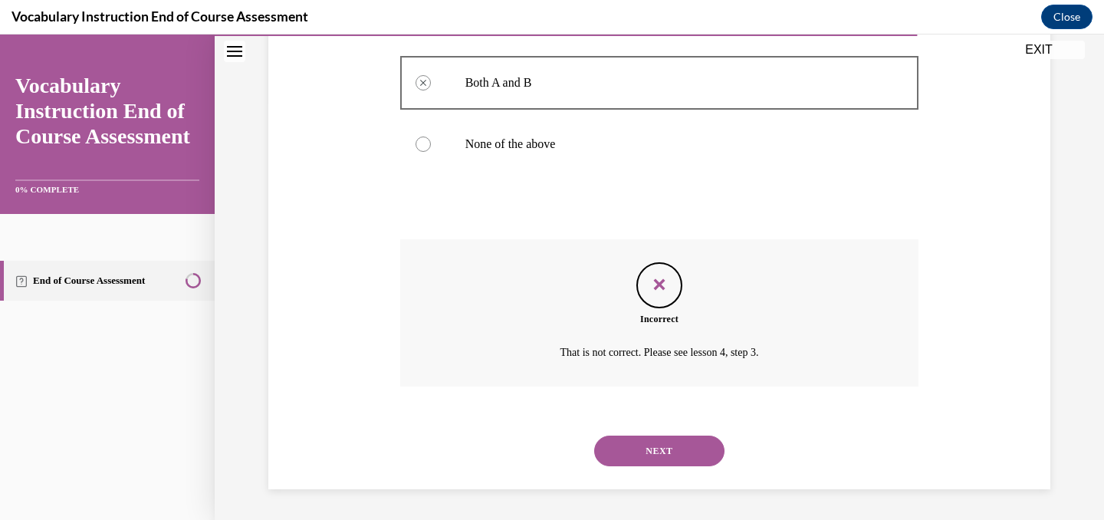
click at [638, 454] on button "NEXT" at bounding box center [659, 450] width 130 height 31
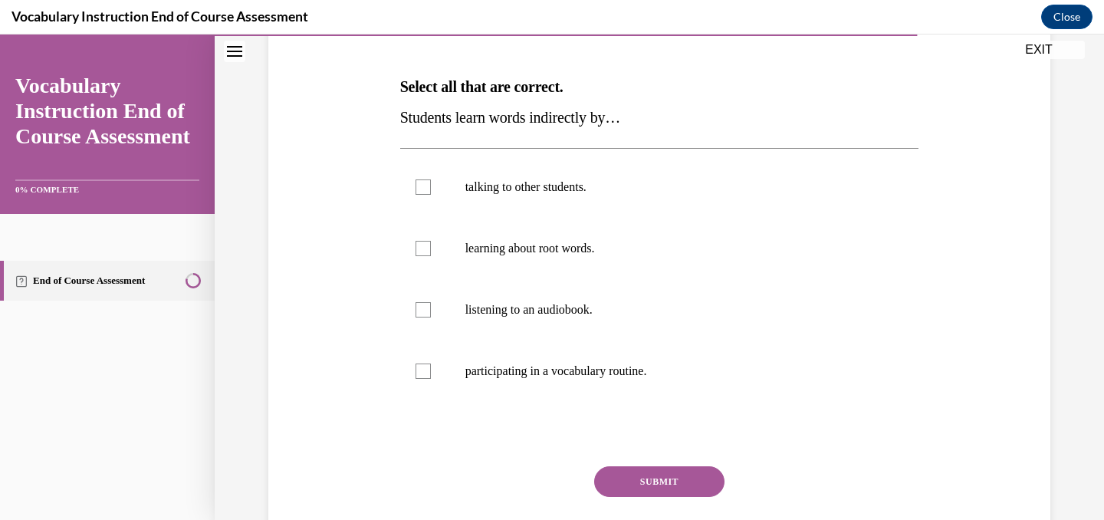
scroll to position [231, 0]
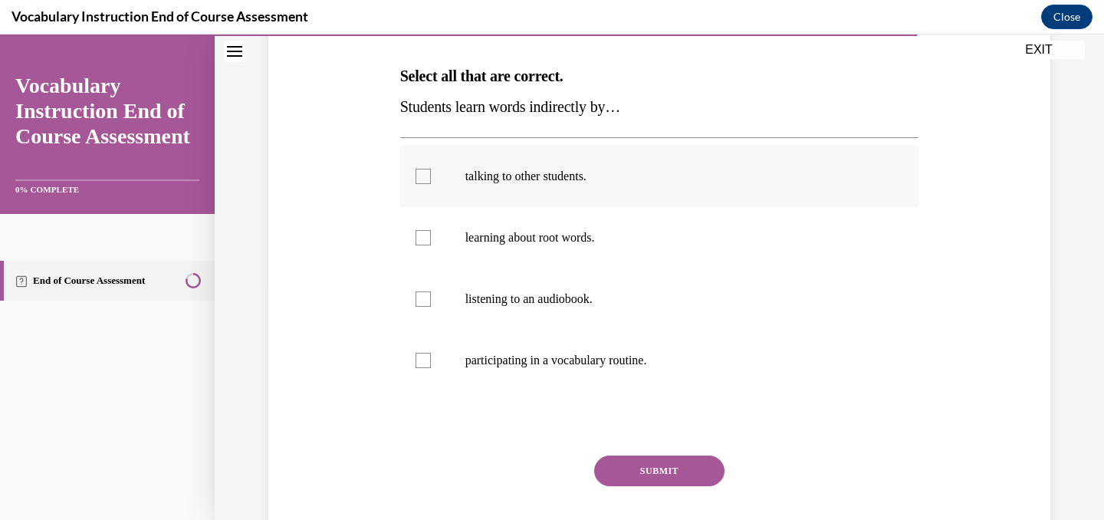
click at [416, 171] on div at bounding box center [422, 176] width 15 height 15
click at [416, 171] on input "talking to other students." at bounding box center [422, 176] width 15 height 15
checkbox input "true"
click at [425, 296] on div at bounding box center [422, 298] width 15 height 15
click at [425, 296] on input "listening to an audiobook." at bounding box center [422, 298] width 15 height 15
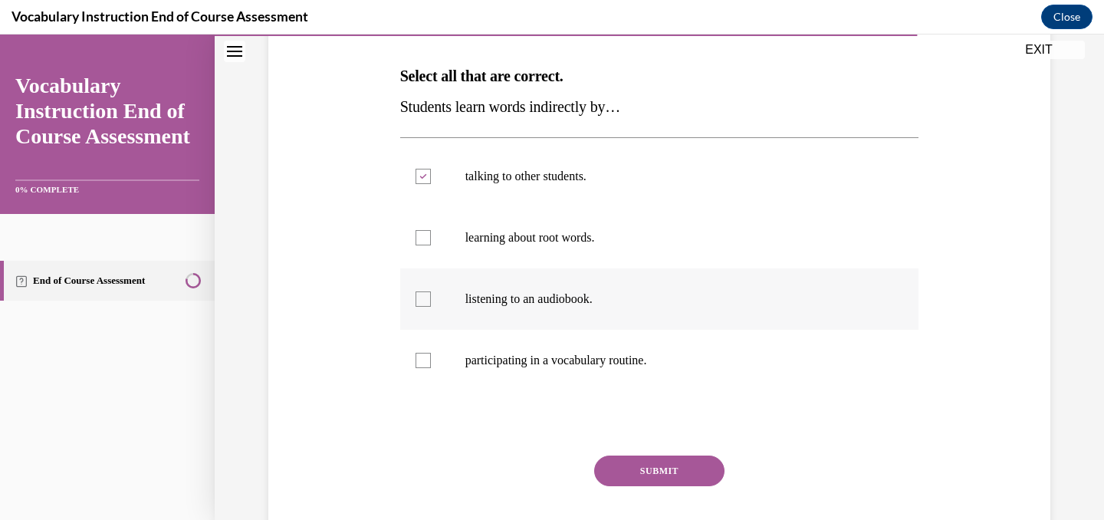
checkbox input "true"
click at [430, 369] on label "participating in a vocabulary routine." at bounding box center [659, 360] width 519 height 61
click at [430, 368] on input "participating in a vocabulary routine." at bounding box center [422, 360] width 15 height 15
checkbox input "true"
click at [644, 467] on button "SUBMIT" at bounding box center [659, 470] width 130 height 31
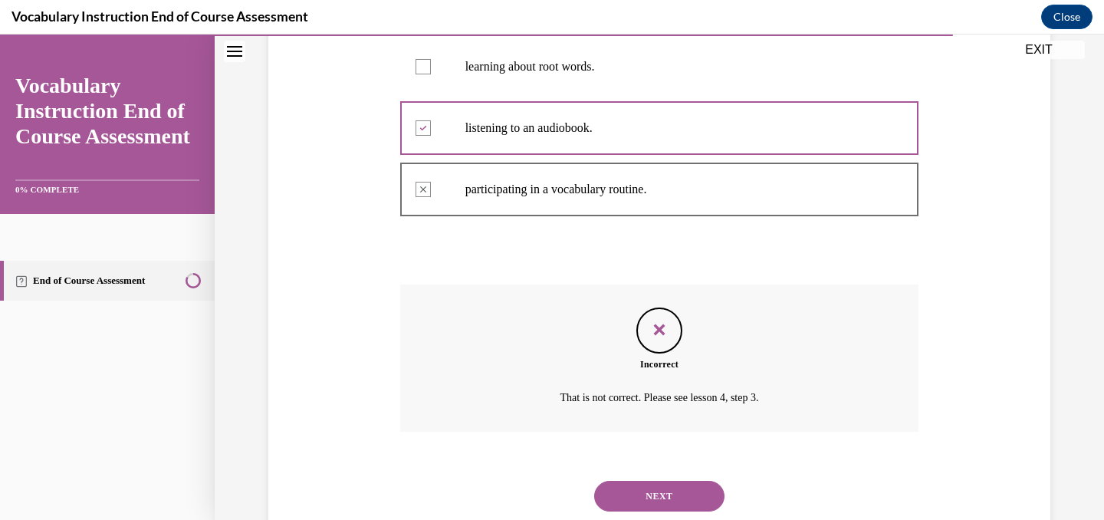
scroll to position [448, 0]
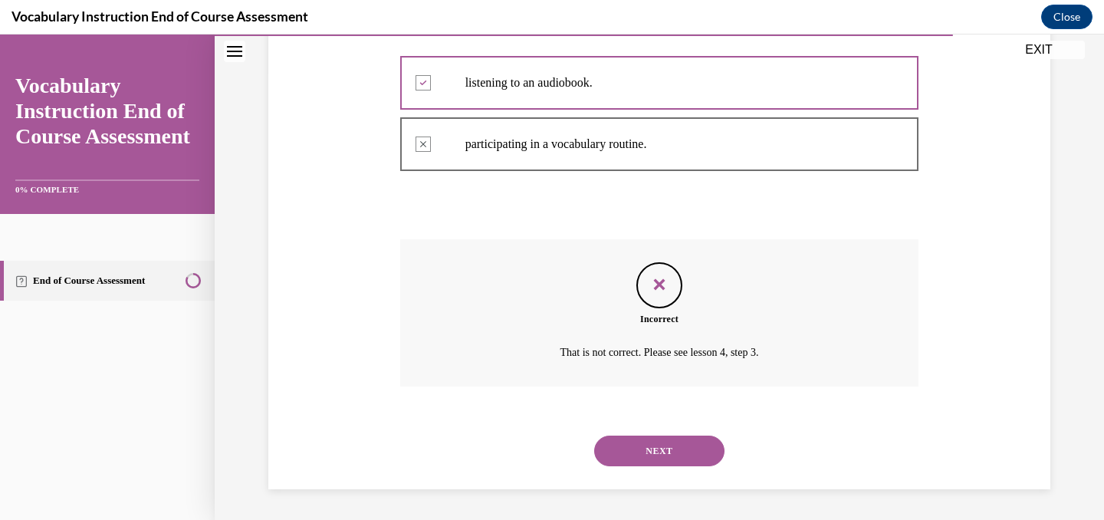
click at [638, 447] on button "NEXT" at bounding box center [659, 450] width 130 height 31
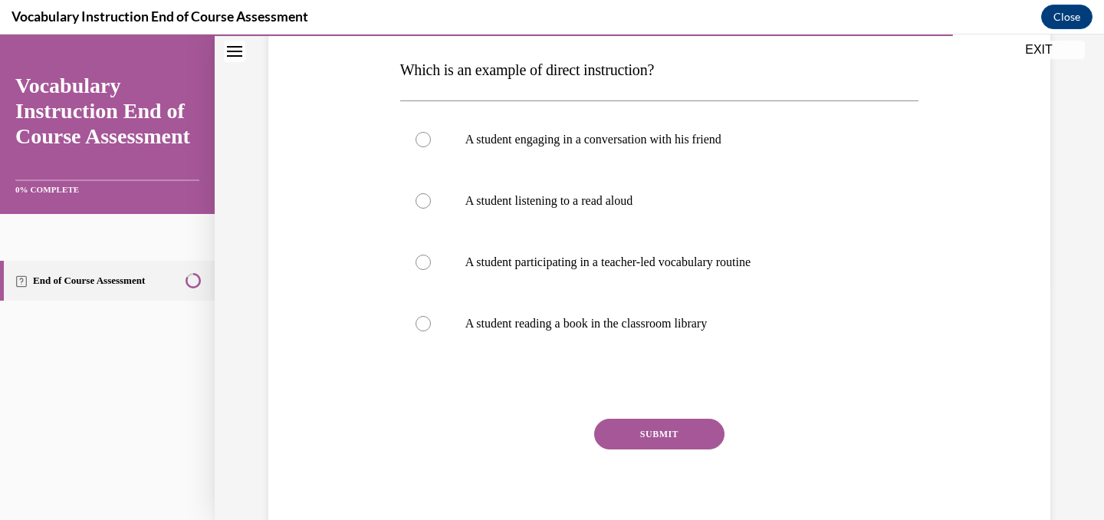
scroll to position [241, 0]
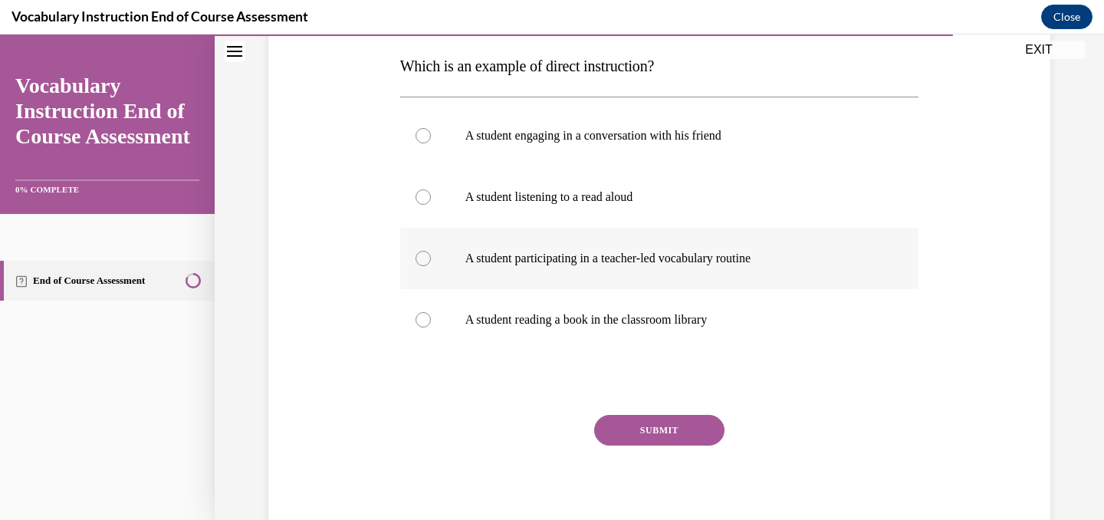
click at [451, 258] on label "A student participating in a teacher-led vocabulary routine" at bounding box center [659, 258] width 519 height 61
click at [431, 258] on input "A student participating in a teacher-led vocabulary routine" at bounding box center [422, 258] width 15 height 15
radio input "true"
click at [682, 431] on button "SUBMIT" at bounding box center [659, 430] width 130 height 31
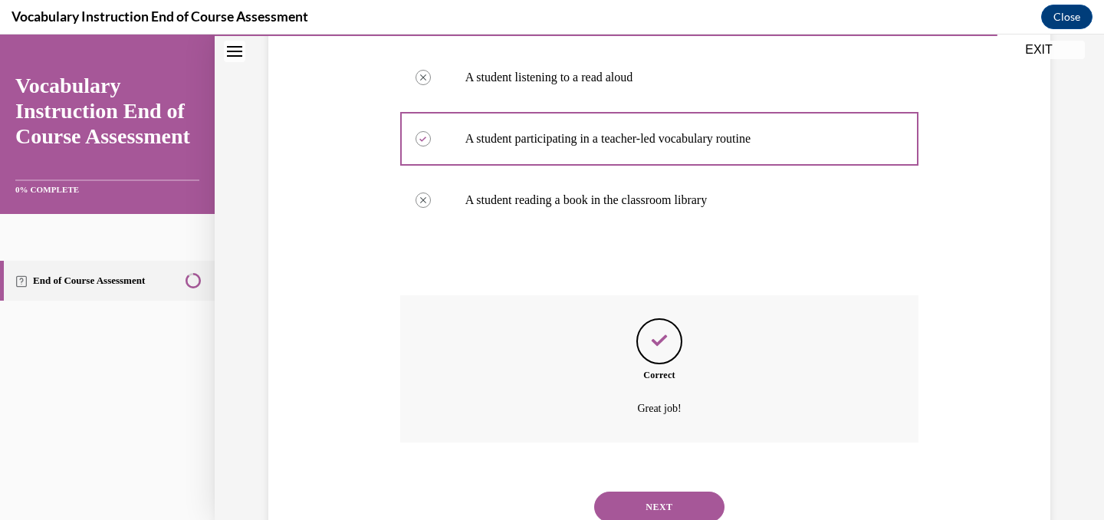
scroll to position [417, 0]
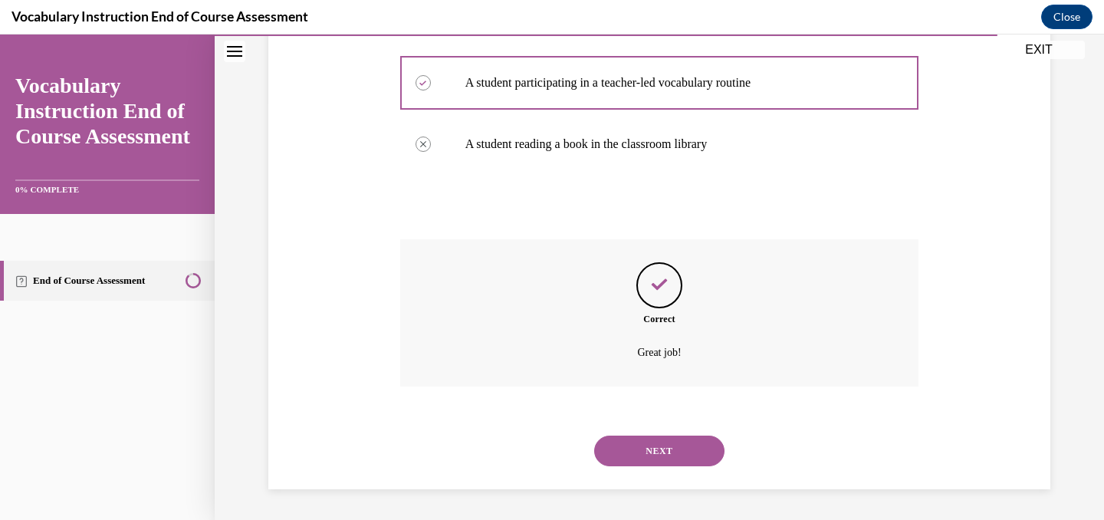
click at [677, 459] on button "NEXT" at bounding box center [659, 450] width 130 height 31
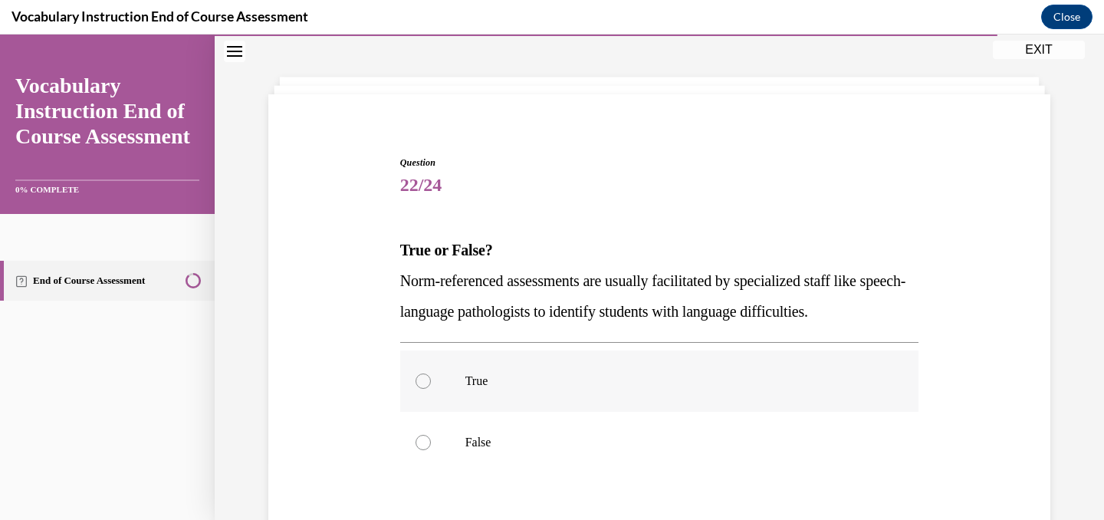
scroll to position [110, 0]
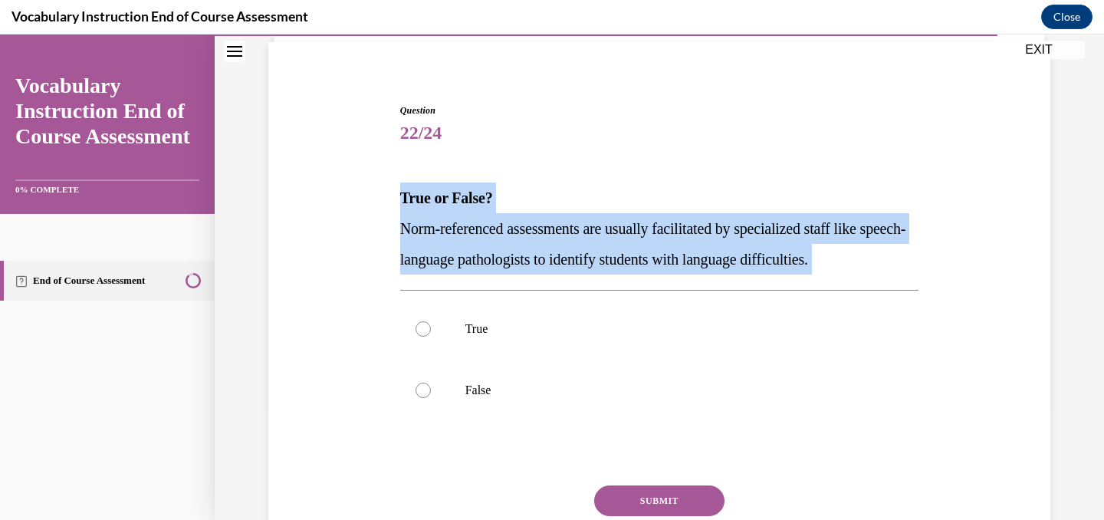
drag, startPoint x: 379, startPoint y: 195, endPoint x: 1006, endPoint y: 294, distance: 634.5
click at [1006, 294] on div "Question 22/24 True or False? Norm-referenced assessments are usually facilitat…" at bounding box center [658, 333] width 789 height 553
copy div "True or False? Norm-referenced assessments are usually facilitated by specializ…"
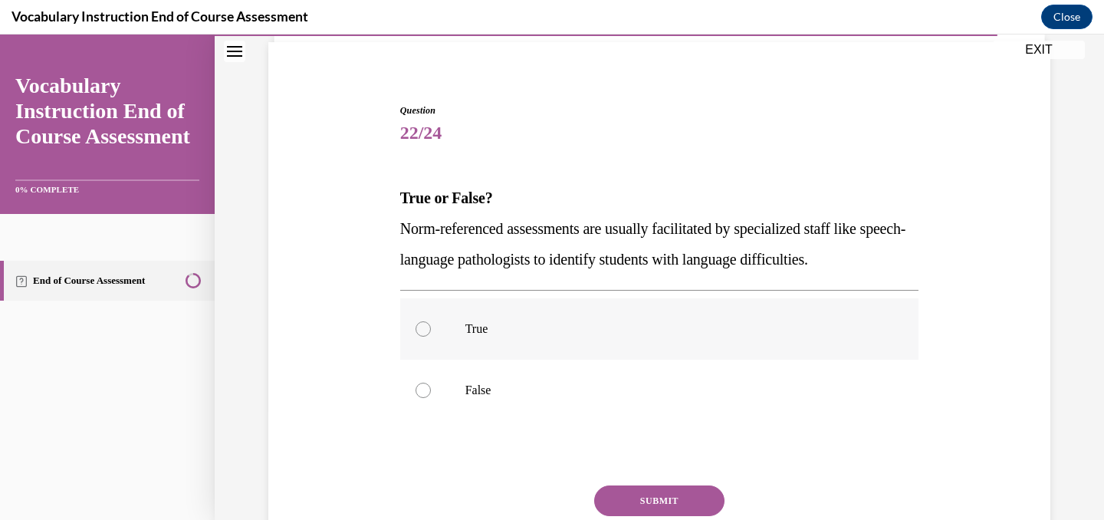
click at [512, 341] on label "True" at bounding box center [659, 328] width 519 height 61
click at [431, 336] on input "True" at bounding box center [422, 328] width 15 height 15
radio input "true"
click at [651, 501] on button "SUBMIT" at bounding box center [659, 500] width 130 height 31
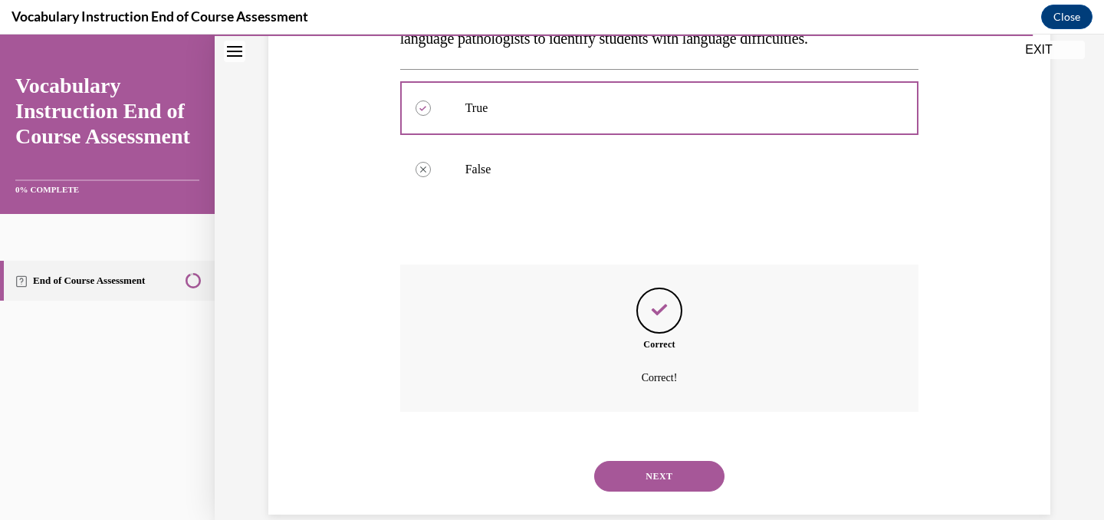
scroll to position [356, 0]
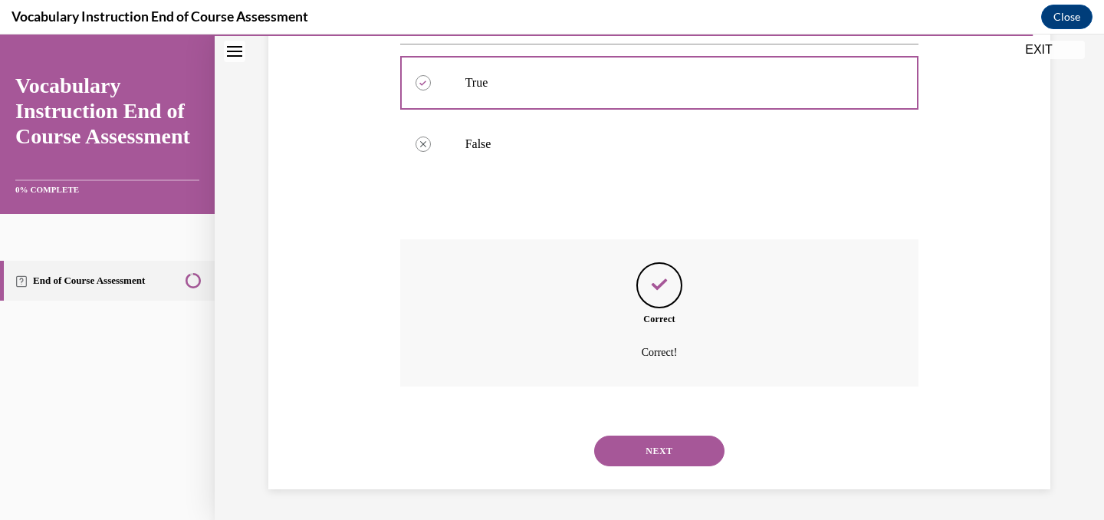
click at [640, 453] on button "NEXT" at bounding box center [659, 450] width 130 height 31
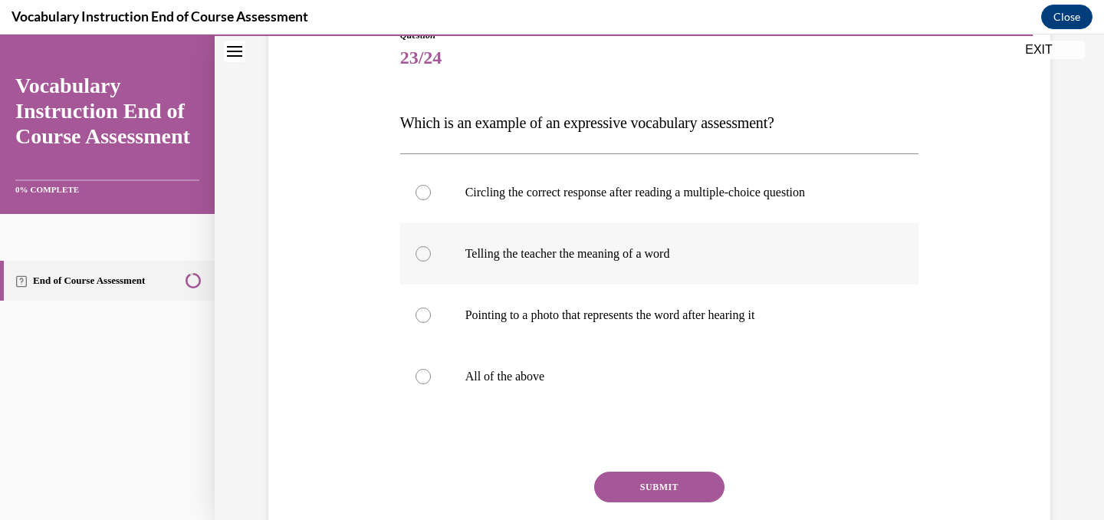
scroll to position [189, 0]
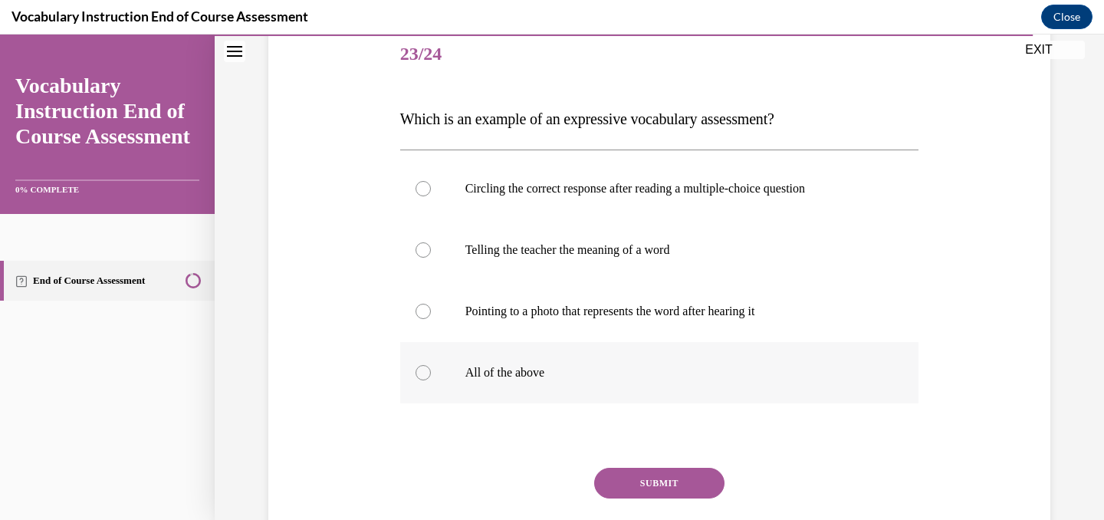
click at [503, 382] on label "All of the above" at bounding box center [659, 372] width 519 height 61
click at [431, 380] on input "All of the above" at bounding box center [422, 372] width 15 height 15
radio input "true"
click at [666, 483] on button "SUBMIT" at bounding box center [659, 482] width 130 height 31
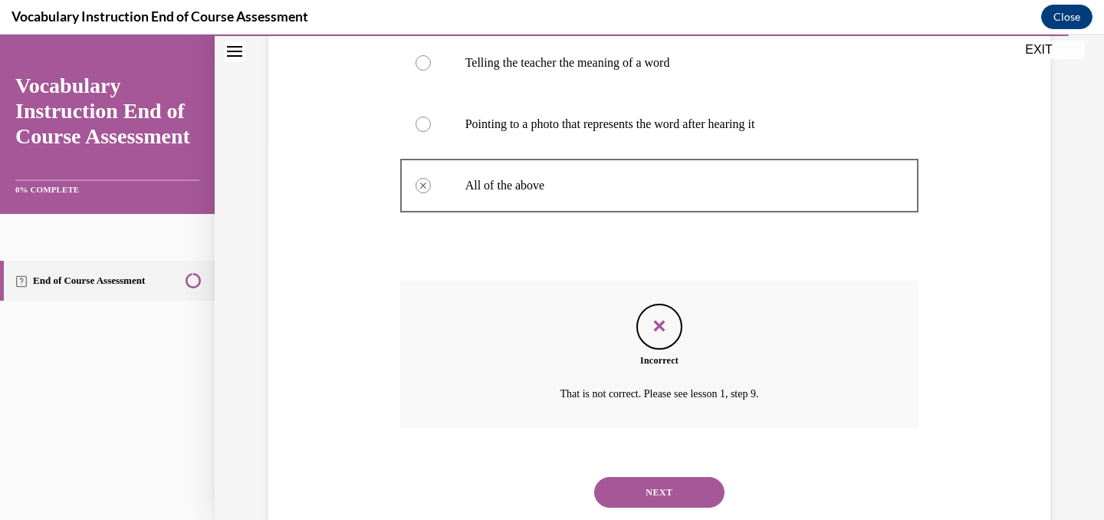
scroll to position [417, 0]
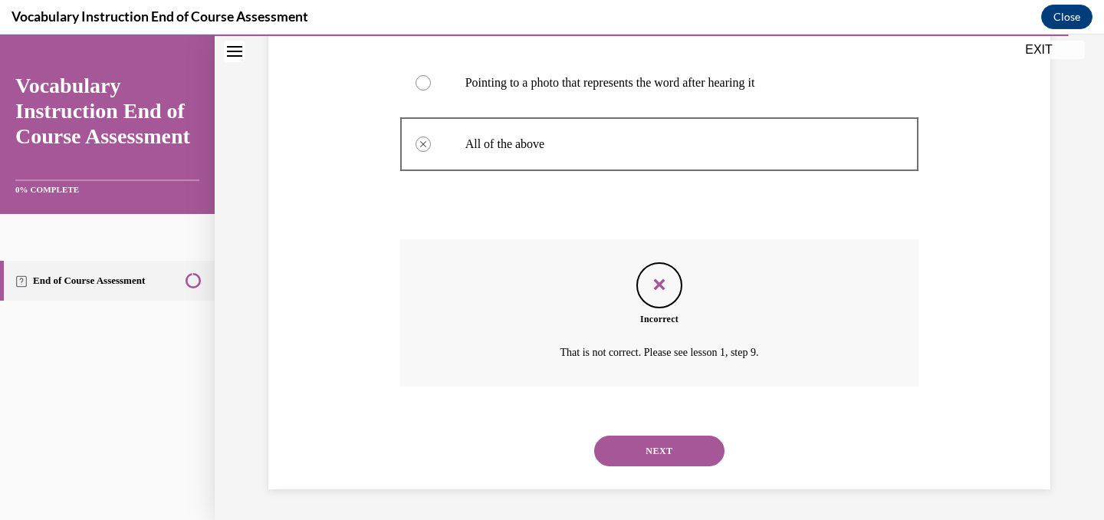
click at [646, 450] on button "NEXT" at bounding box center [659, 450] width 130 height 31
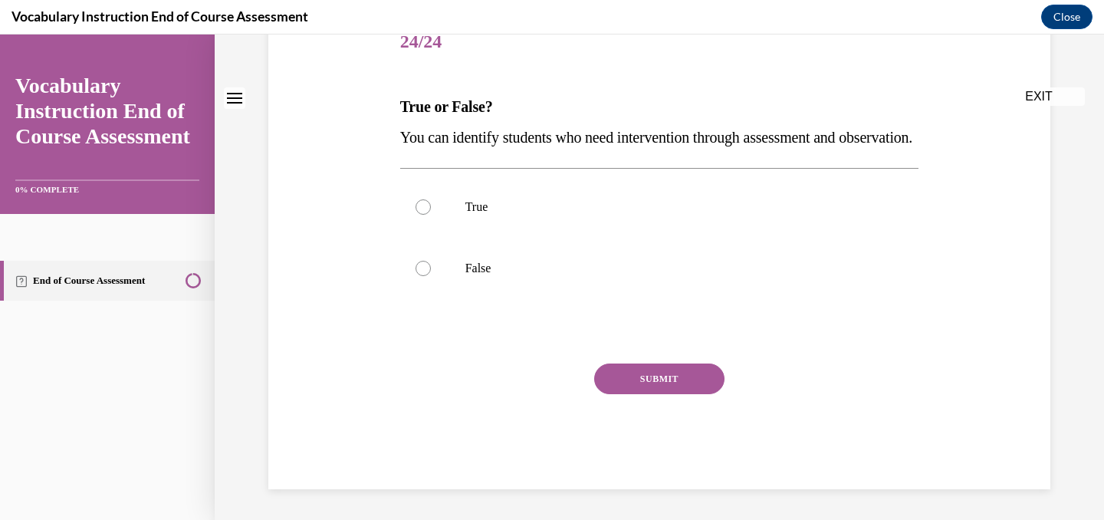
scroll to position [0, 0]
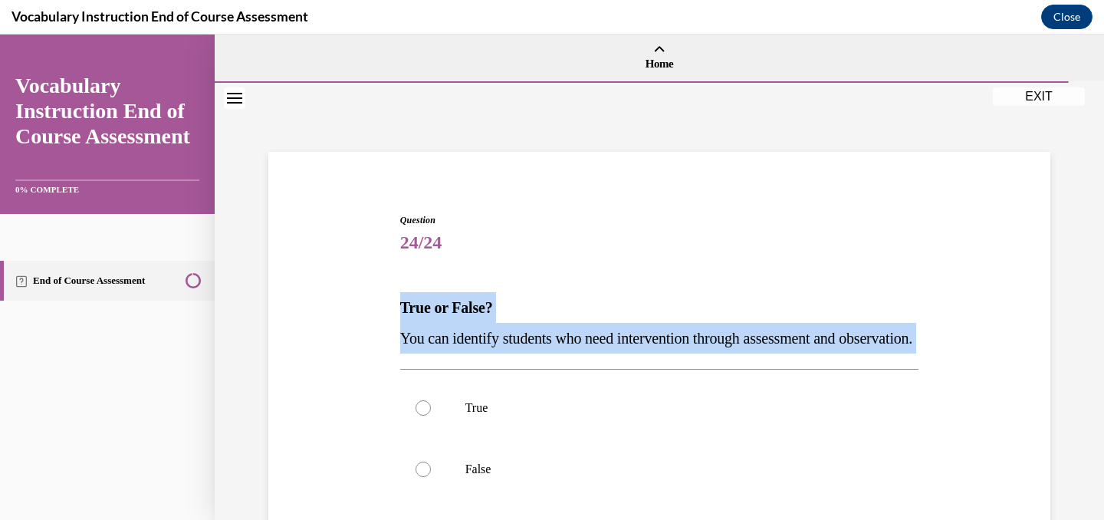
drag, startPoint x: 389, startPoint y: 305, endPoint x: 551, endPoint y: 388, distance: 181.7
click at [551, 388] on div "Question 24/24 True or False? You can identify students who need intervention t…" at bounding box center [658, 428] width 789 height 523
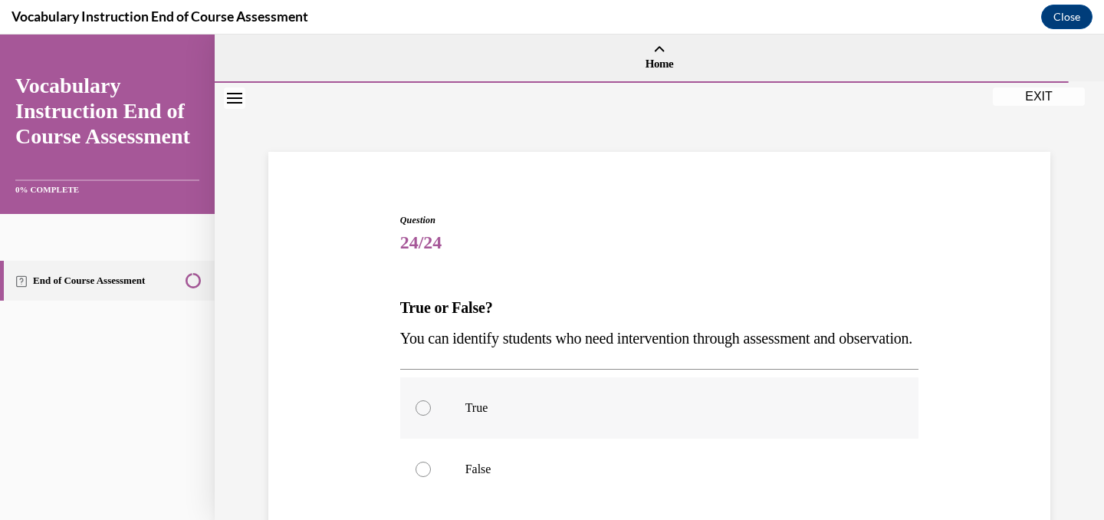
click at [479, 415] on p "True" at bounding box center [672, 407] width 415 height 15
click at [431, 415] on input "True" at bounding box center [422, 407] width 15 height 15
radio input "true"
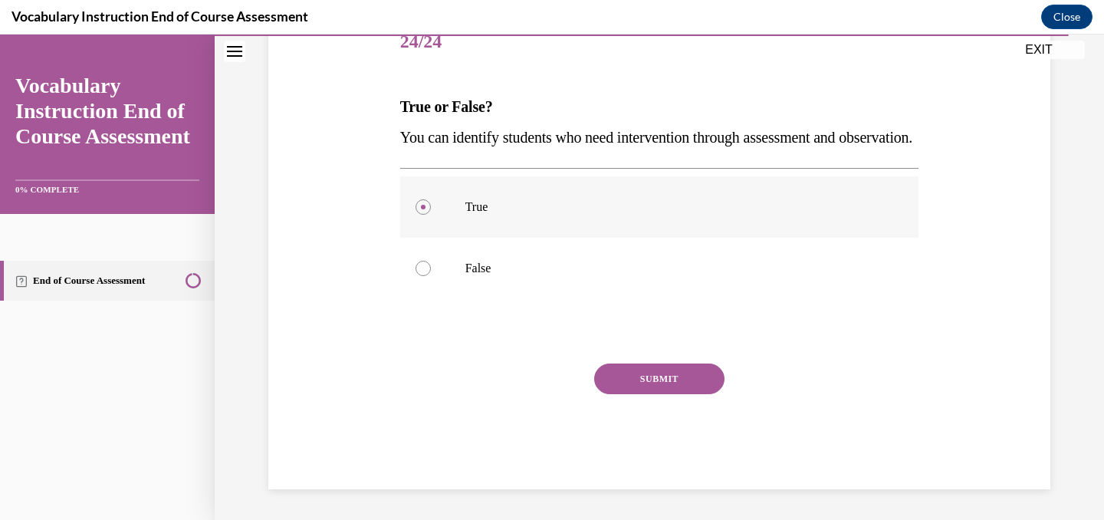
scroll to position [231, 0]
click at [653, 377] on button "SUBMIT" at bounding box center [659, 378] width 130 height 31
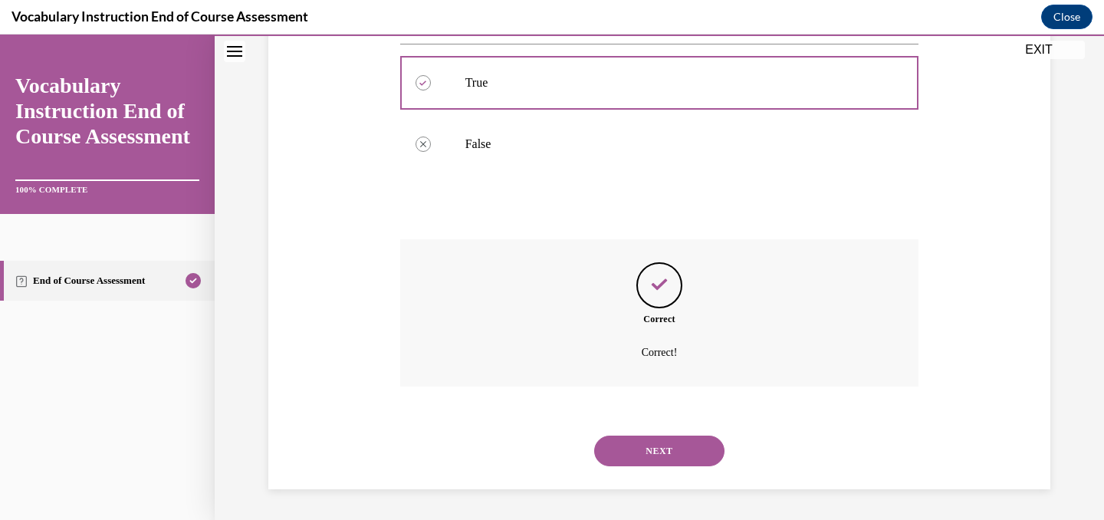
scroll to position [356, 0]
click at [675, 448] on button "NEXT" at bounding box center [659, 450] width 130 height 31
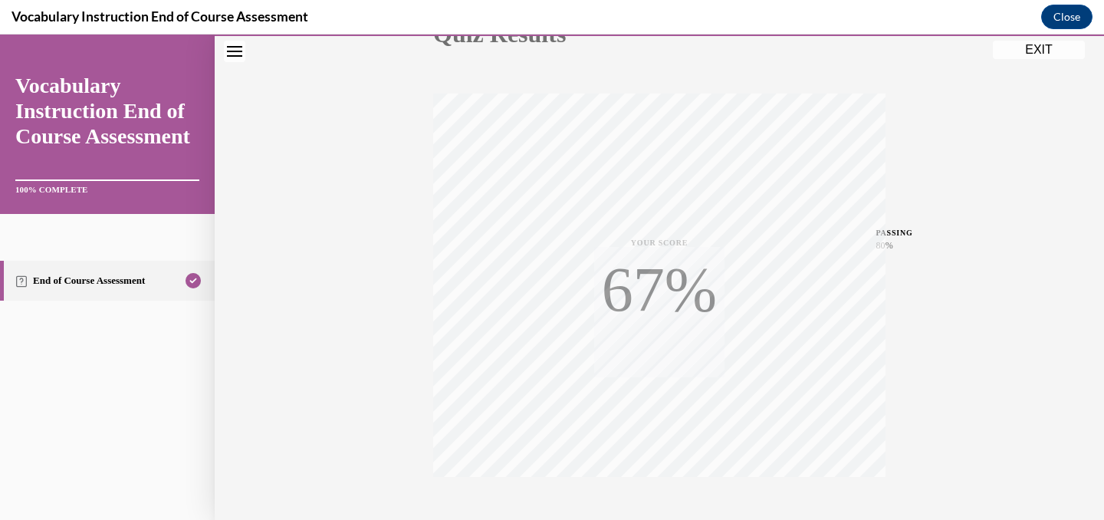
scroll to position [300, 0]
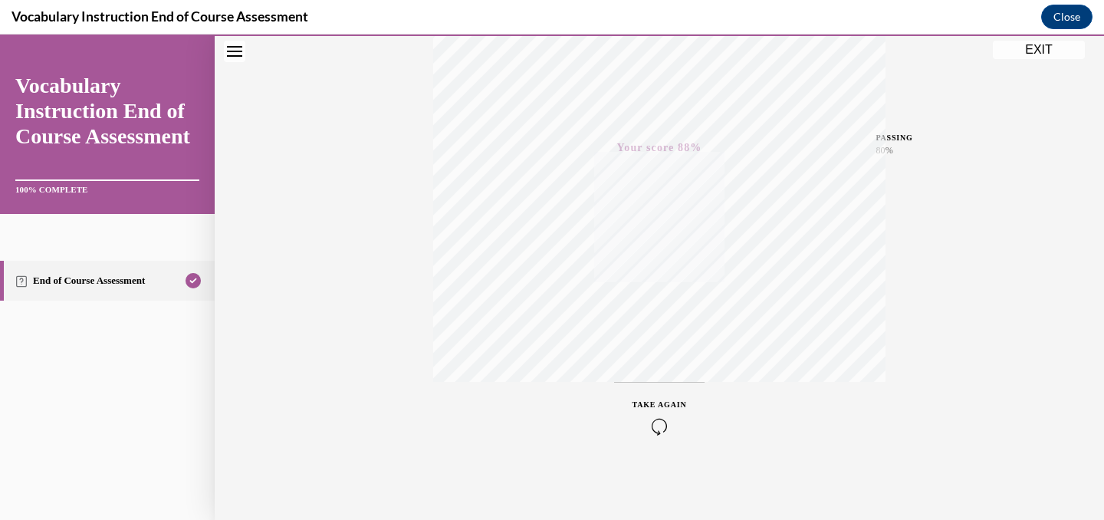
click at [1028, 44] on button "EXIT" at bounding box center [1038, 50] width 92 height 18
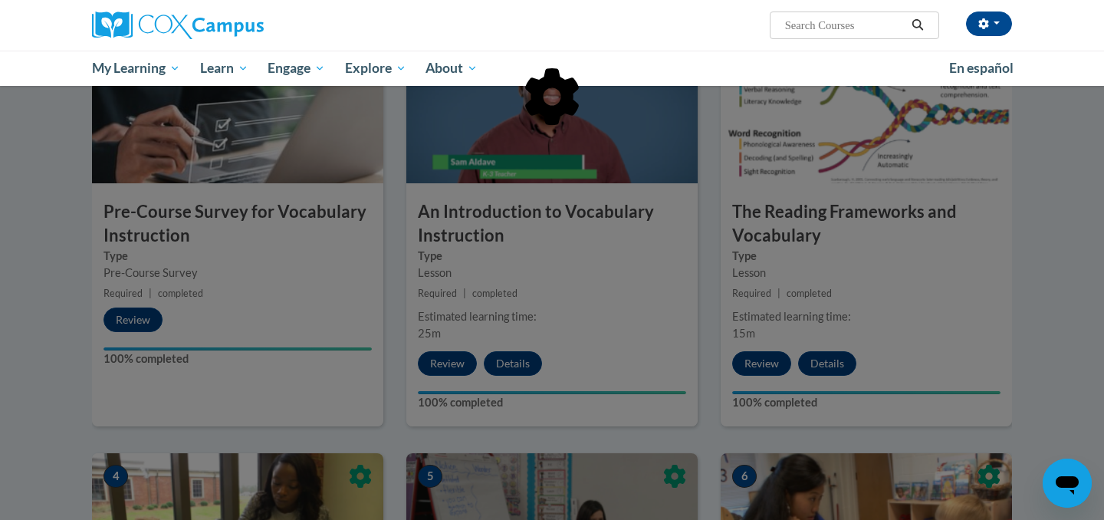
scroll to position [0, 0]
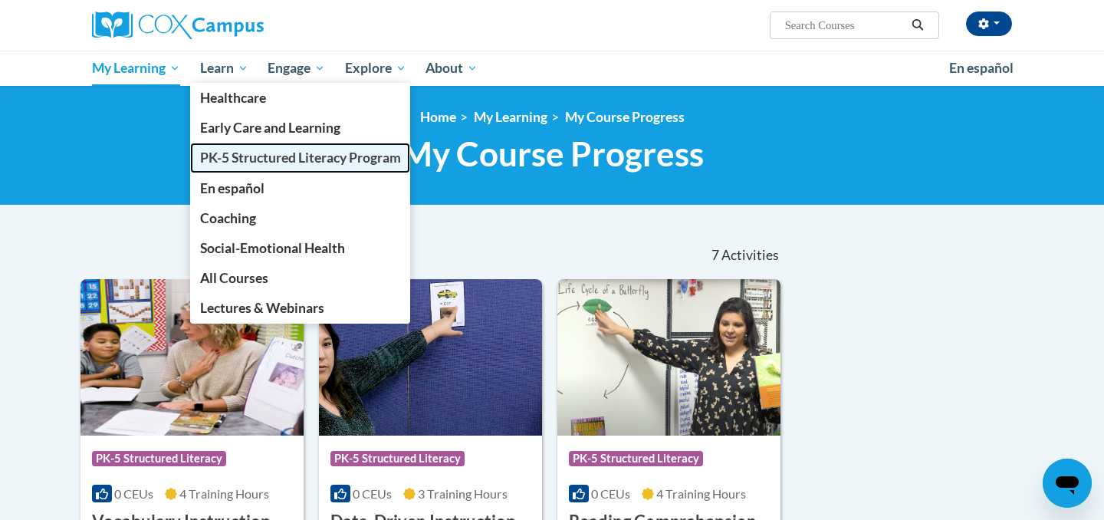
click at [231, 151] on span "PK-5 Structured Literacy Program" at bounding box center [300, 157] width 201 height 16
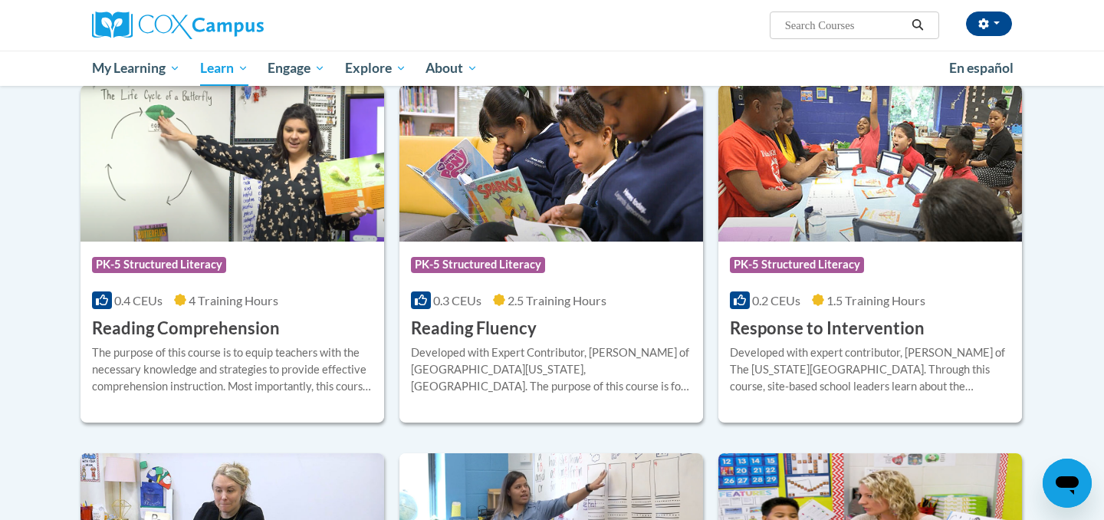
scroll to position [1291, 0]
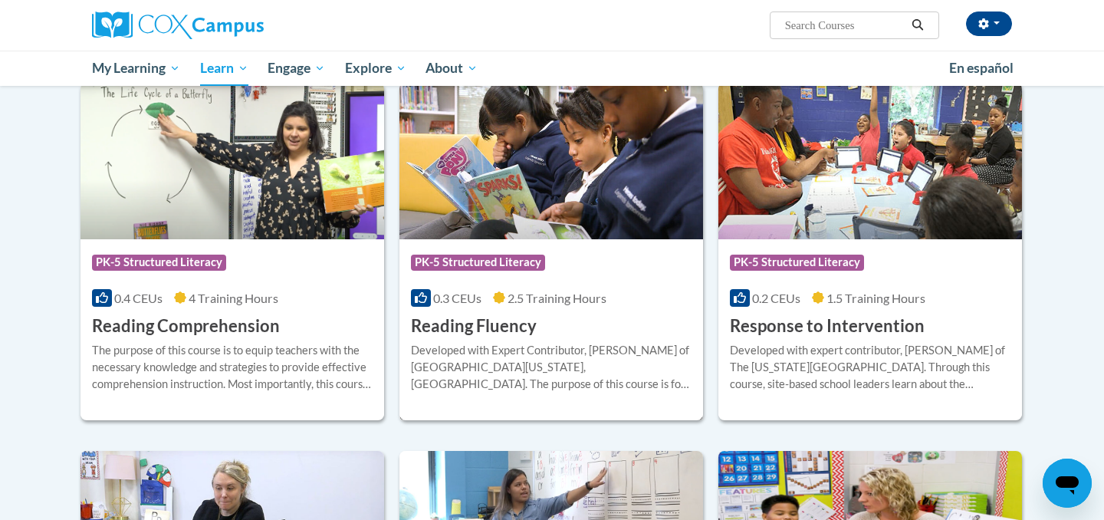
click at [483, 371] on div "Developed with Expert Contributor, [PERSON_NAME] of [GEOGRAPHIC_DATA][US_STATE]…" at bounding box center [551, 367] width 280 height 51
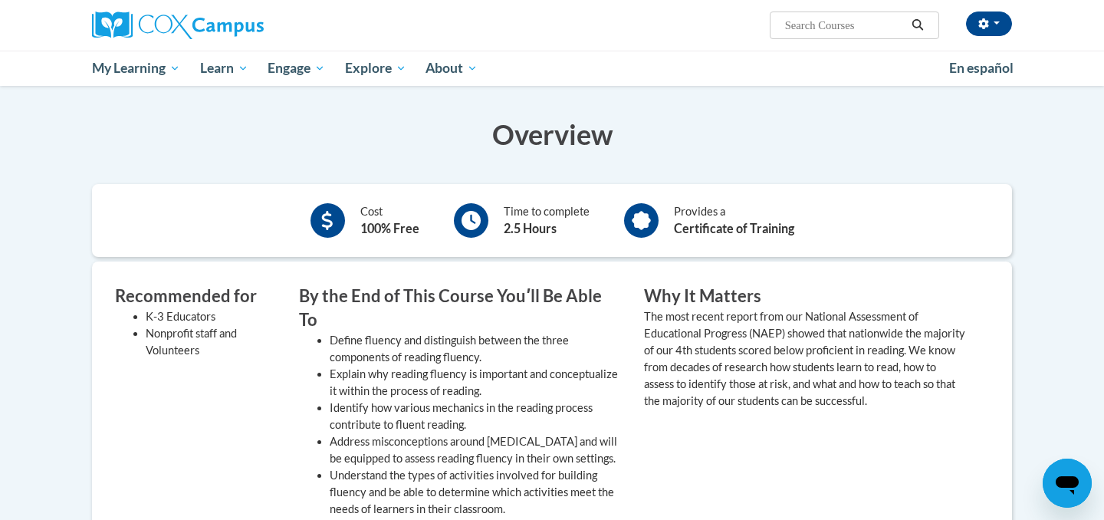
scroll to position [223, 0]
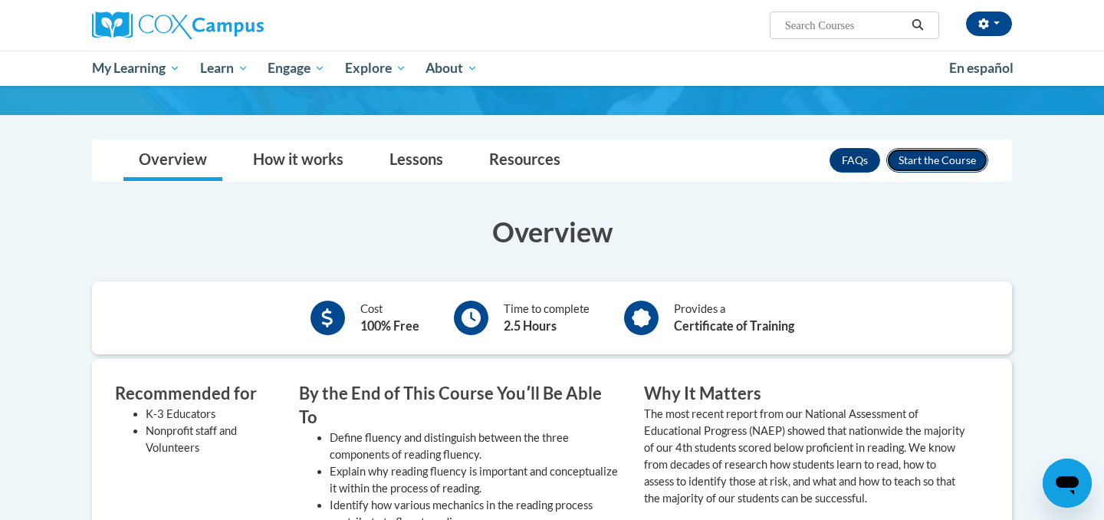
click at [901, 154] on button "Enroll" at bounding box center [937, 160] width 102 height 25
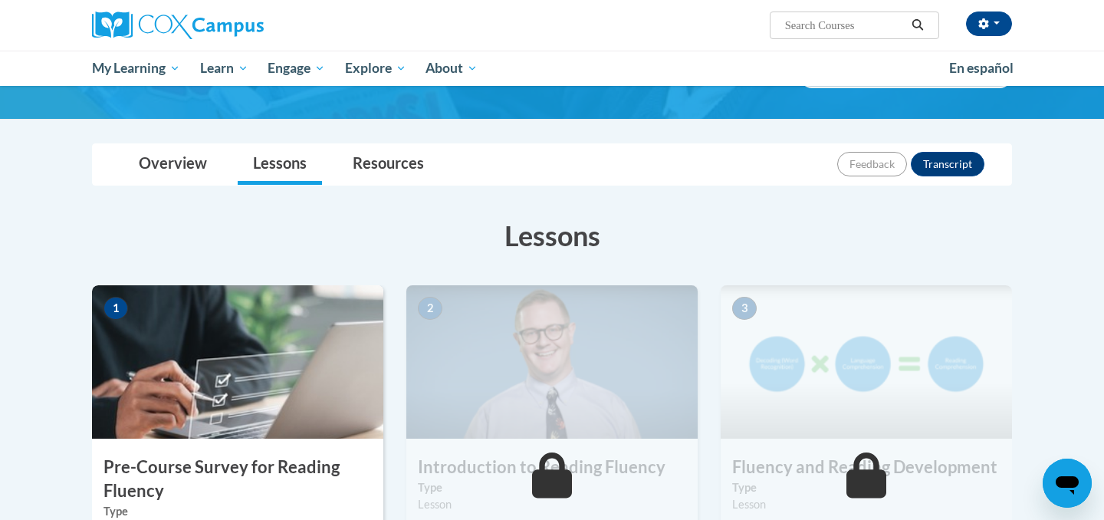
scroll to position [110, 0]
